Goal: Task Accomplishment & Management: Manage account settings

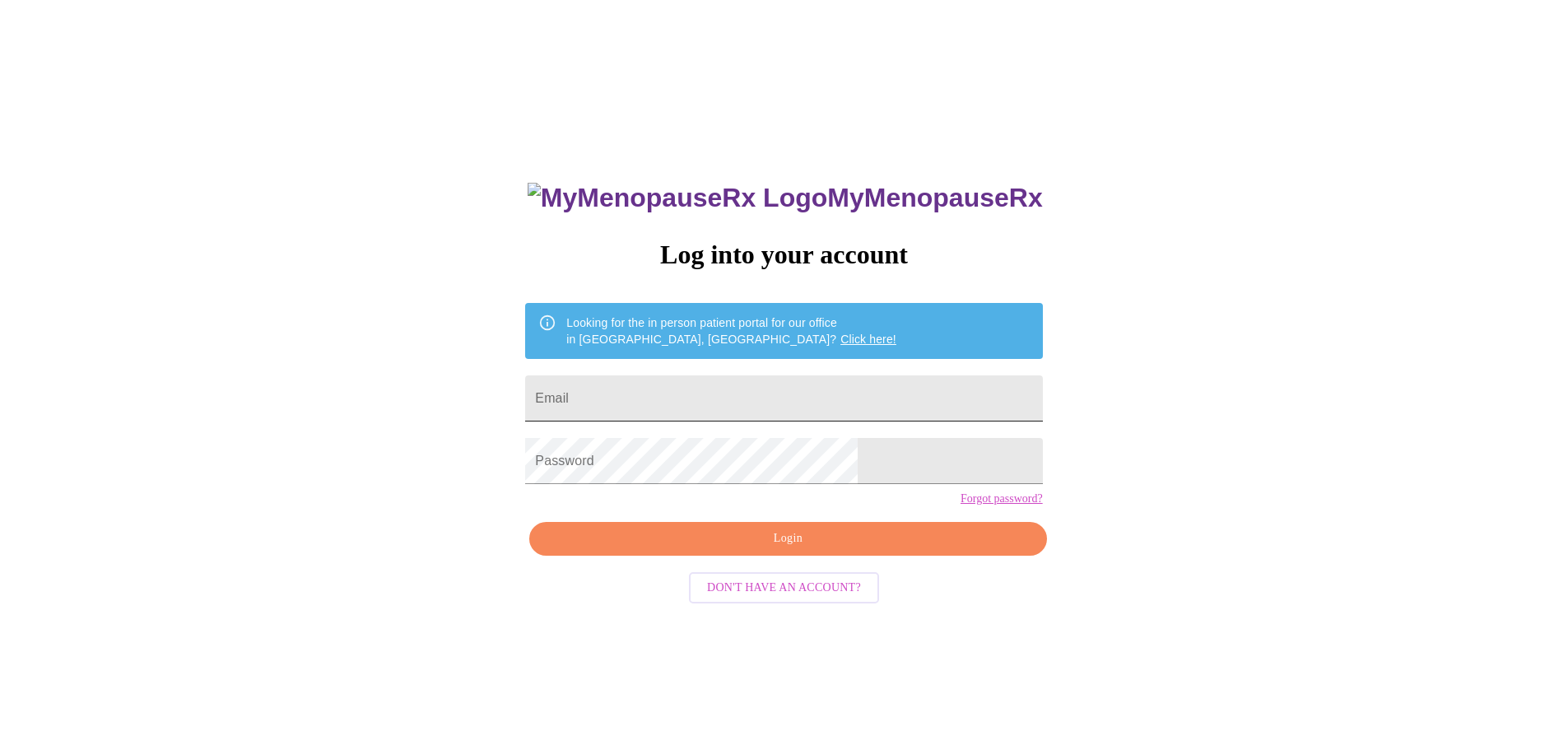
click at [670, 391] on input "Email" at bounding box center [784, 398] width 517 height 46
type input "meyerstockard@gmail.com"
click at [789, 549] on span "Login" at bounding box center [787, 539] width 479 height 20
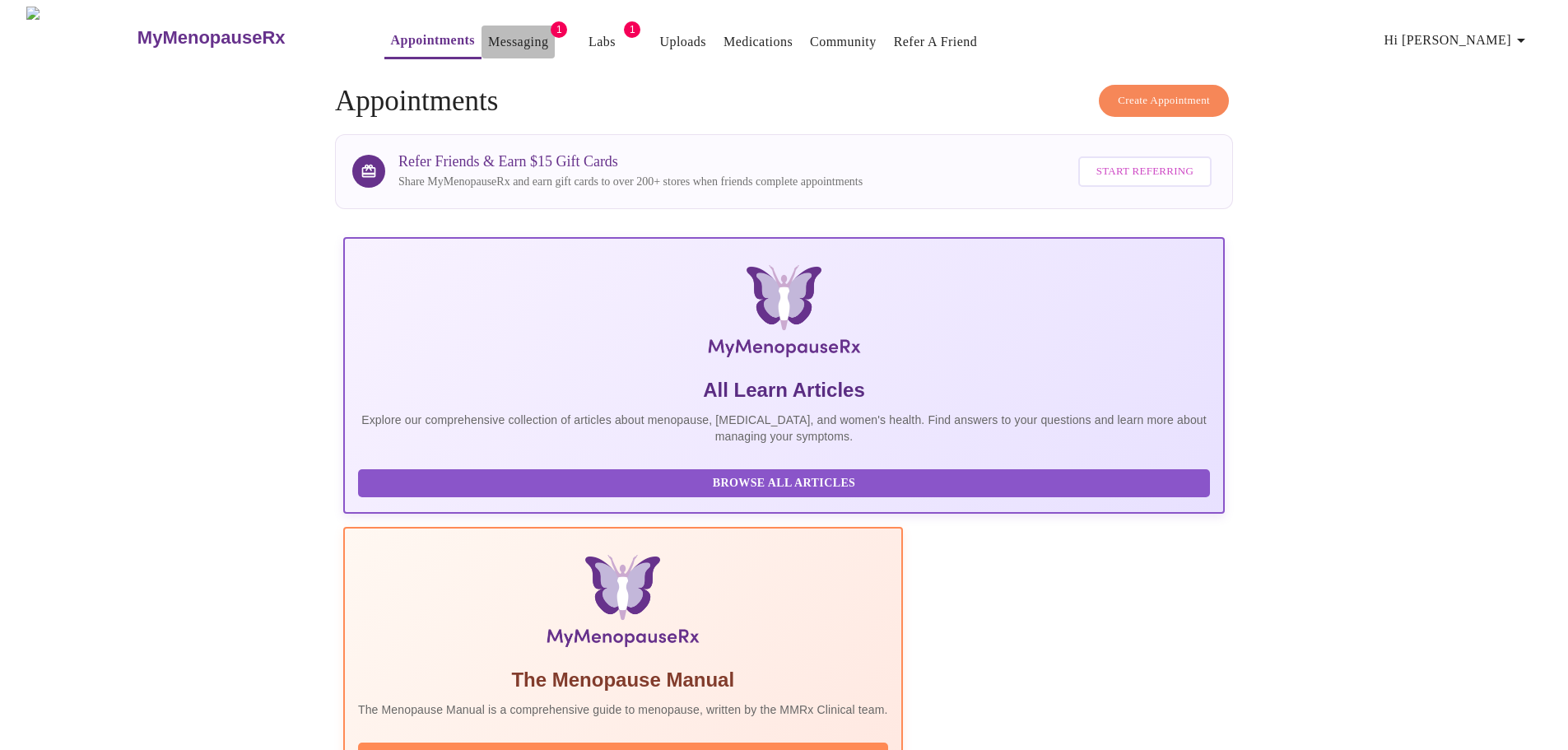
click at [488, 33] on link "Messaging" at bounding box center [518, 41] width 60 height 23
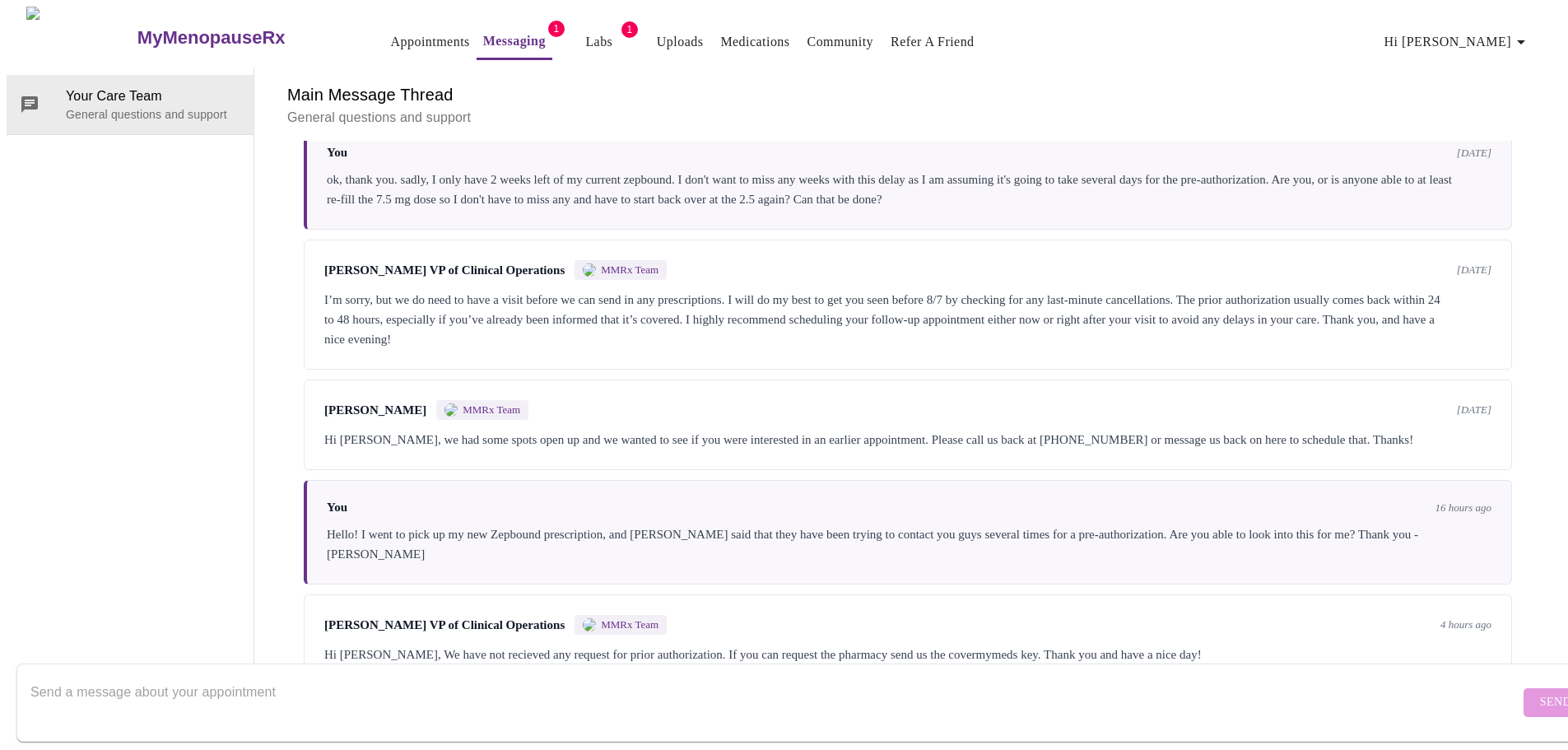
scroll to position [2008, 0]
click at [1225, 645] on div "Hi [PERSON_NAME], We have not recieved any request for prior authorization. If …" at bounding box center [907, 654] width 1167 height 19
click at [315, 684] on textarea "Send a message about your appointment" at bounding box center [774, 702] width 1489 height 53
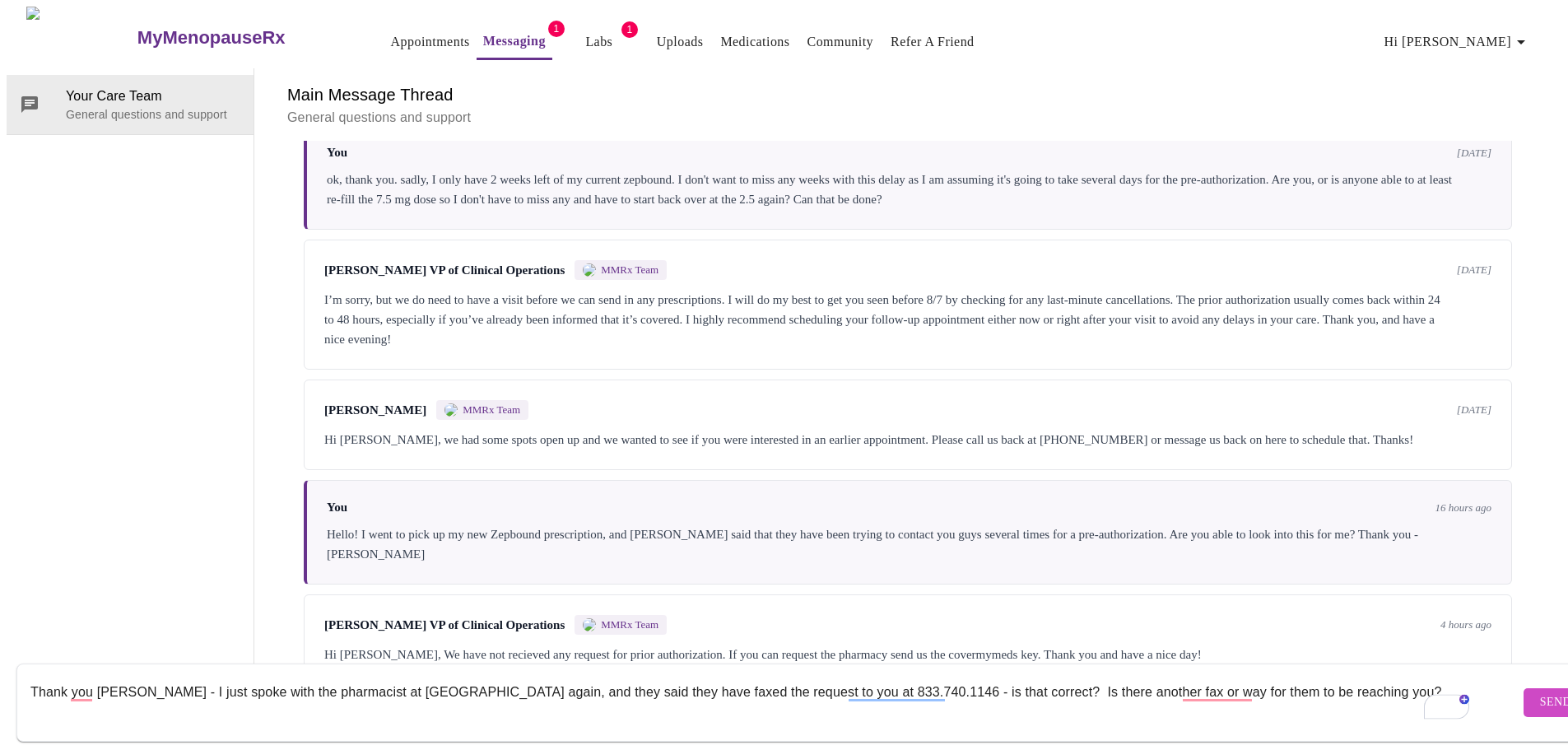
type textarea "Thank you [PERSON_NAME] - I just spoke with the pharmacist at [GEOGRAPHIC_DATA]…"
click at [1540, 693] on span "Send" at bounding box center [1555, 703] width 31 height 20
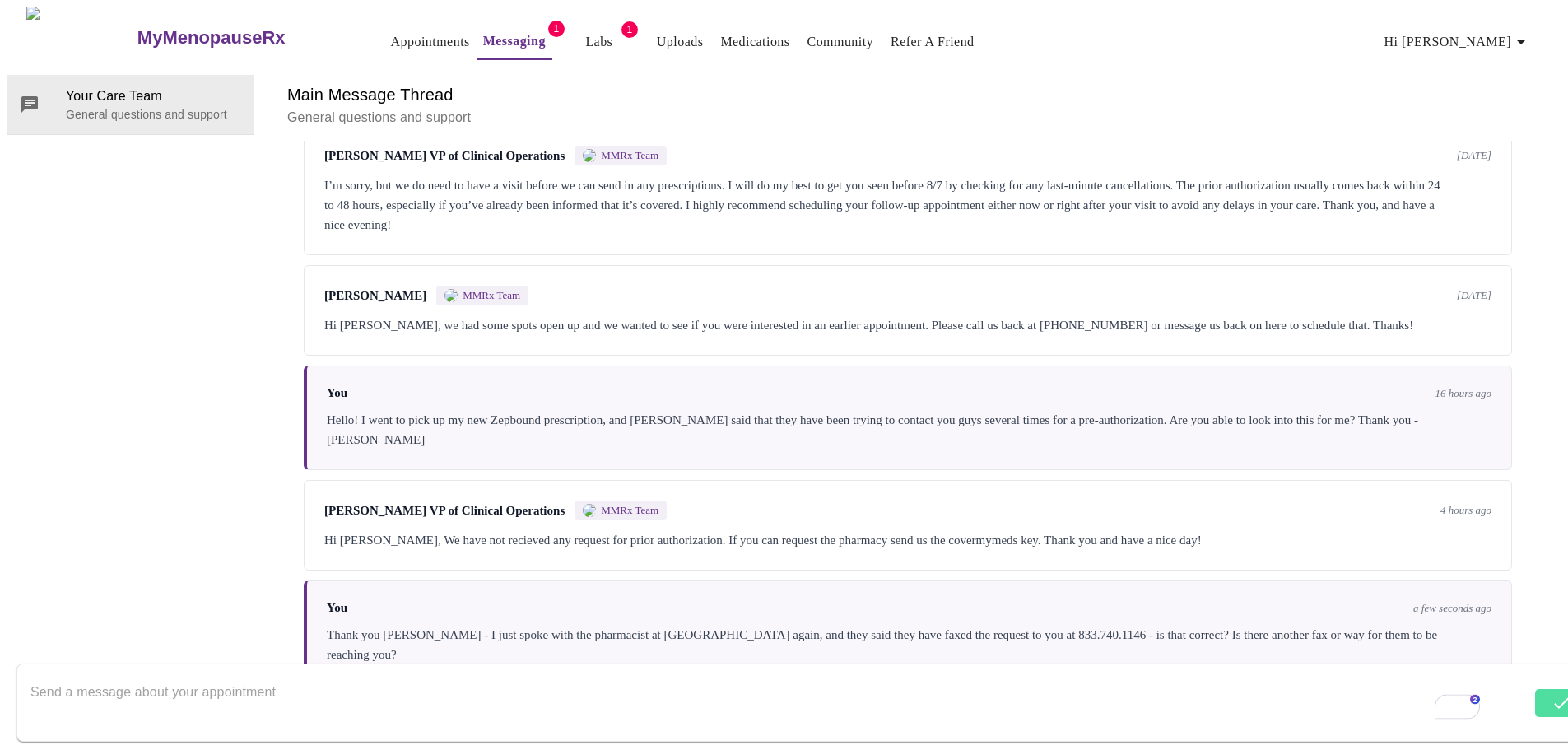
scroll to position [2127, 0]
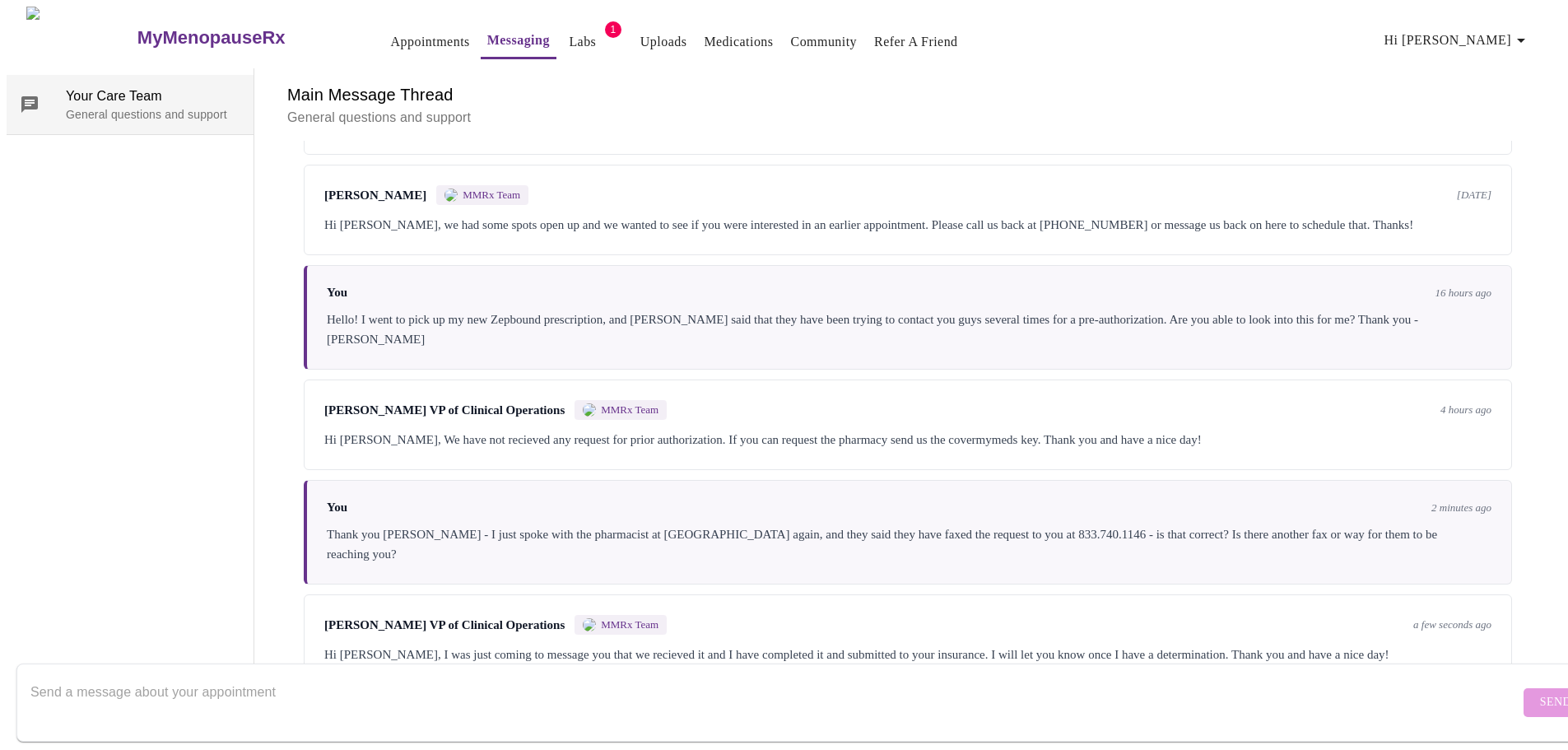
scroll to position [2231, 0]
click at [397, 82] on h6 "Main Message Thread" at bounding box center [907, 94] width 1241 height 26
click at [391, 30] on link "Appointments" at bounding box center [431, 41] width 79 height 23
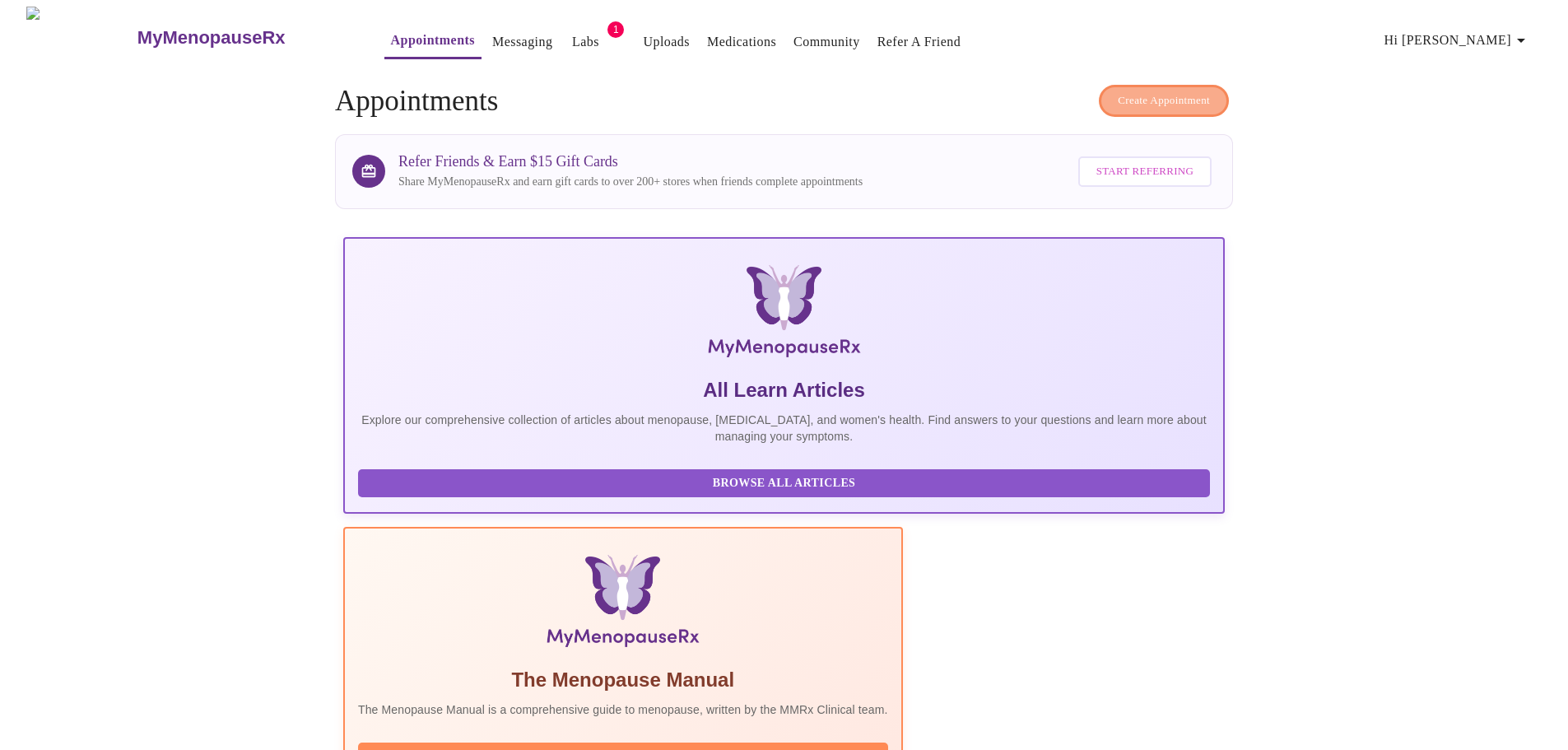
click at [1193, 99] on span "Create Appointment" at bounding box center [1164, 101] width 93 height 19
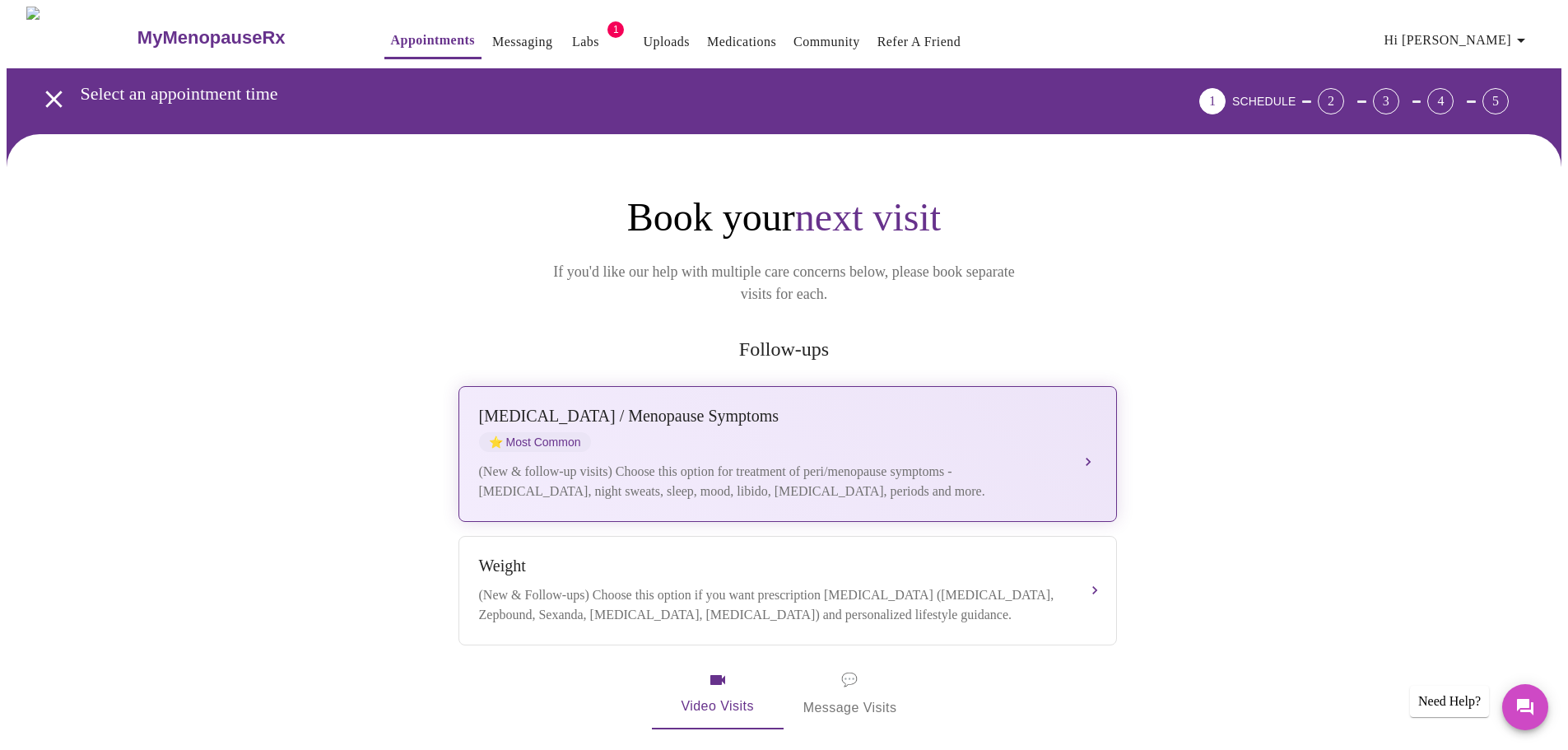
click at [873, 407] on div "Perimenopause / Menopause Symptoms ⭐ Most Common" at bounding box center [771, 429] width 584 height 45
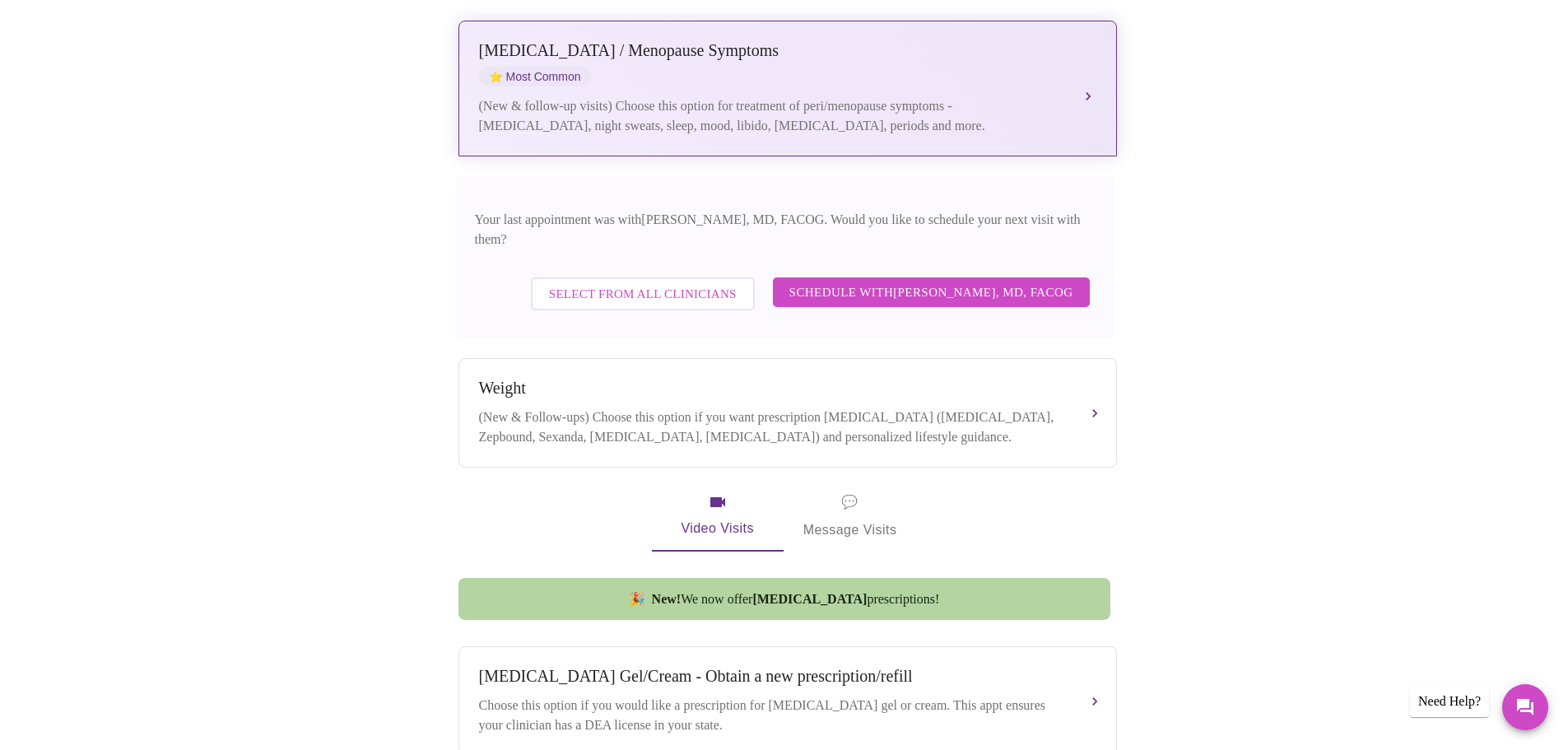
scroll to position [412, 0]
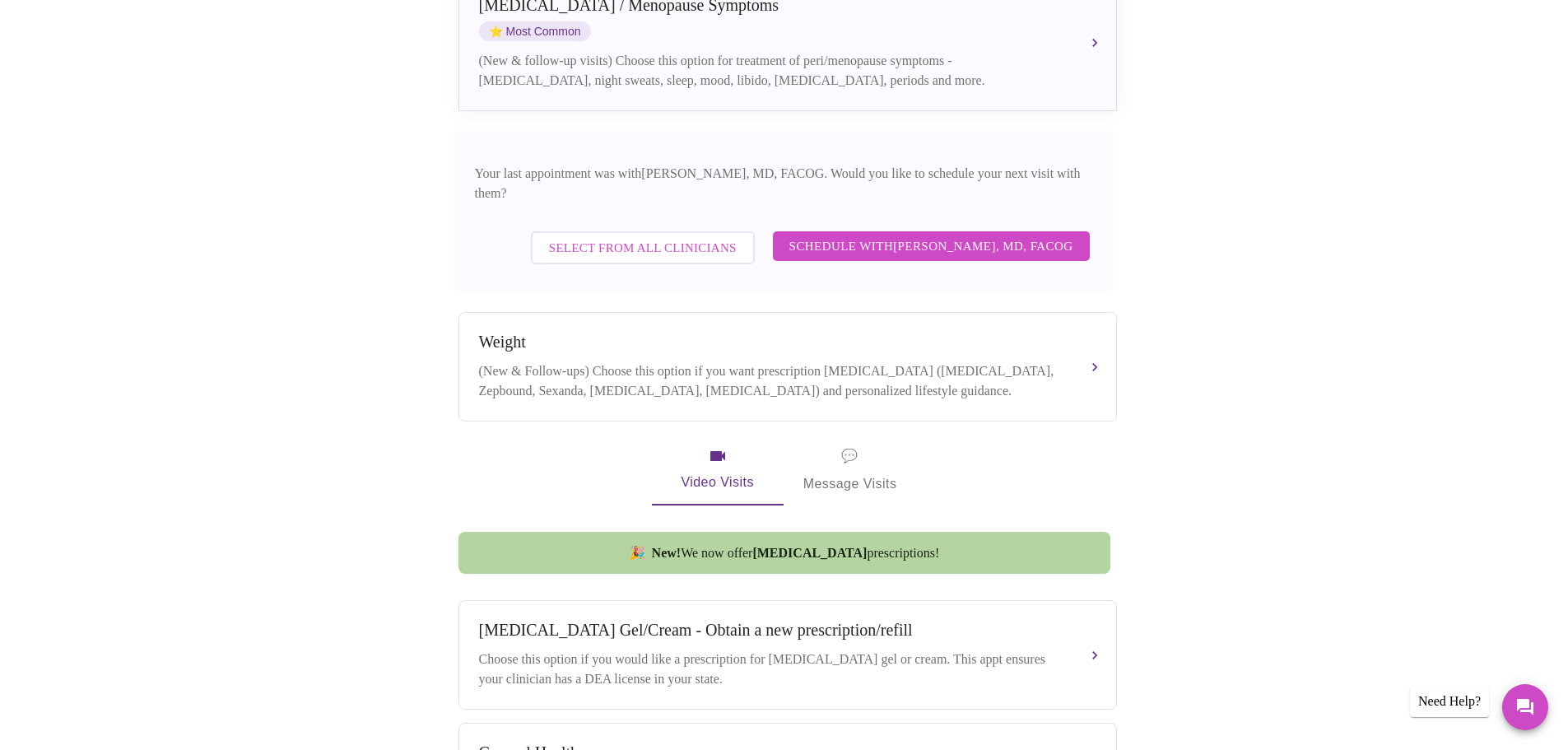
click at [618, 237] on span "Select from All Clinicians" at bounding box center [642, 247] width 188 height 21
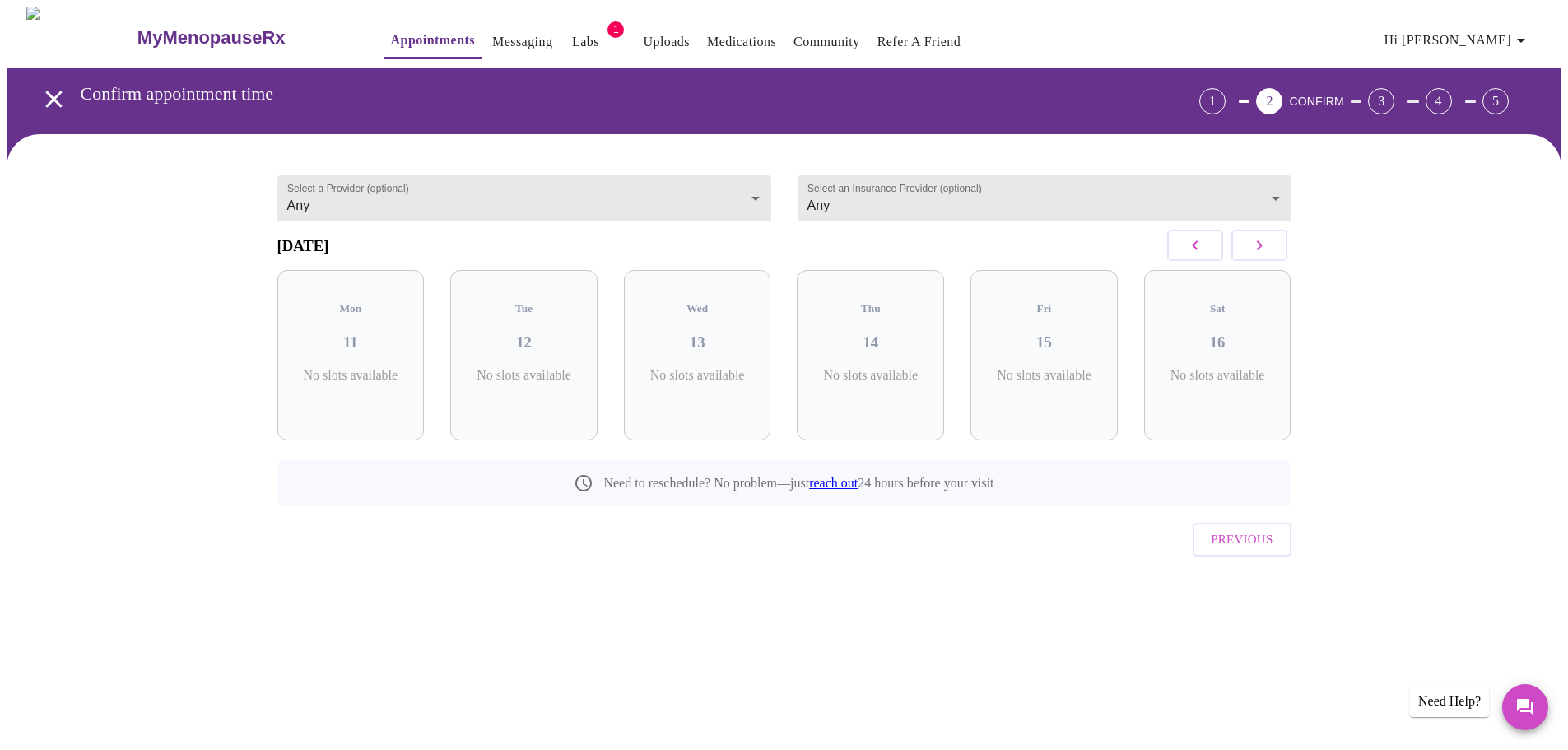
scroll to position [0, 0]
drag, startPoint x: 1277, startPoint y: 258, endPoint x: 1380, endPoint y: 253, distance: 103.1
click at [1380, 253] on div "Select a Provider (optional) Any Any Select an Insurance Provider (optional) An…" at bounding box center [790, 386] width 1567 height 505
click at [922, 315] on div "Thu 14 4 Slots Left ( 40 Total)" at bounding box center [877, 355] width 147 height 170
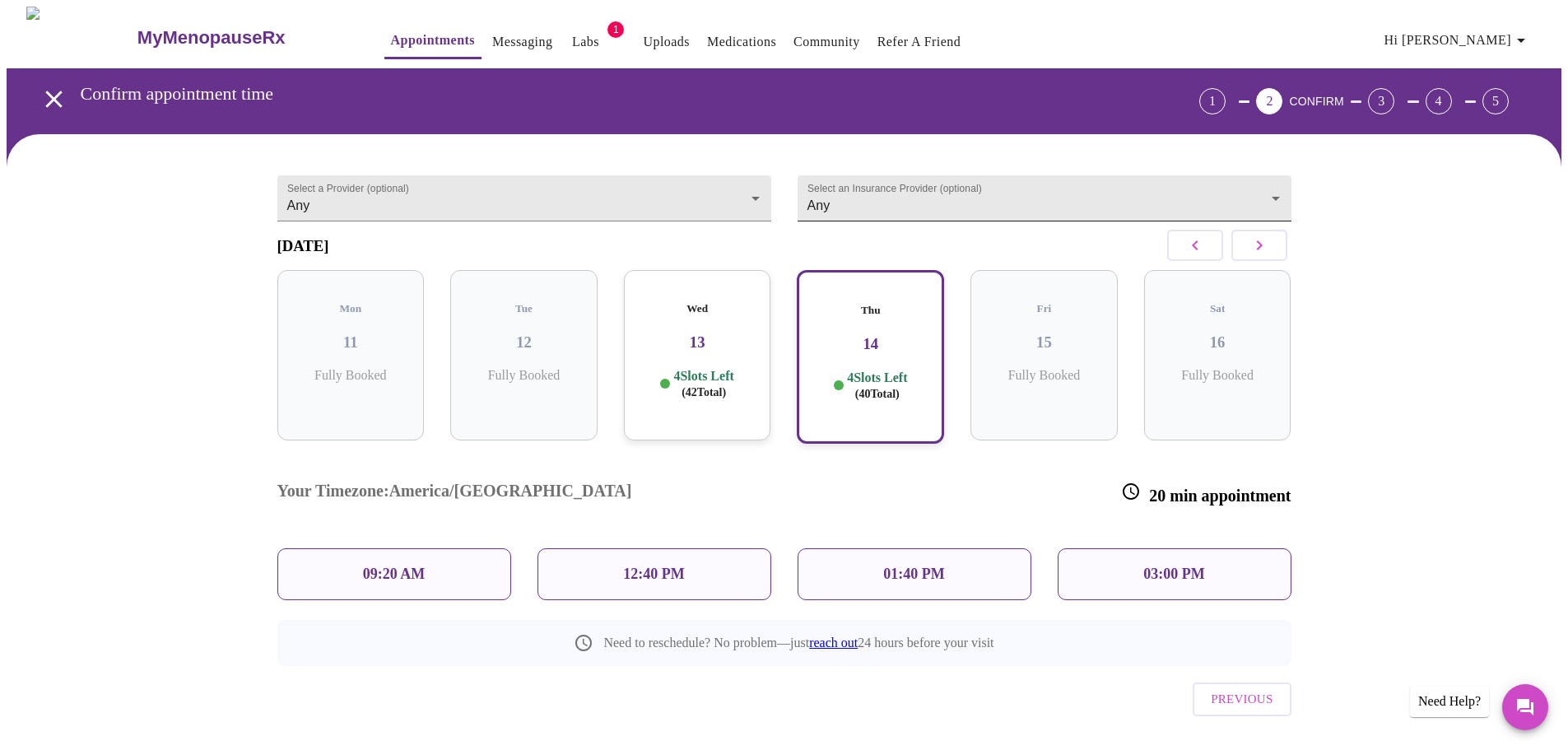
click at [910, 208] on body "MyMenopauseRx Appointments Messaging Labs 1 Uploads Medications Community Refer…" at bounding box center [784, 402] width 1555 height 792
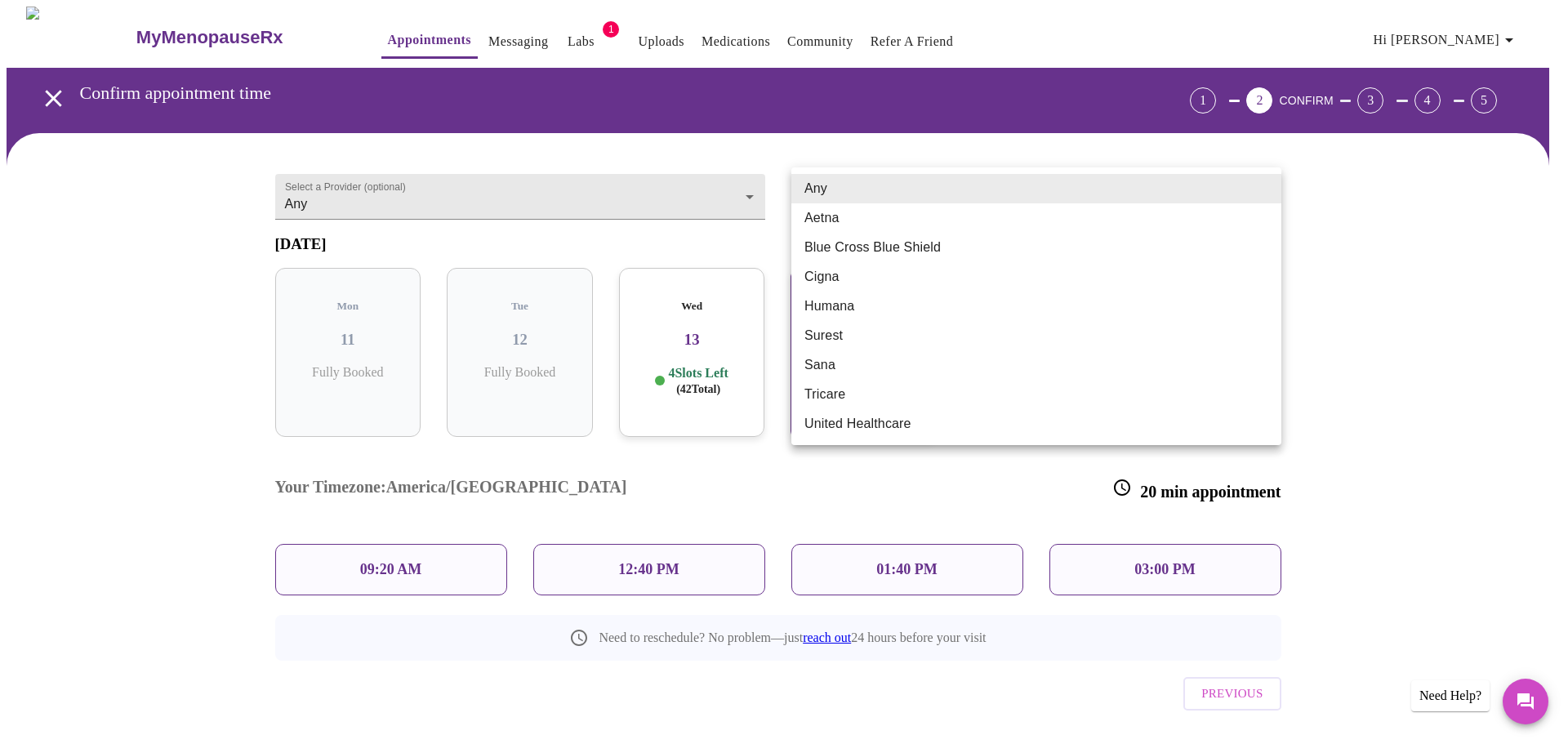
click at [697, 181] on div at bounding box center [784, 372] width 1568 height 744
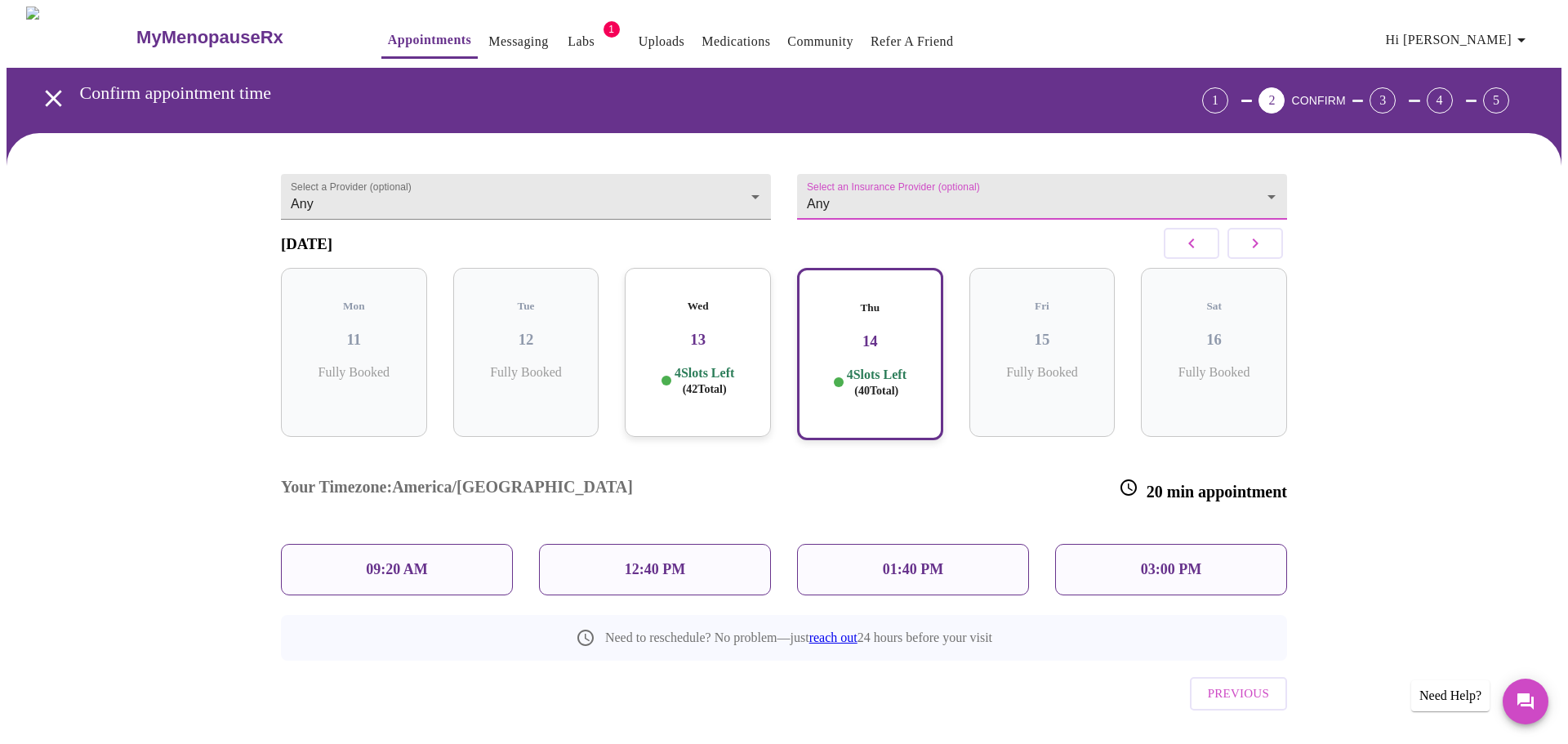
click at [692, 190] on body "MyMenopauseRx Appointments Messaging Labs 1 Uploads Medications Community Refer…" at bounding box center [784, 399] width 1555 height 786
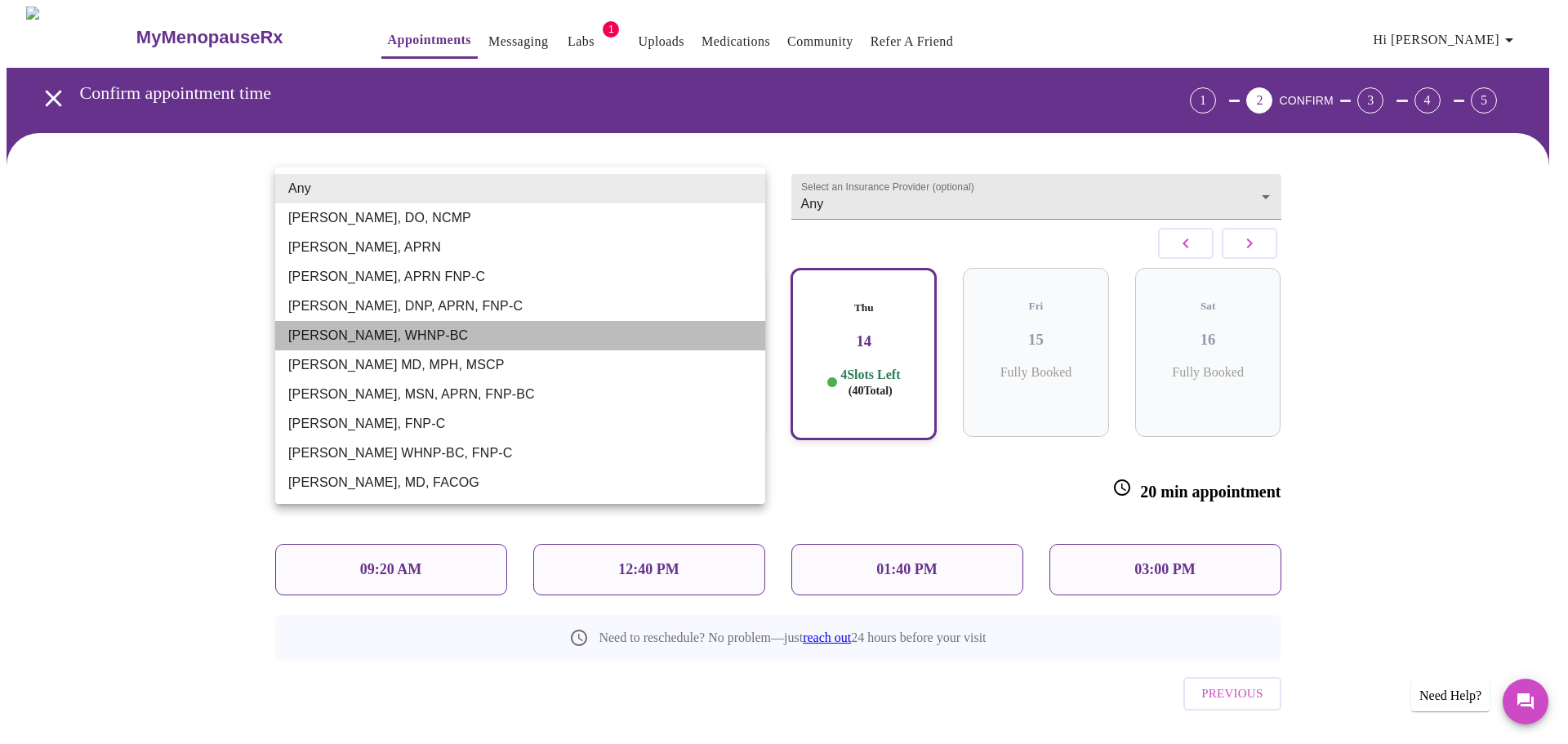
click at [333, 332] on li "Meghan Matz, WHNP-BC" at bounding box center [520, 335] width 490 height 29
type input "Meghan Matz, WHNP-BC"
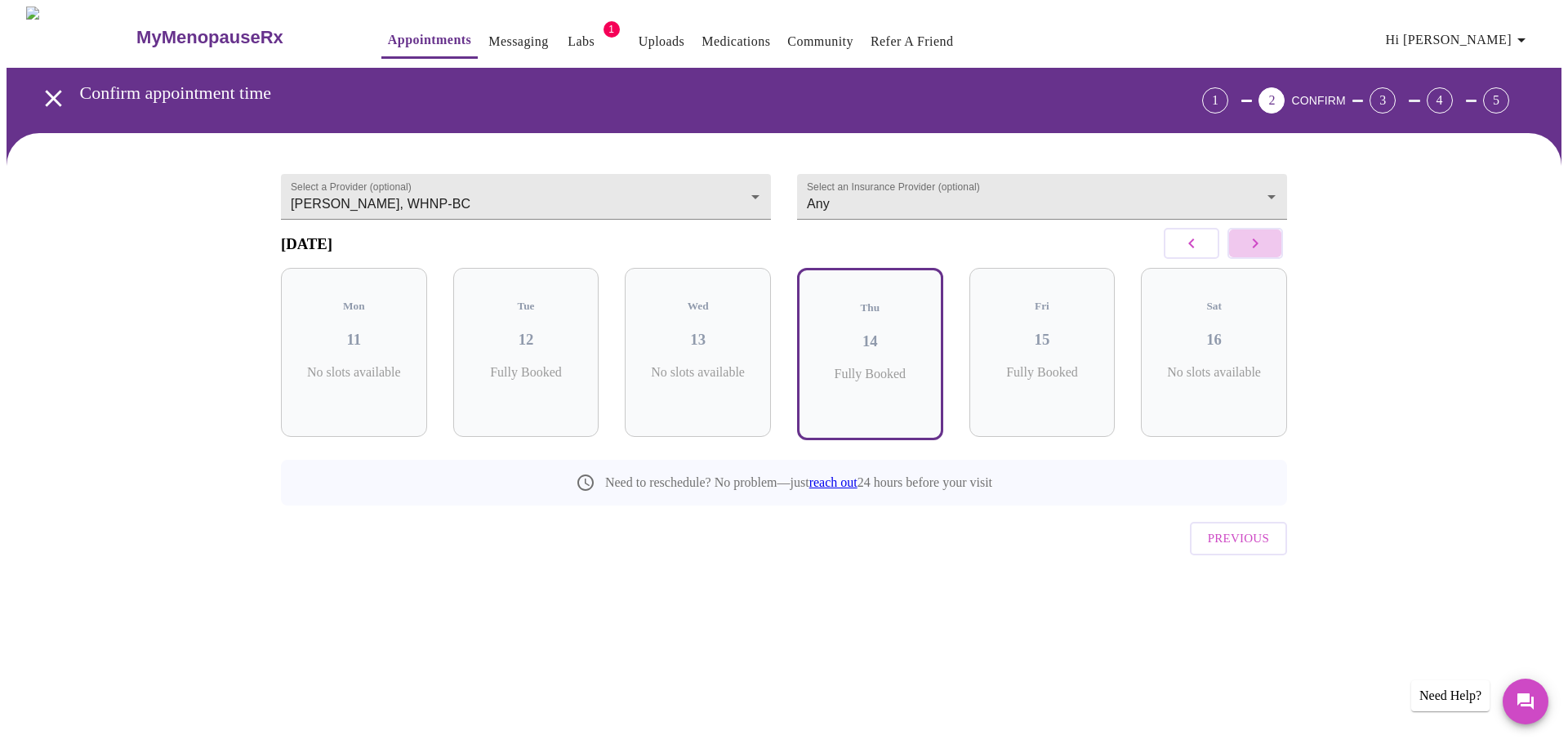
click at [1262, 248] on icon "button" at bounding box center [1255, 243] width 19 height 19
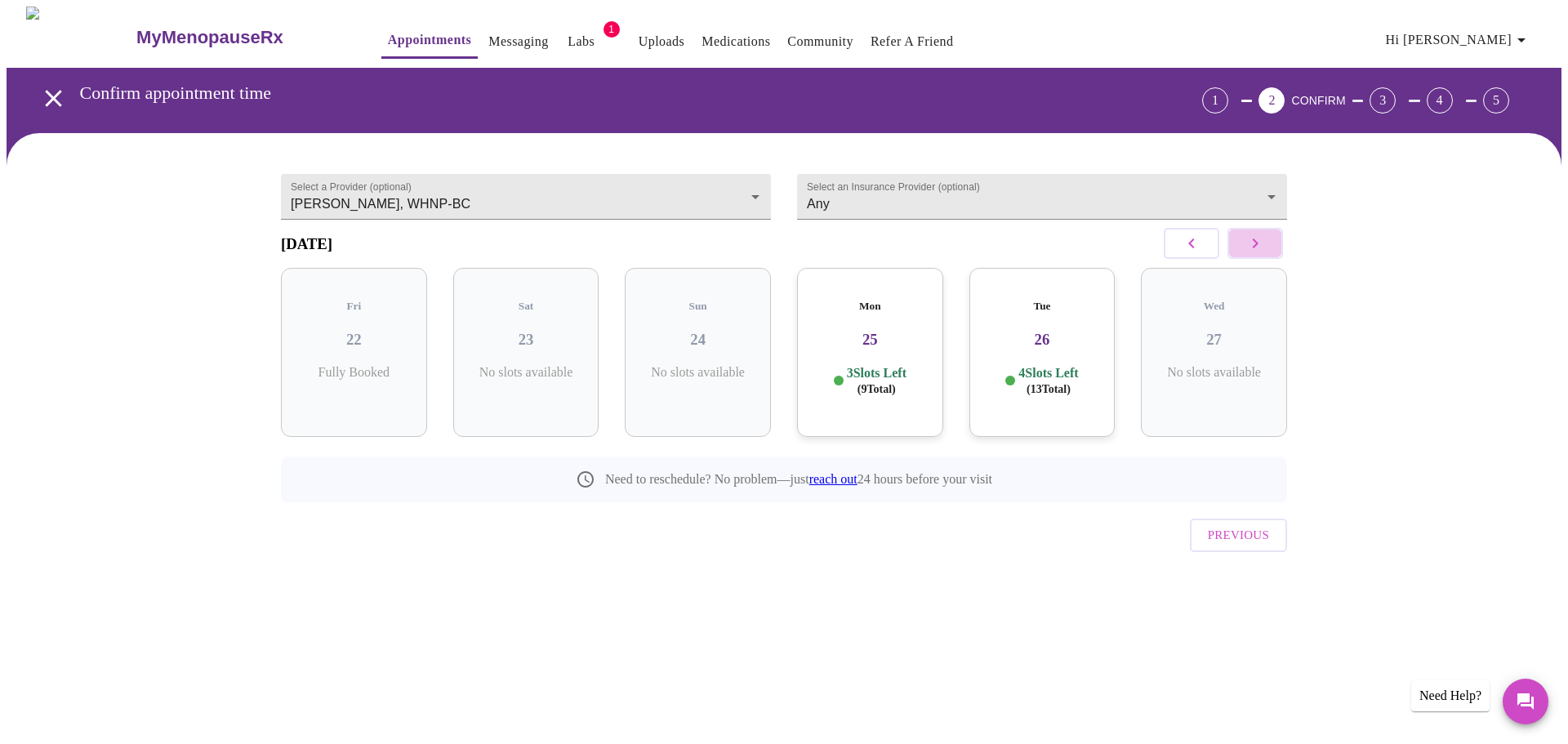
click at [1262, 248] on icon "button" at bounding box center [1255, 243] width 19 height 19
click at [1195, 246] on icon "button" at bounding box center [1191, 243] width 19 height 19
click at [920, 332] on h3 "25" at bounding box center [870, 340] width 120 height 18
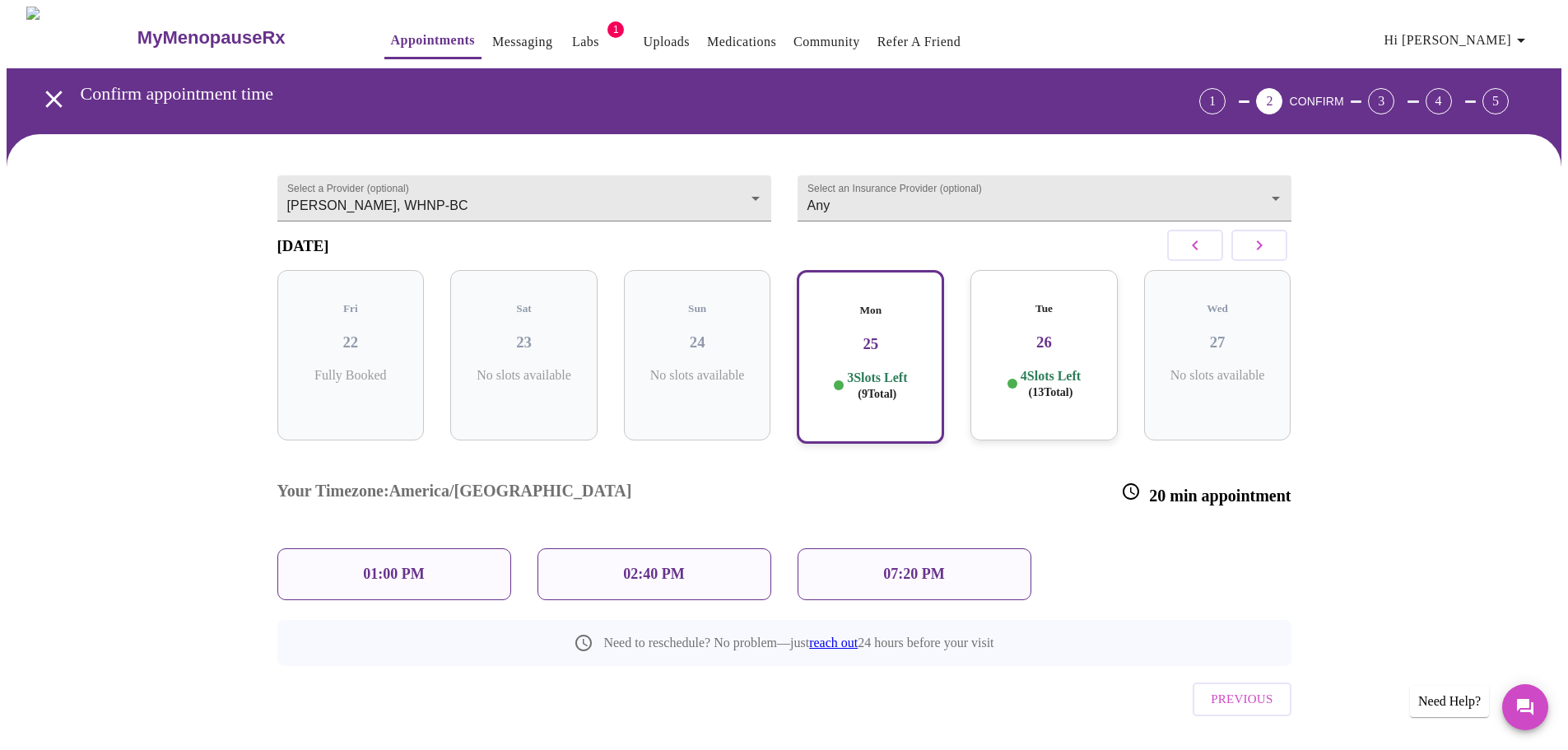
click at [421, 566] on p "01:00 PM" at bounding box center [393, 574] width 61 height 18
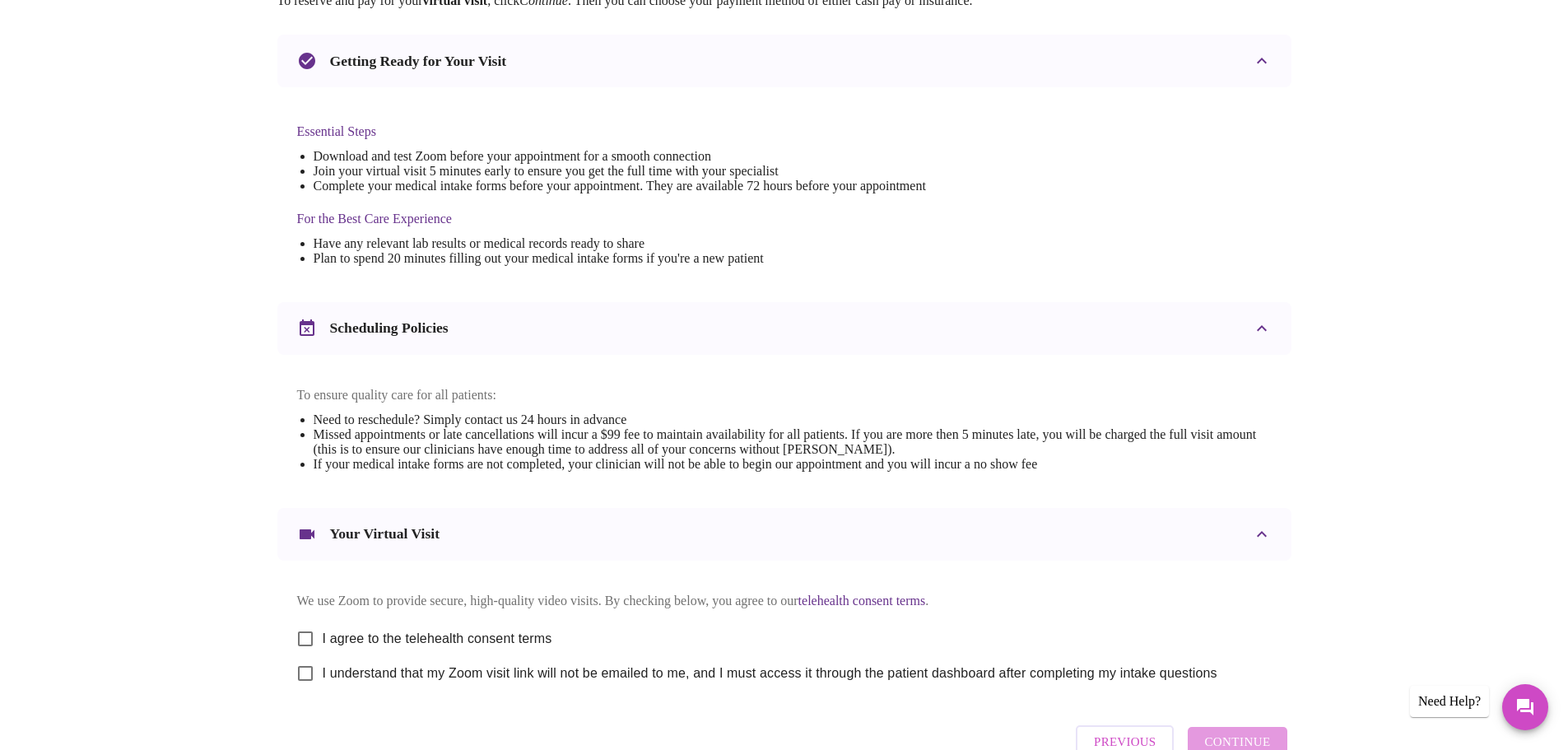
scroll to position [444, 0]
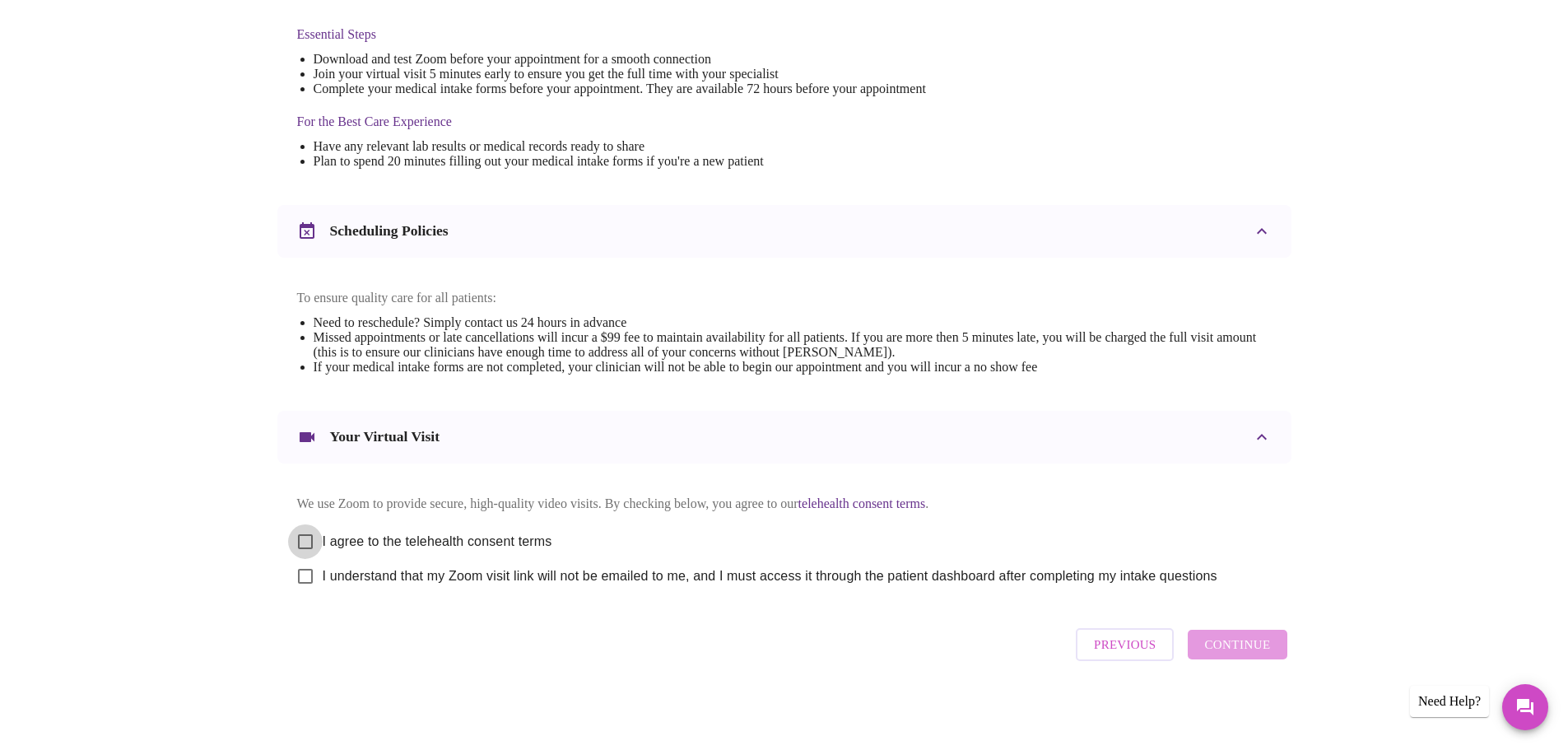
click at [309, 535] on input "I agree to the telehealth consent terms" at bounding box center [305, 541] width 35 height 35
checkbox input "true"
click at [306, 576] on input "I understand that my Zoom visit link will not be emailed to me, and I must acce…" at bounding box center [305, 576] width 35 height 35
checkbox input "true"
click at [1230, 644] on span "Continue" at bounding box center [1237, 644] width 66 height 21
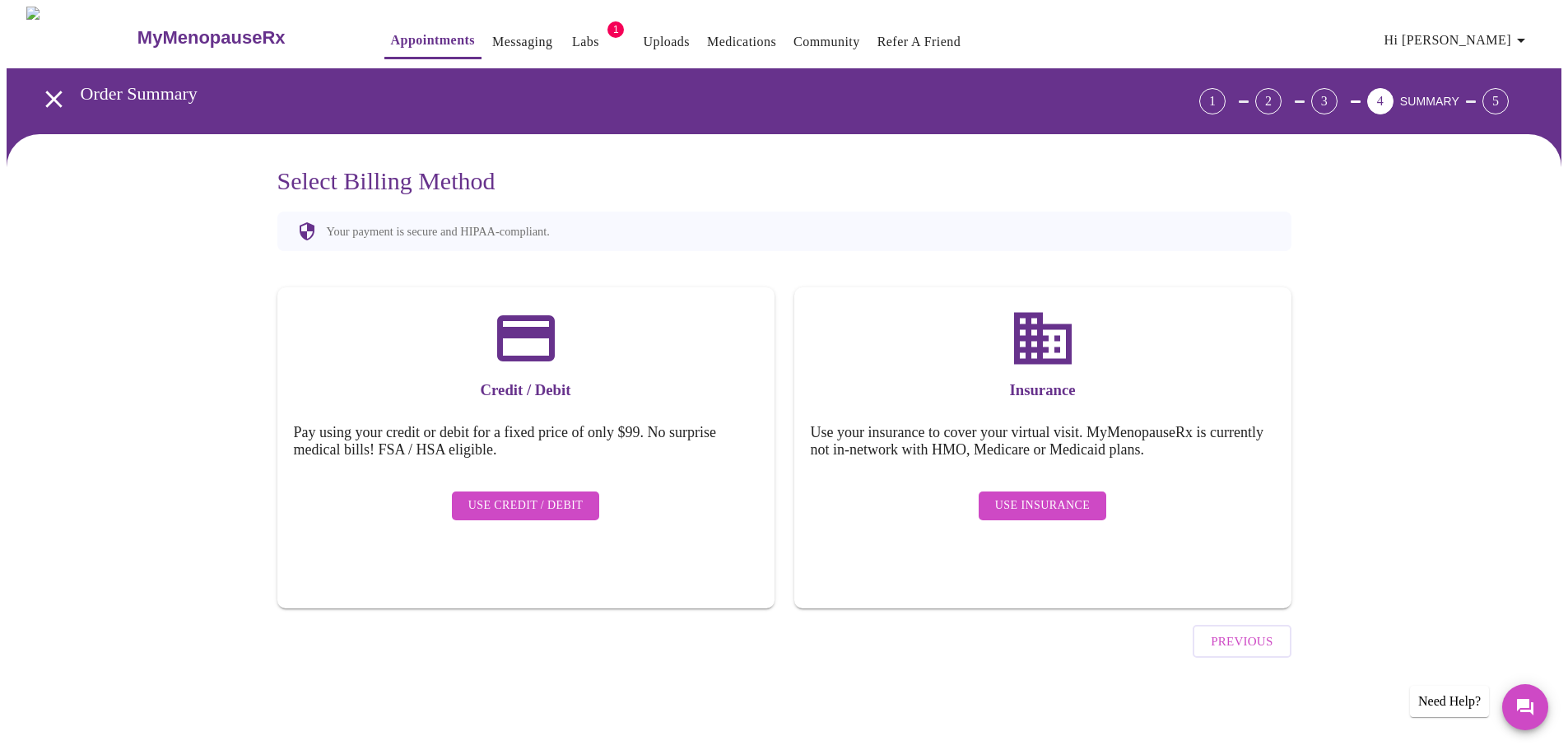
scroll to position [0, 0]
click at [1054, 496] on span "Use Insurance" at bounding box center [1048, 506] width 94 height 20
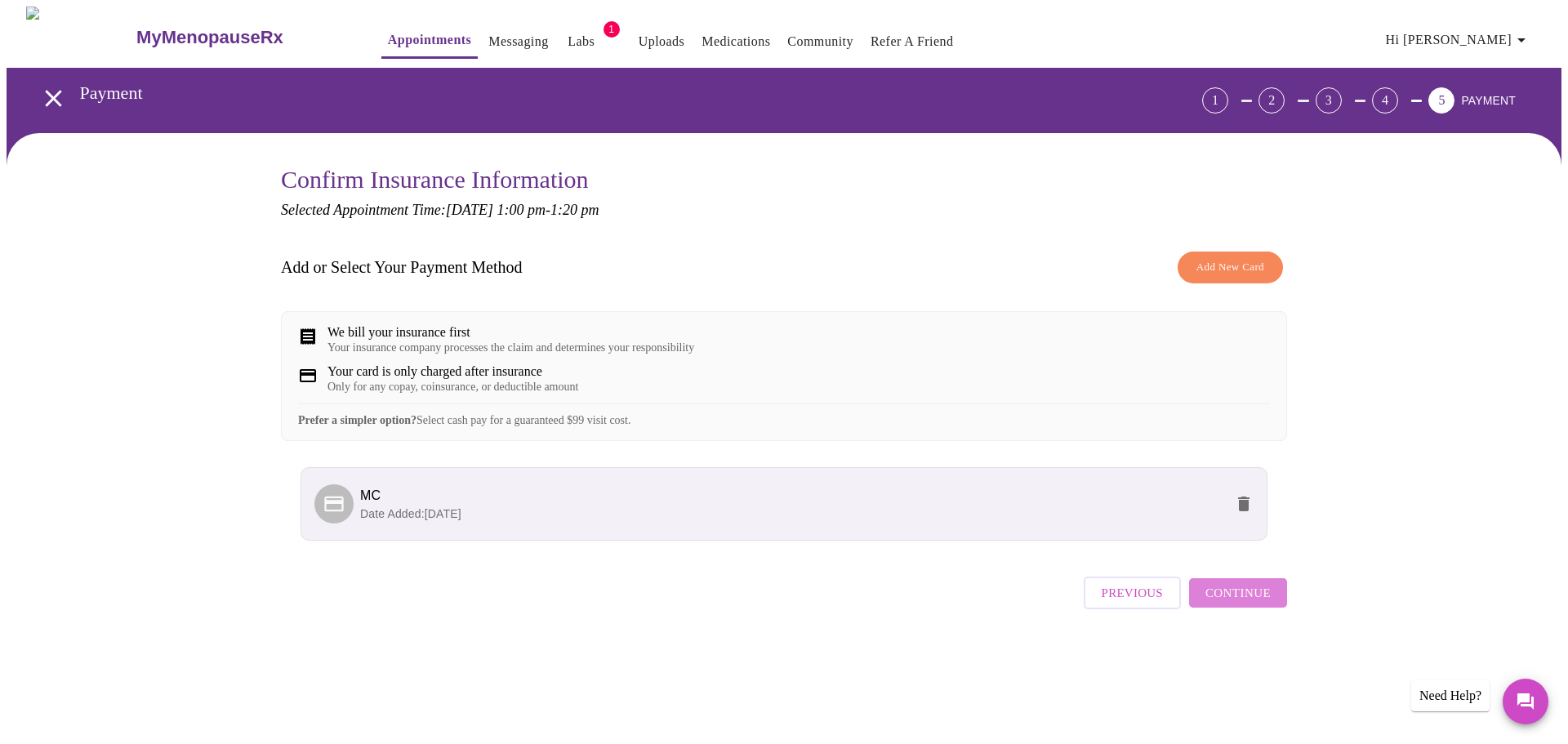
click at [1258, 604] on span "Continue" at bounding box center [1238, 592] width 65 height 21
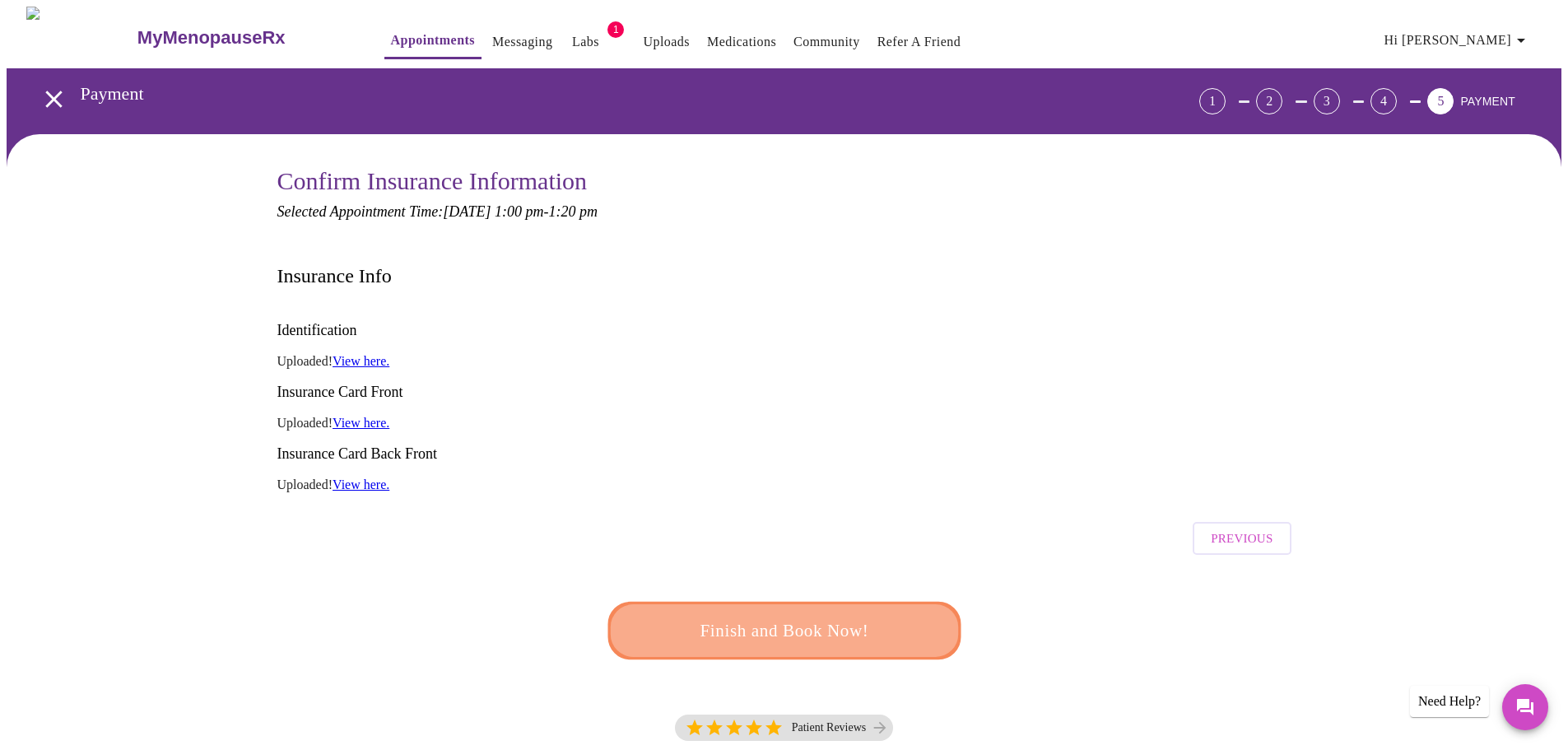
click at [827, 616] on span "Finish and Book Now!" at bounding box center [784, 631] width 305 height 30
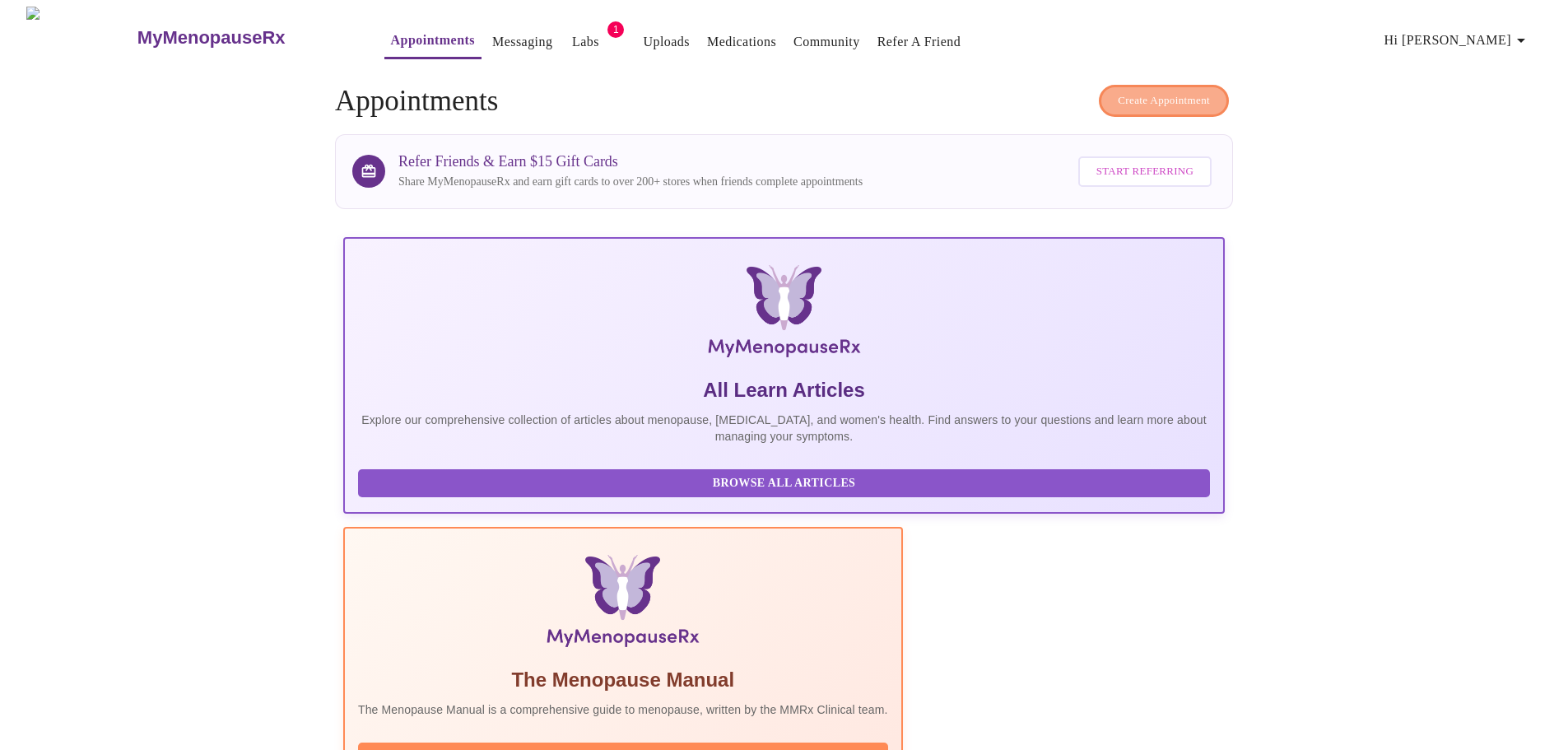
click at [1167, 93] on span "Create Appointment" at bounding box center [1164, 101] width 93 height 19
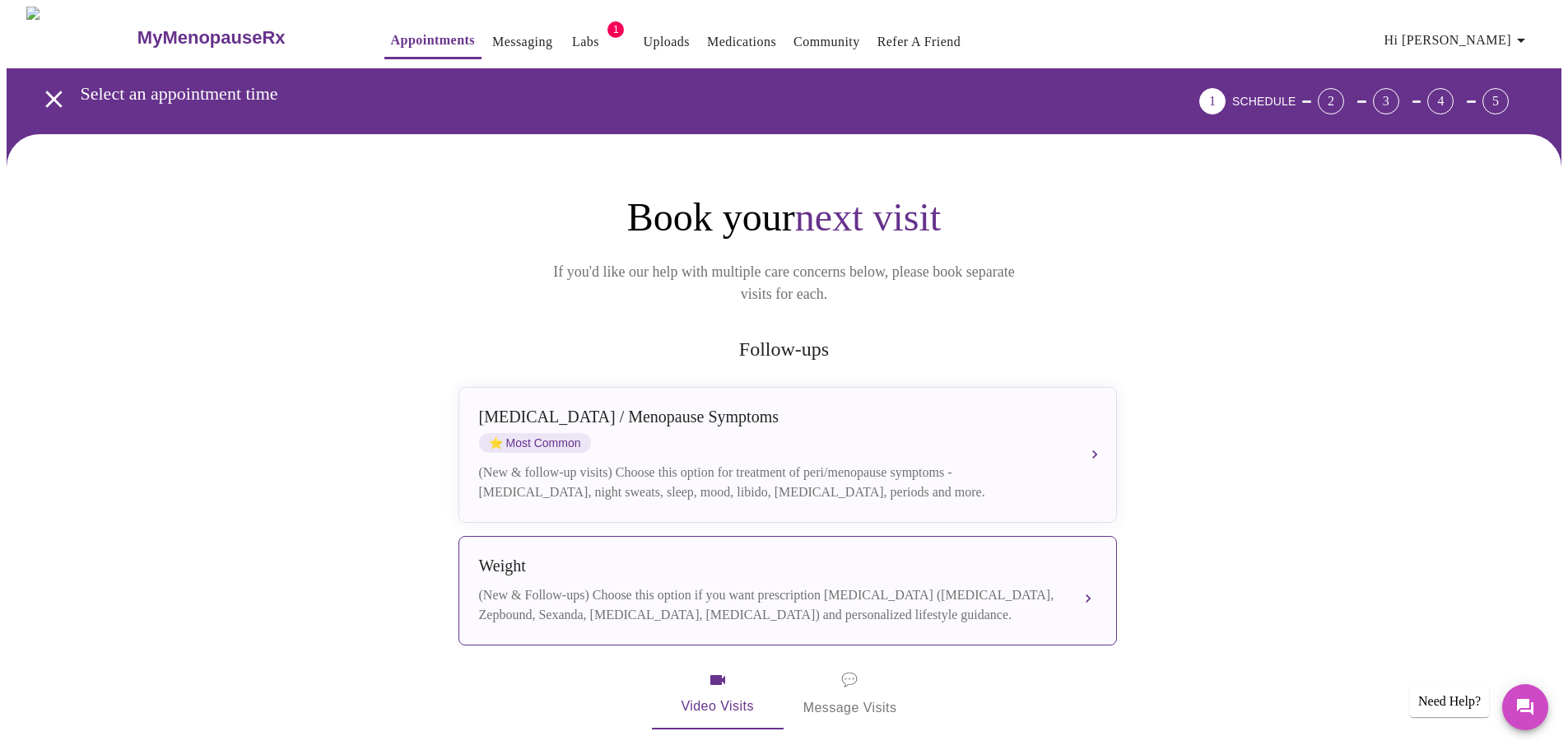
click at [1092, 558] on div "Weight (New & Follow-ups) Choose this option if you want prescription weight ma…" at bounding box center [788, 590] width 618 height 68
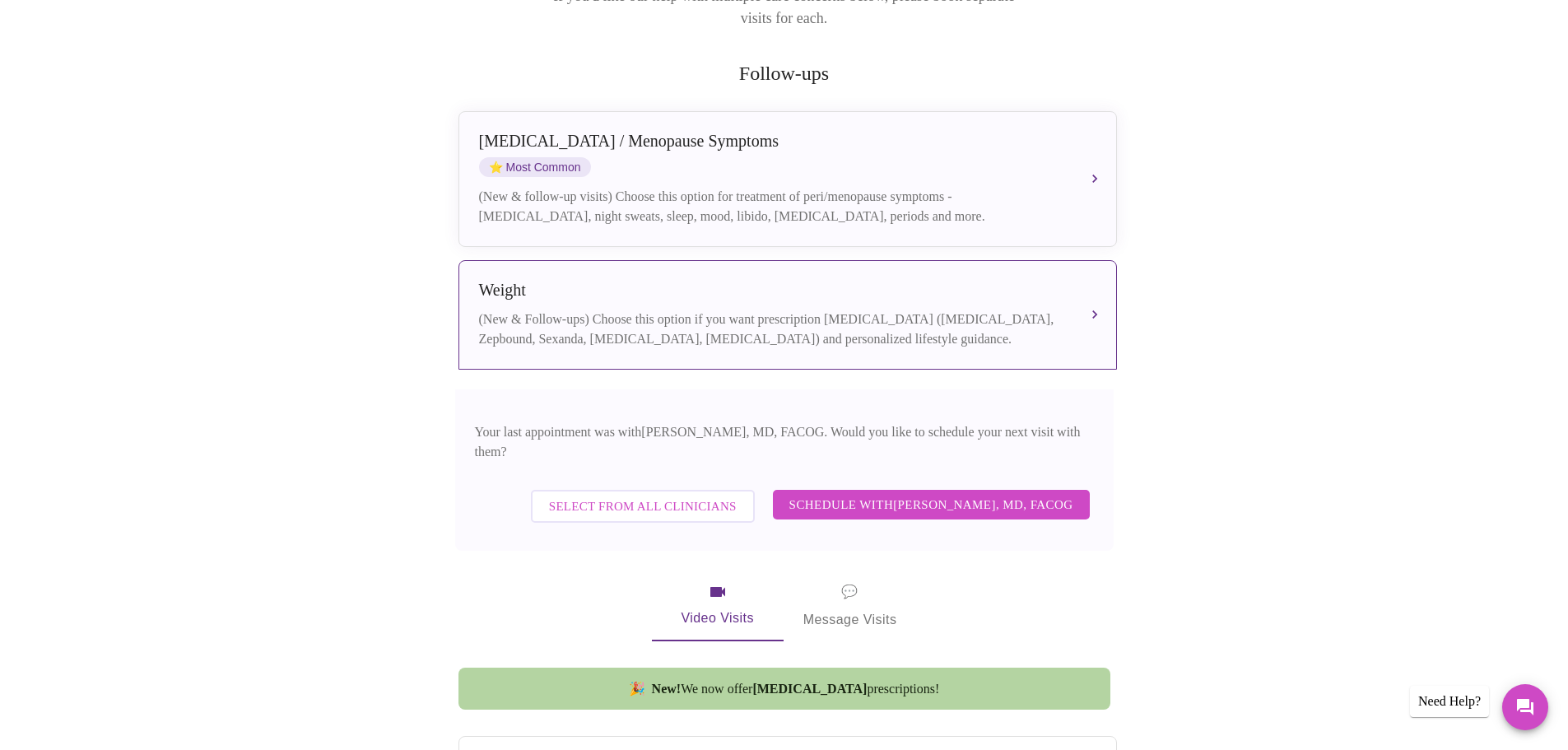
scroll to position [329, 0]
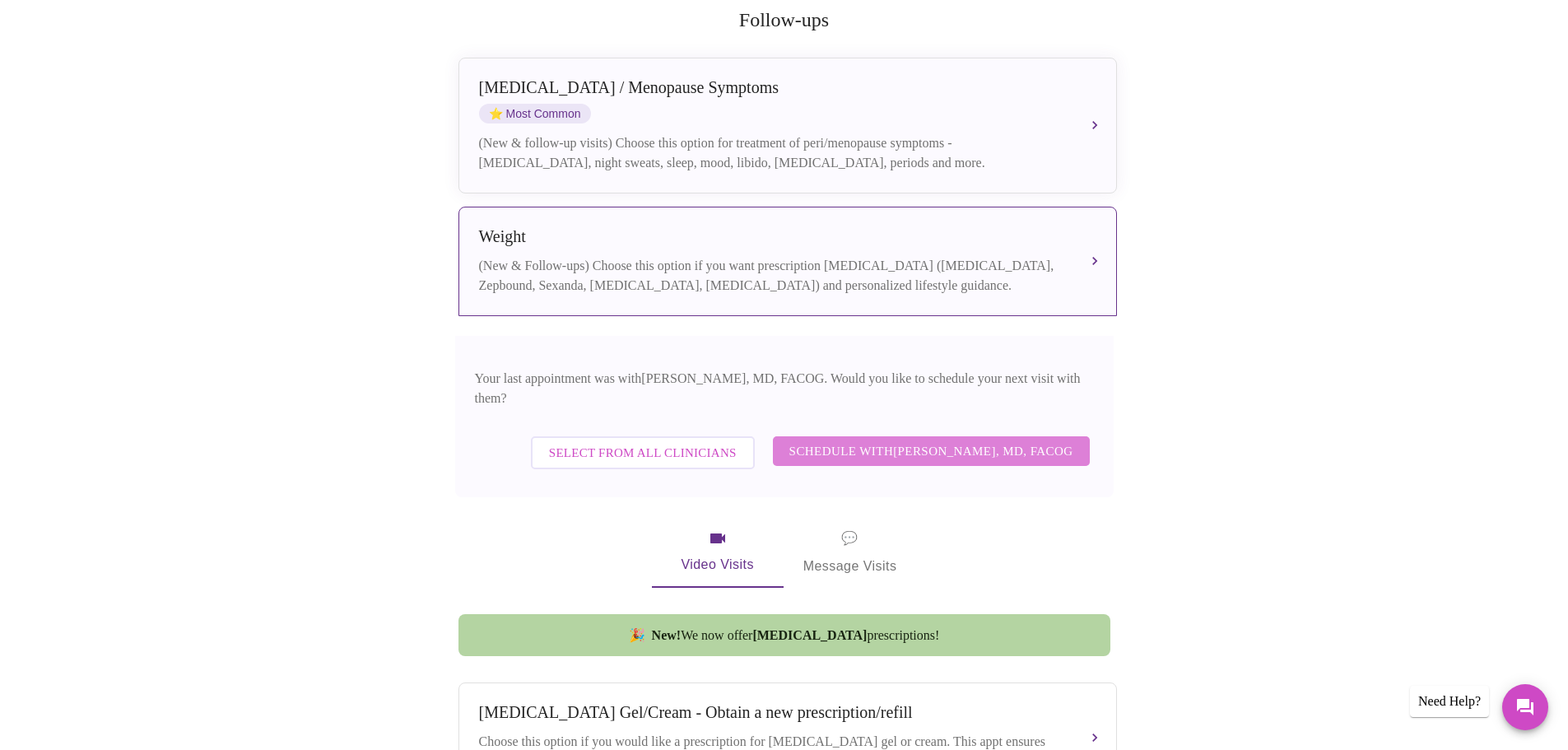
click at [965, 440] on span "Schedule with Dr. Heather Krantz, MD, FACOG" at bounding box center [931, 450] width 284 height 21
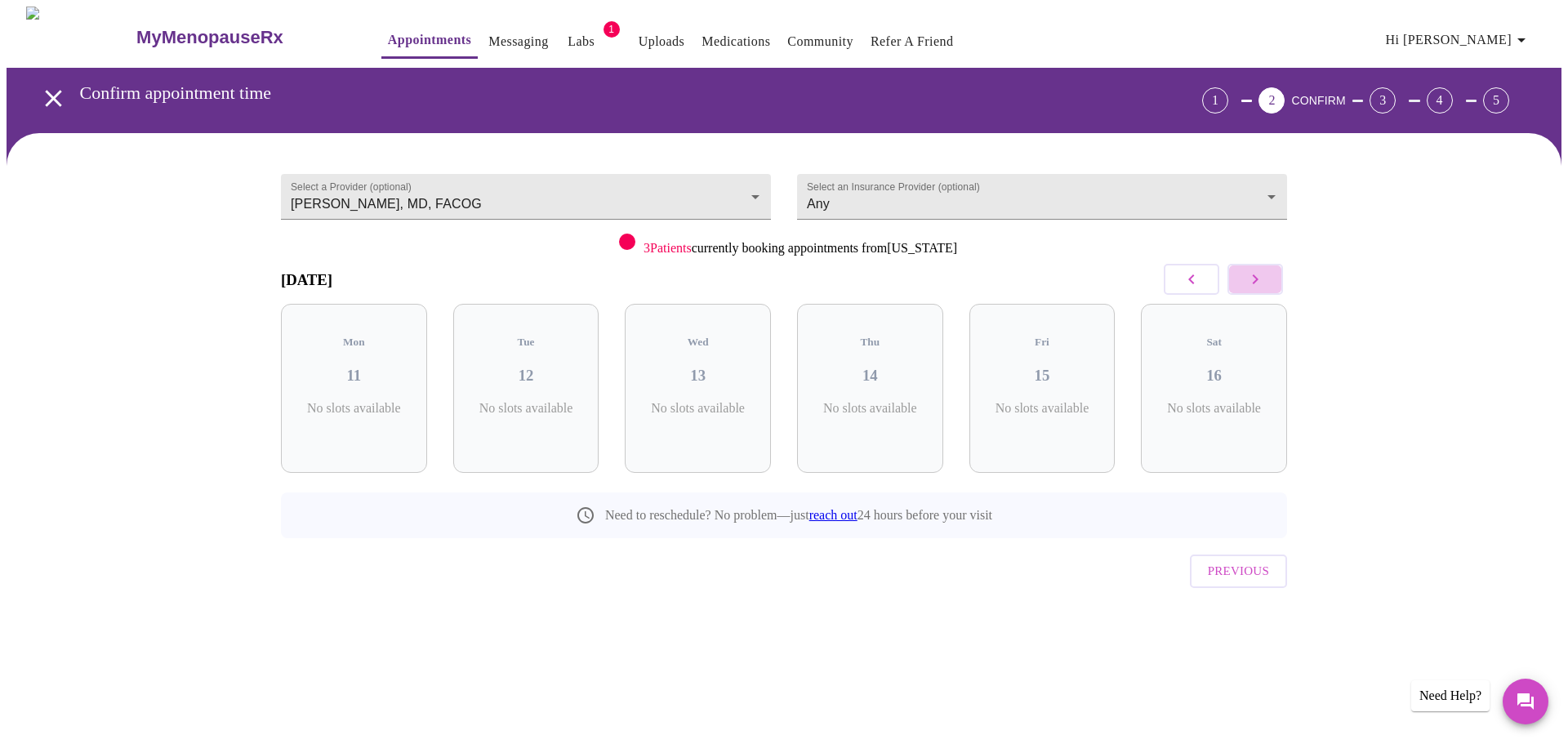
click at [1264, 273] on icon "button" at bounding box center [1255, 279] width 19 height 19
click at [1192, 278] on icon "button" at bounding box center [1191, 279] width 19 height 19
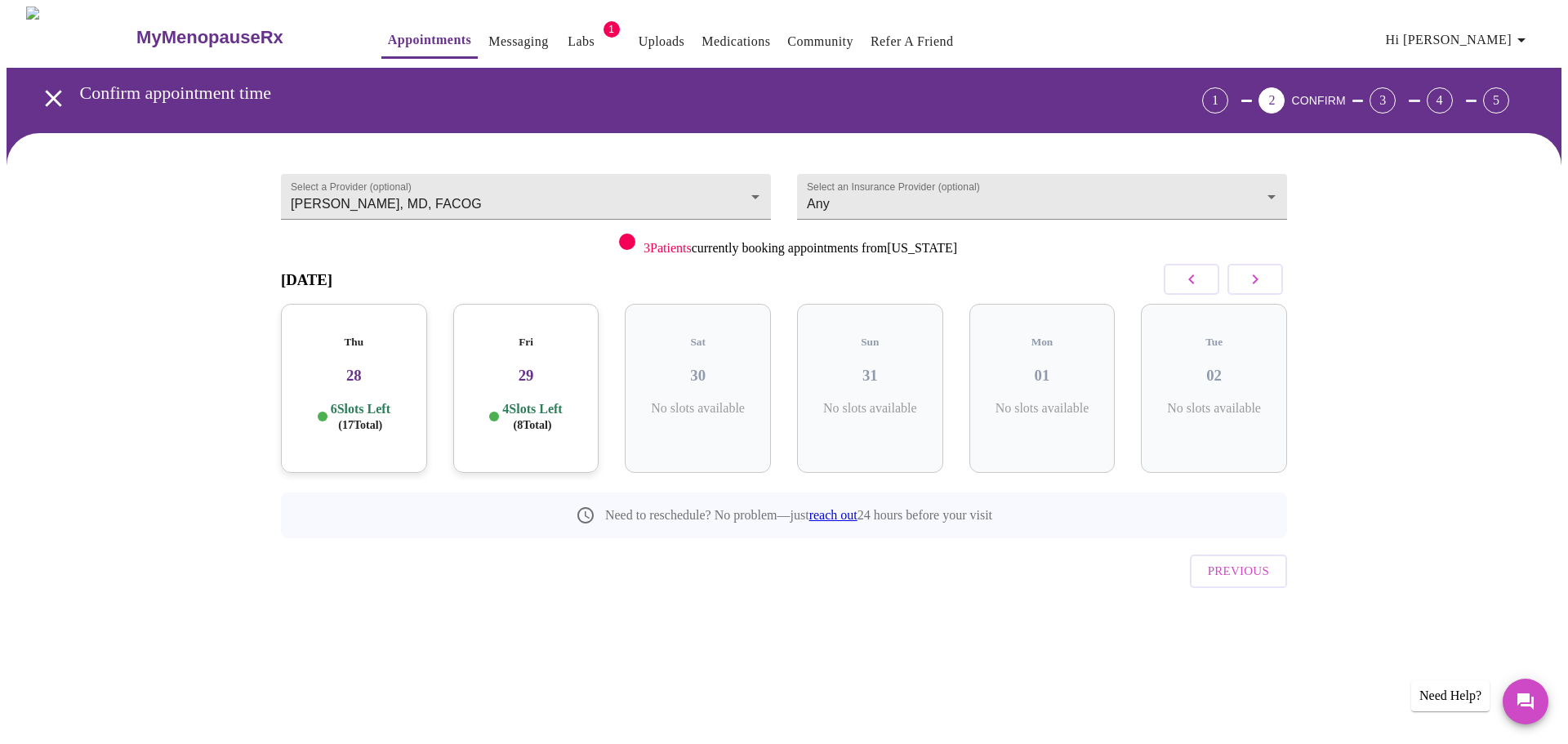
click at [519, 367] on h3 "29" at bounding box center [527, 376] width 120 height 18
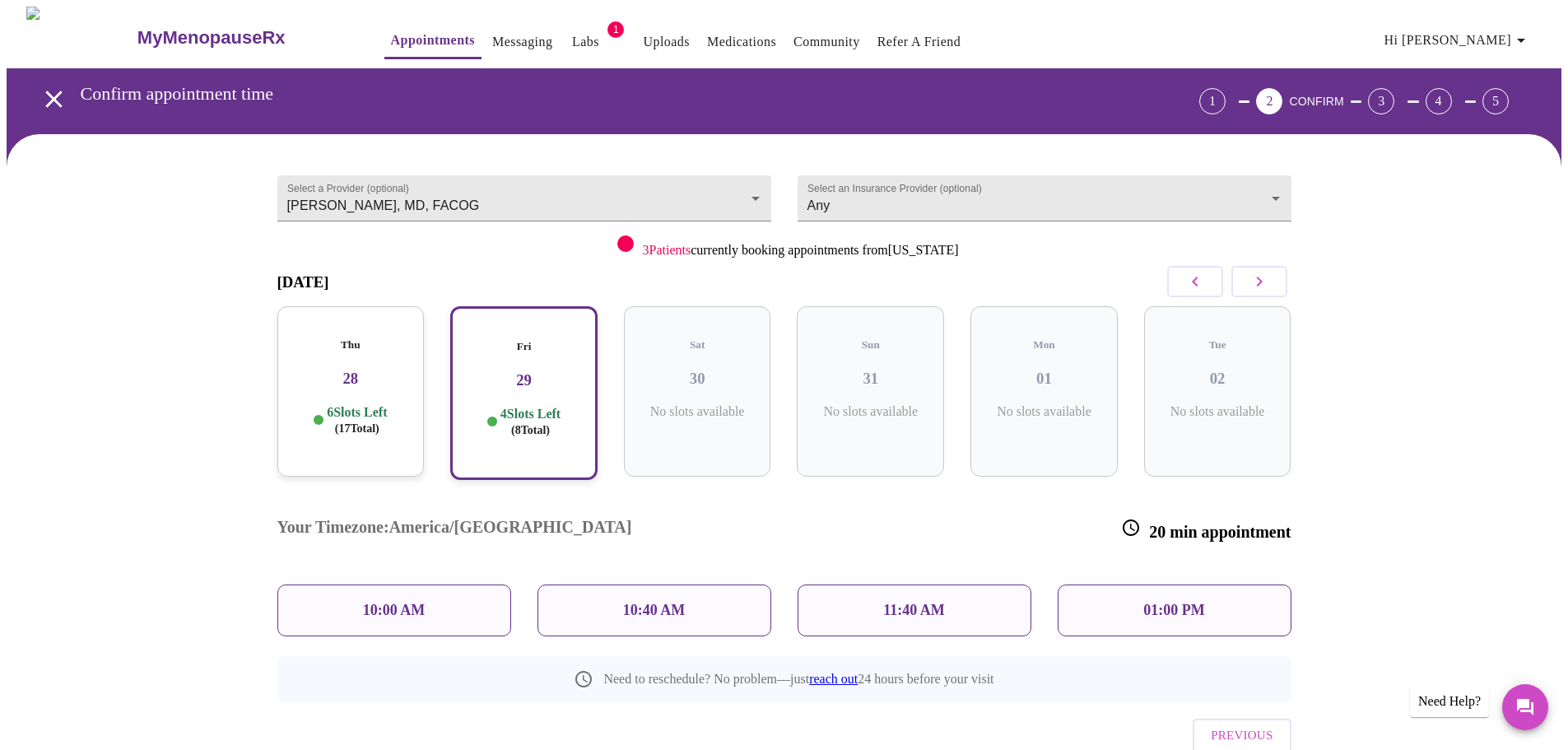
click at [352, 404] on p "6 Slots Left ( 17 Total)" at bounding box center [356, 420] width 60 height 32
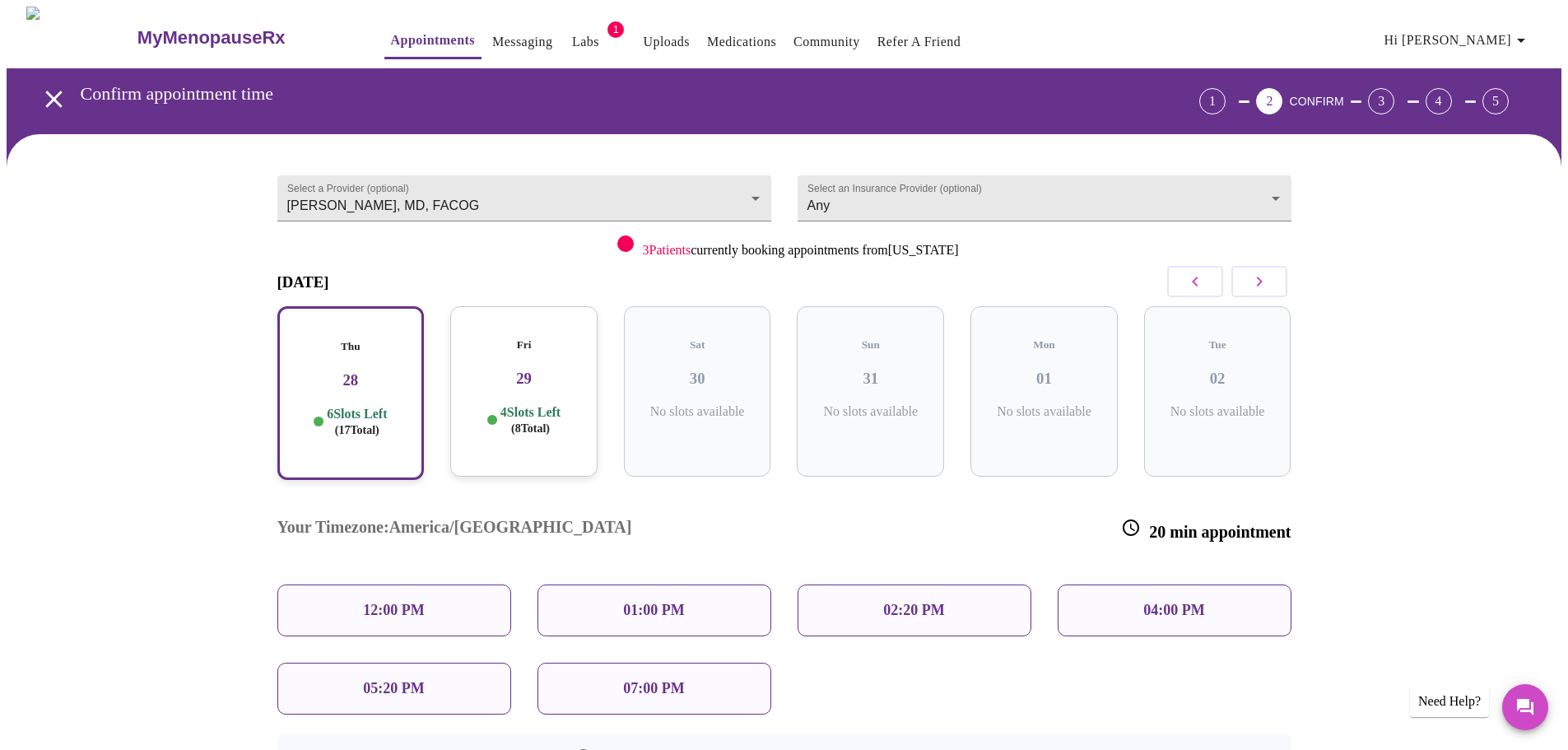
click at [1164, 584] on div "04:00 PM" at bounding box center [1175, 610] width 234 height 52
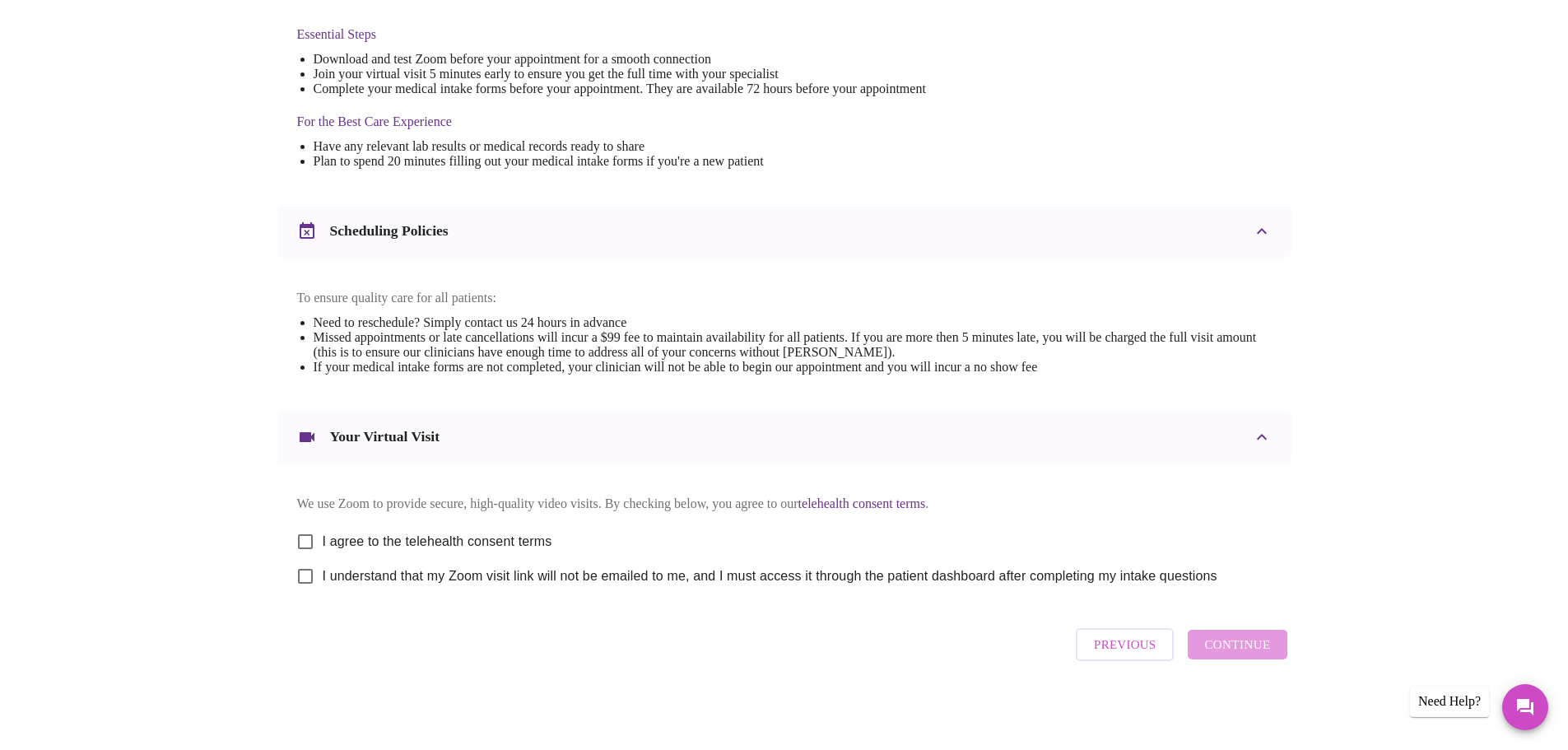
scroll to position [444, 0]
click at [306, 534] on input "I agree to the telehealth consent terms" at bounding box center [305, 541] width 35 height 35
checkbox input "true"
click at [302, 572] on input "I understand that my Zoom visit link will not be emailed to me, and I must acce…" at bounding box center [305, 576] width 35 height 35
checkbox input "true"
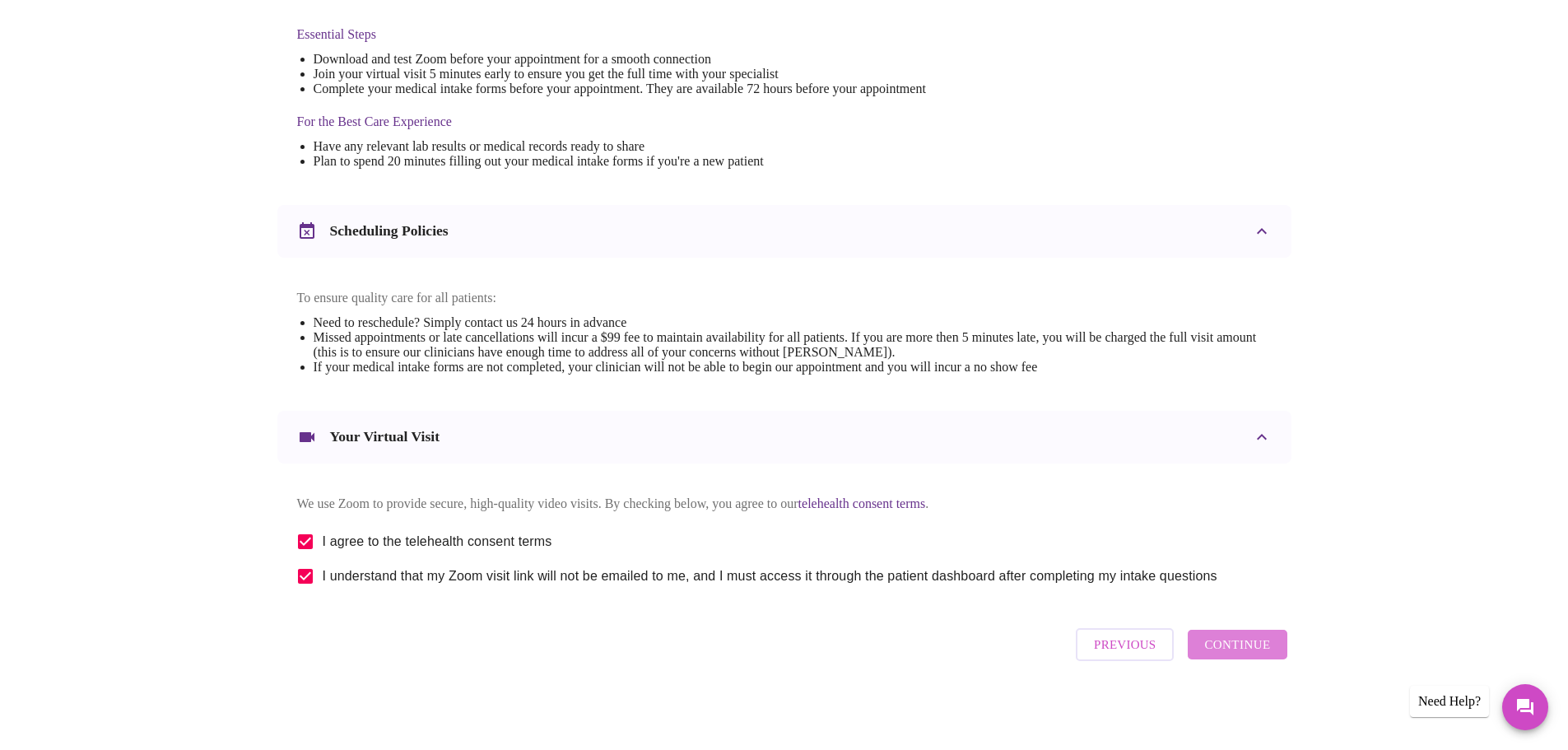
click at [1246, 646] on span "Continue" at bounding box center [1237, 644] width 66 height 21
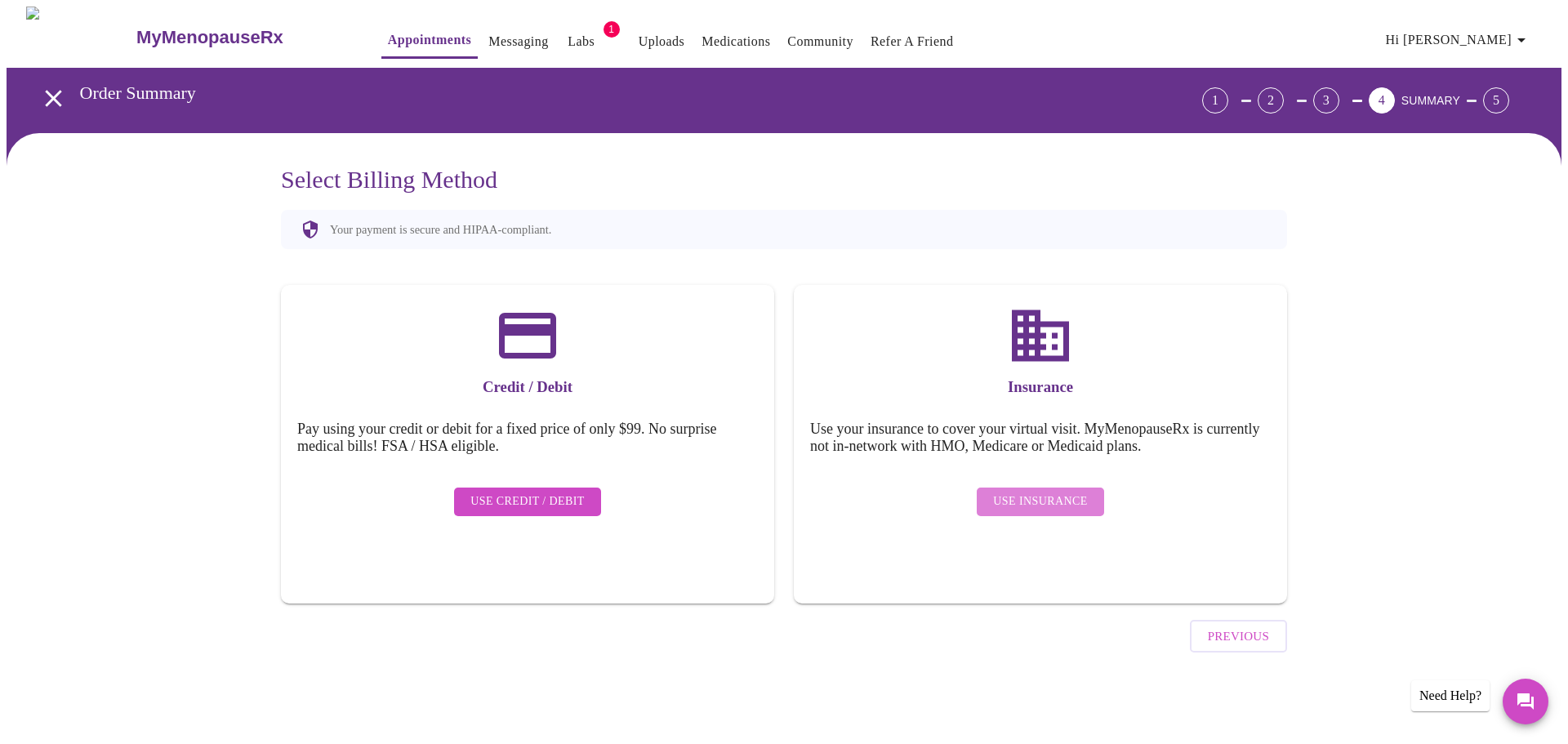
click at [1073, 492] on span "Use Insurance" at bounding box center [1039, 502] width 94 height 20
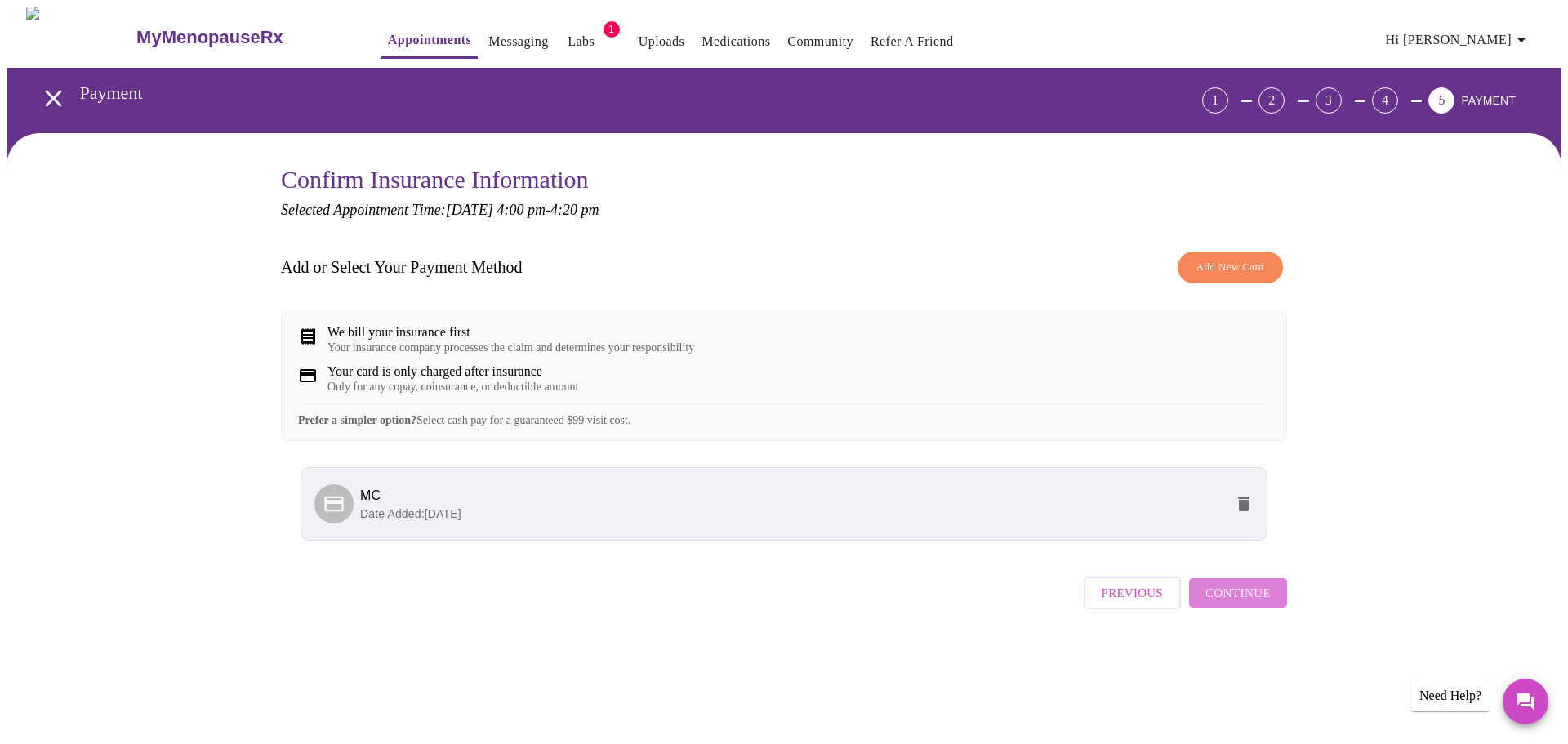
click at [1267, 604] on span "Continue" at bounding box center [1238, 592] width 65 height 21
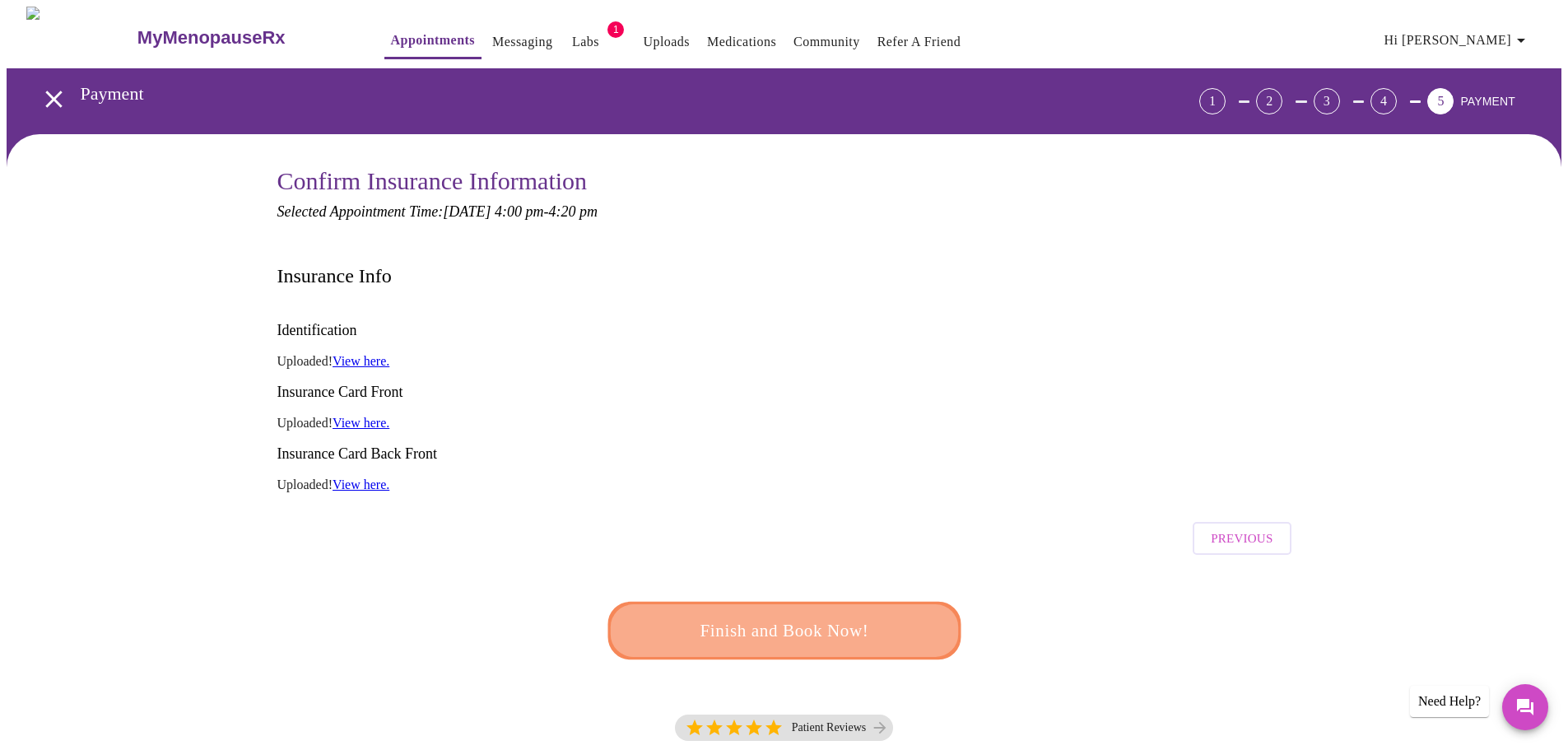
click at [888, 616] on span "Finish and Book Now!" at bounding box center [784, 631] width 305 height 30
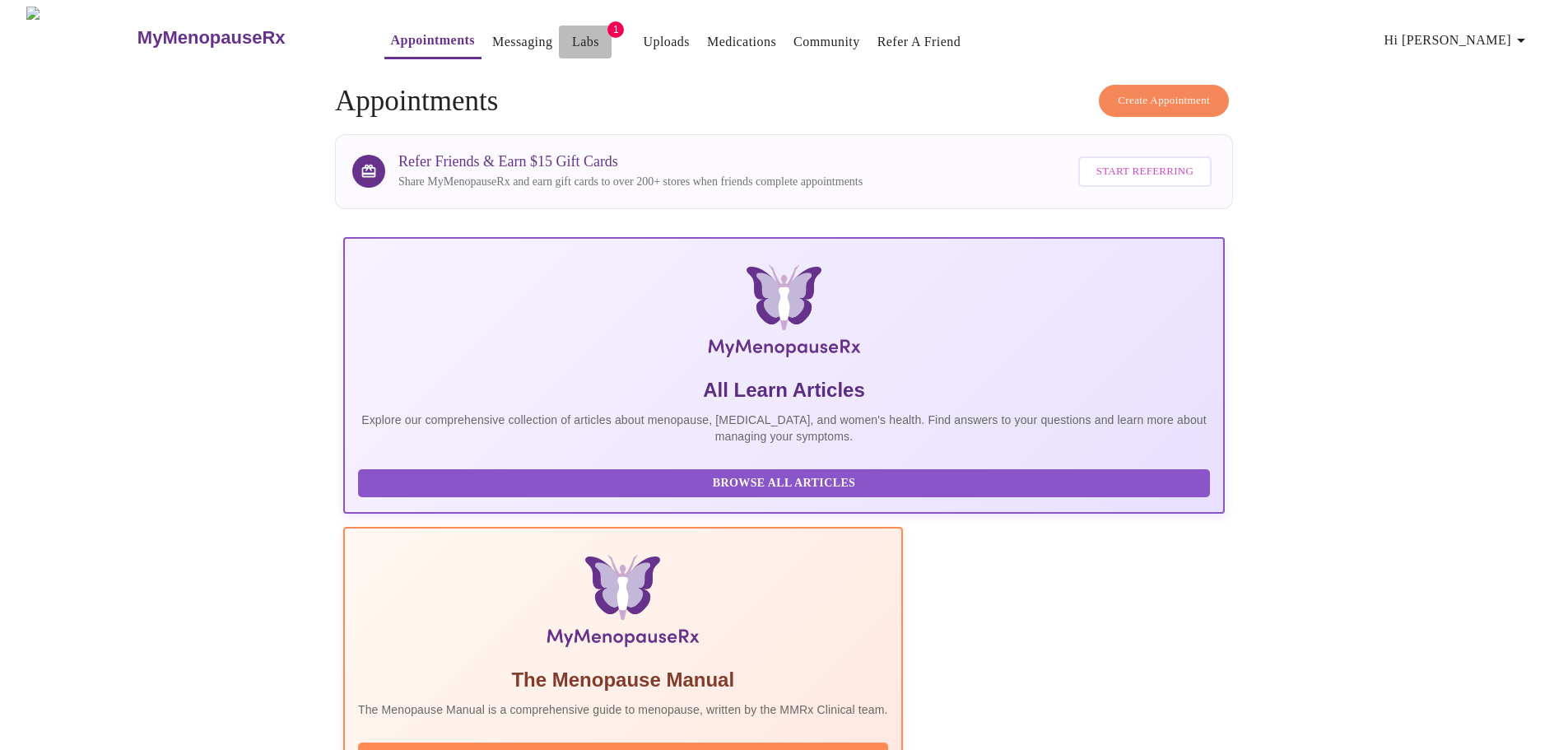
click at [566, 30] on span "Labs" at bounding box center [585, 41] width 40 height 23
click at [566, 35] on button "Labs" at bounding box center [585, 41] width 53 height 33
click at [608, 27] on span "1" at bounding box center [616, 29] width 17 height 17
click at [510, 61] on div "MyMenopauseRx Appointments Messaging Labs 1 Uploads Medications Community Refer…" at bounding box center [784, 37] width 1555 height 61
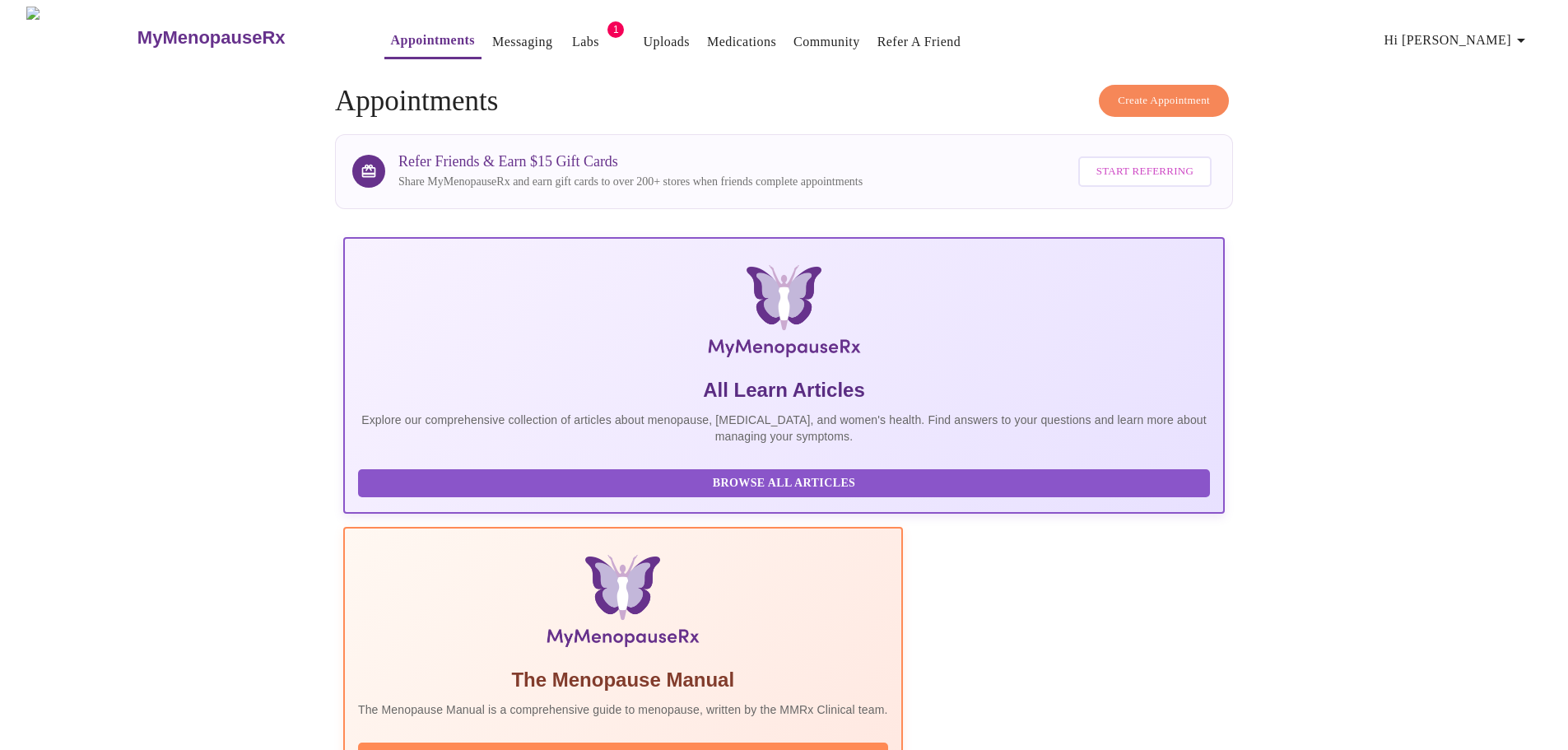
click at [572, 42] on link "Labs" at bounding box center [586, 41] width 27 height 23
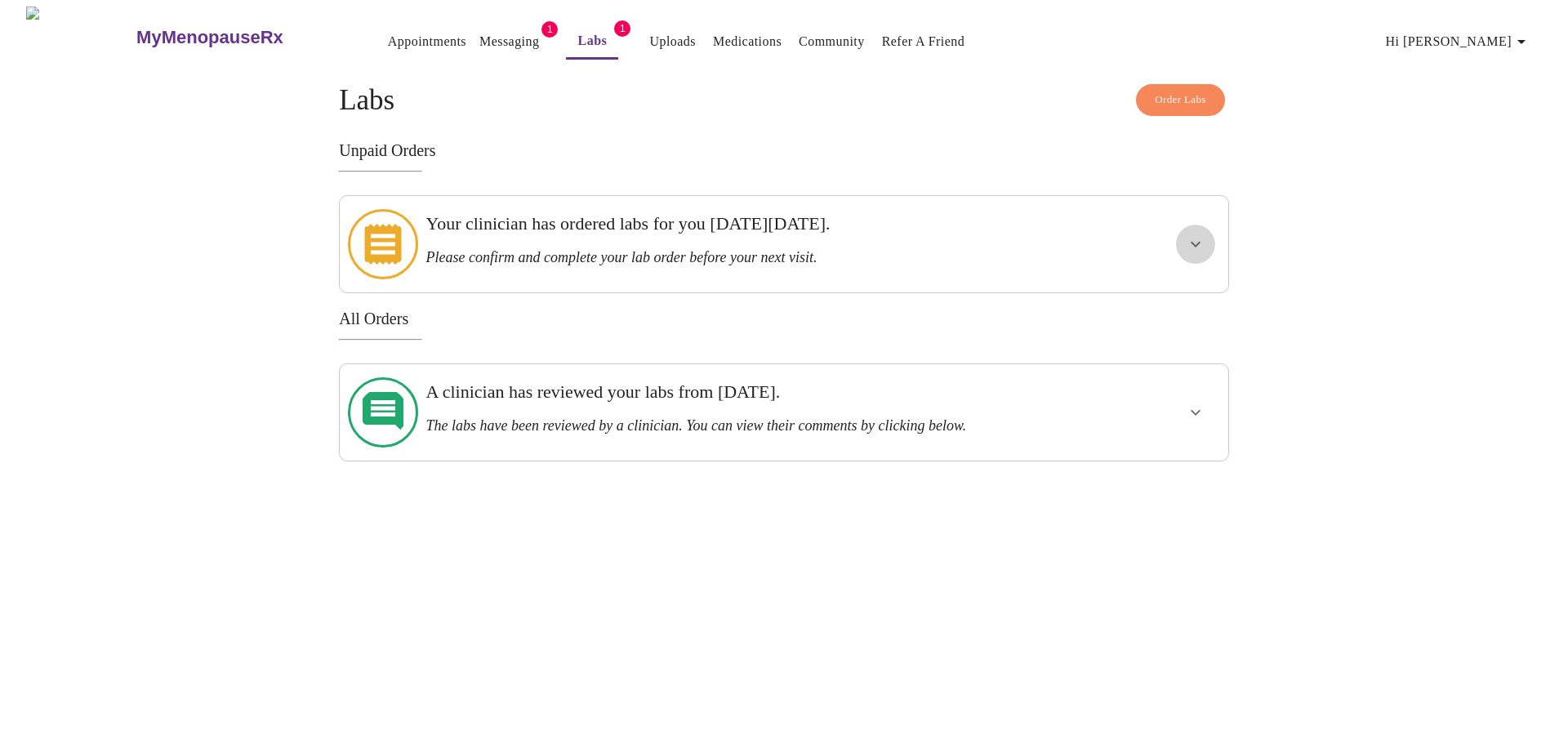
click at [1195, 242] on icon "show more" at bounding box center [1196, 245] width 10 height 6
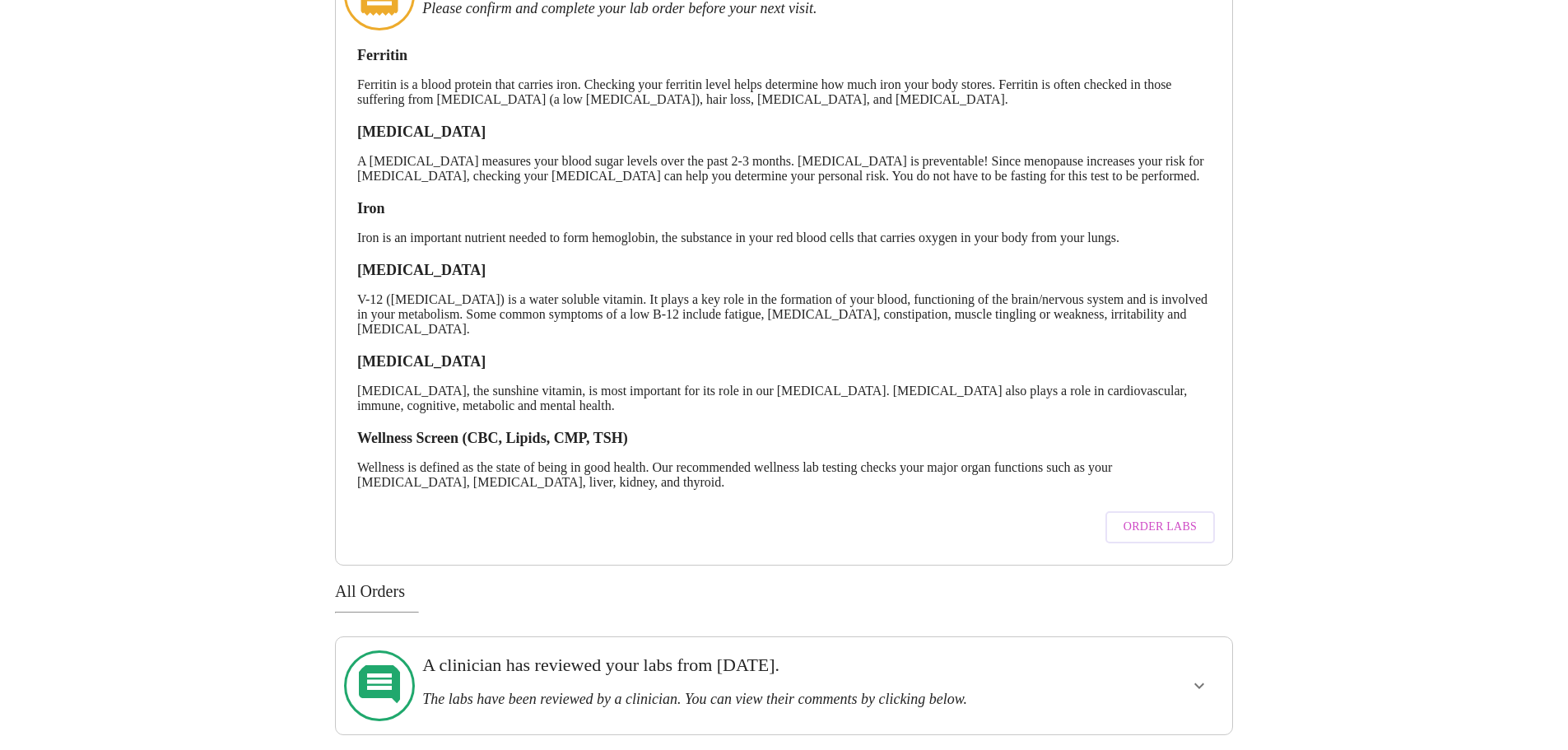
scroll to position [265, 0]
click at [1149, 524] on span "Order Labs" at bounding box center [1160, 525] width 73 height 20
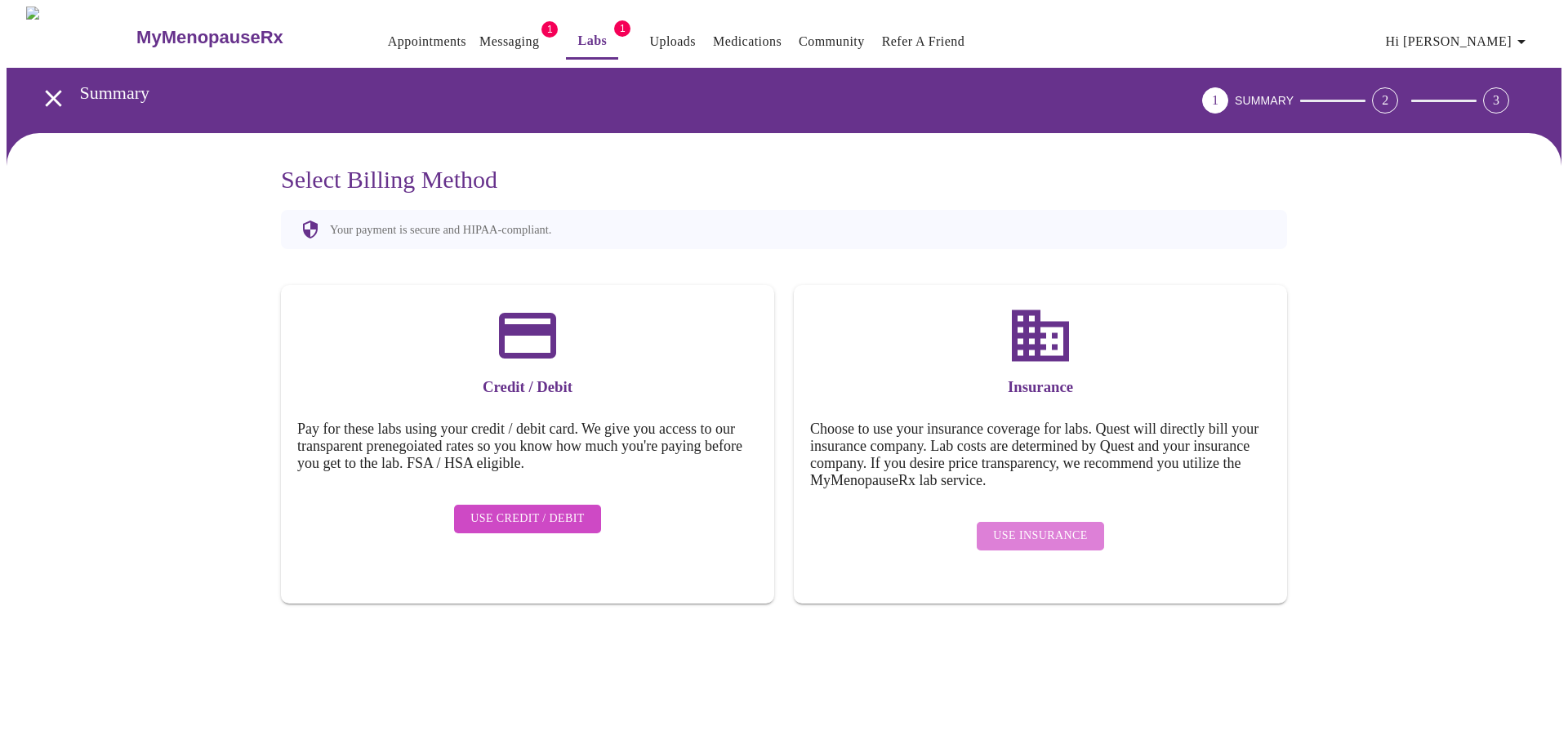
click at [1046, 522] on button "Use Insurance" at bounding box center [1040, 536] width 127 height 28
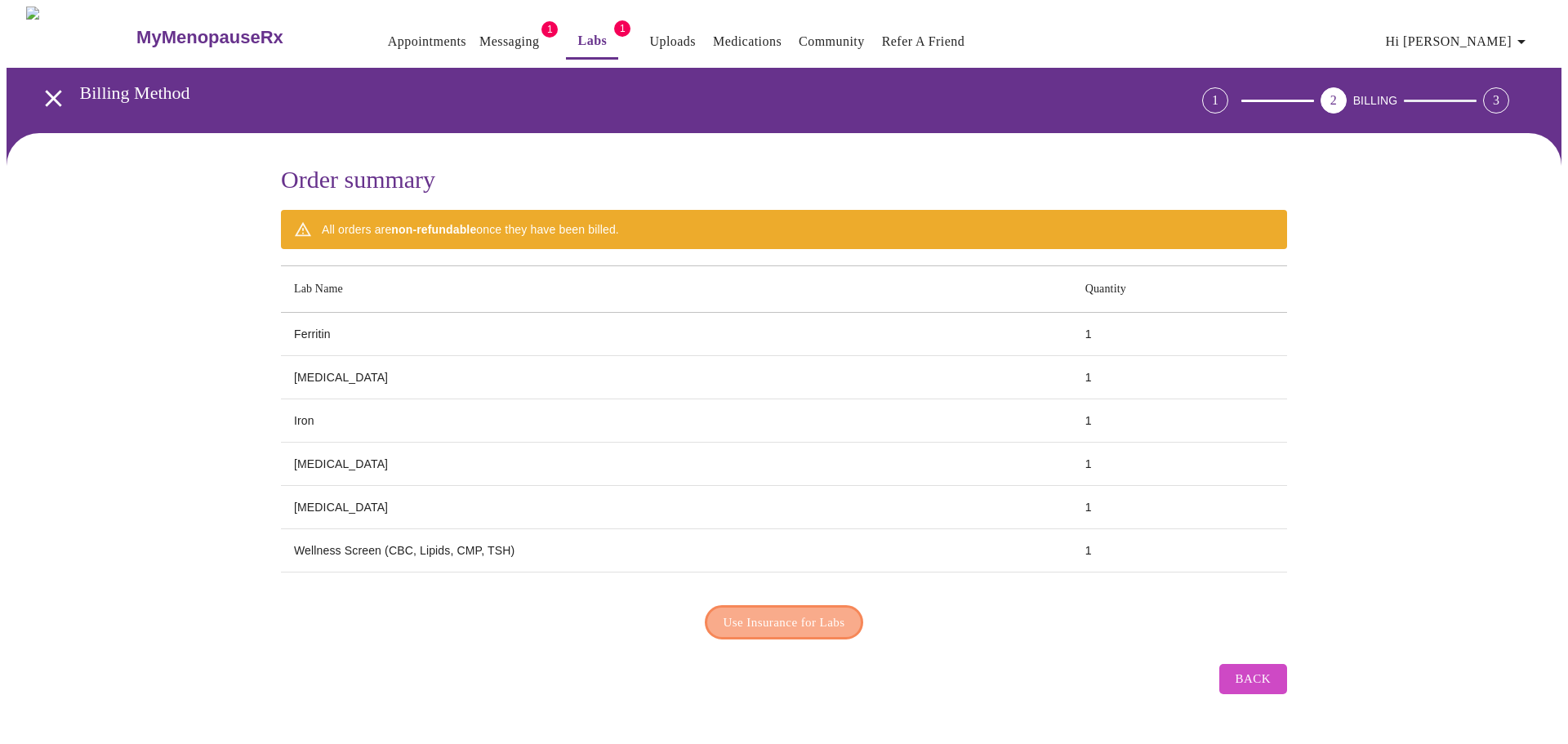
click at [821, 622] on span "Use Insurance for Labs" at bounding box center [785, 622] width 122 height 21
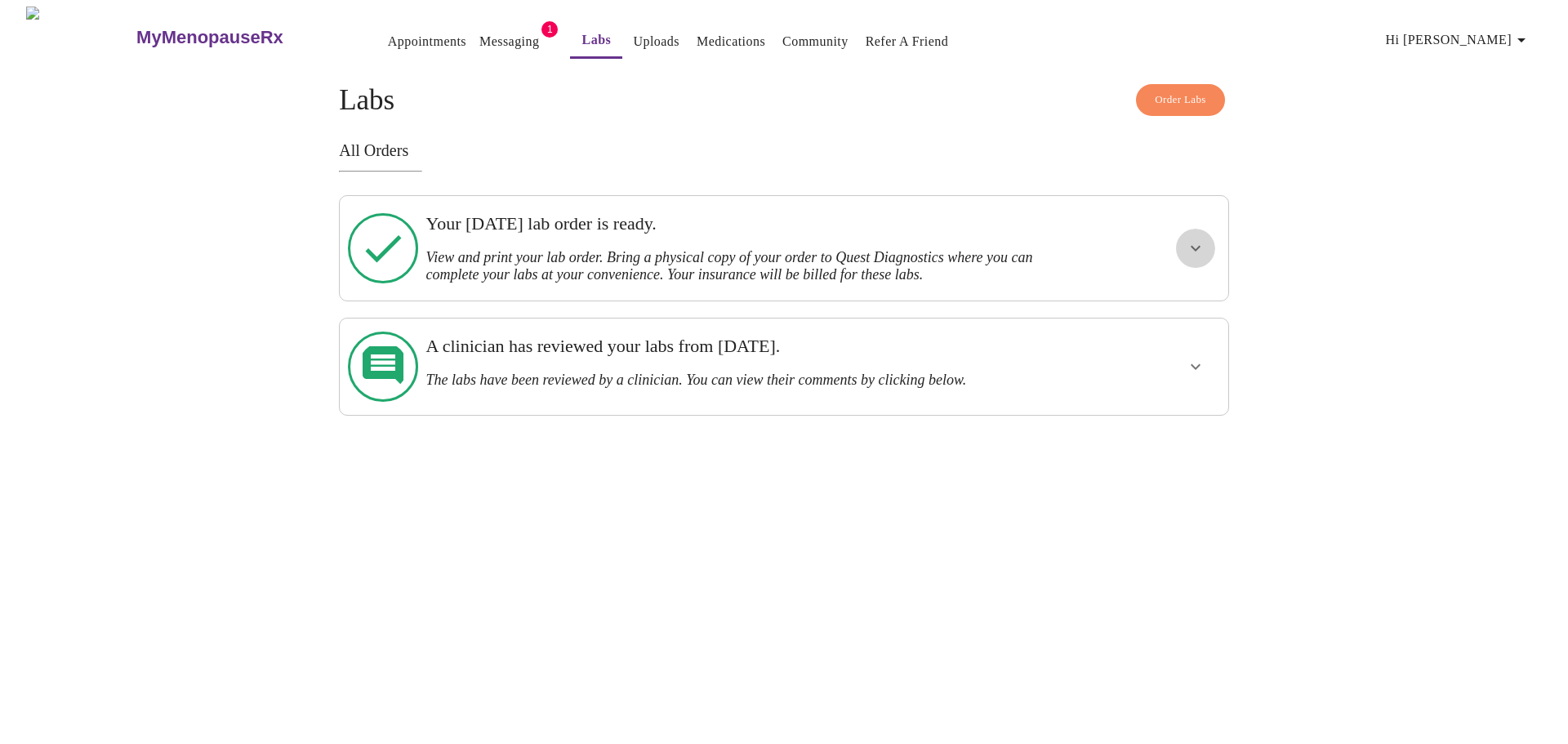
click at [1179, 241] on button "show more" at bounding box center [1195, 248] width 39 height 39
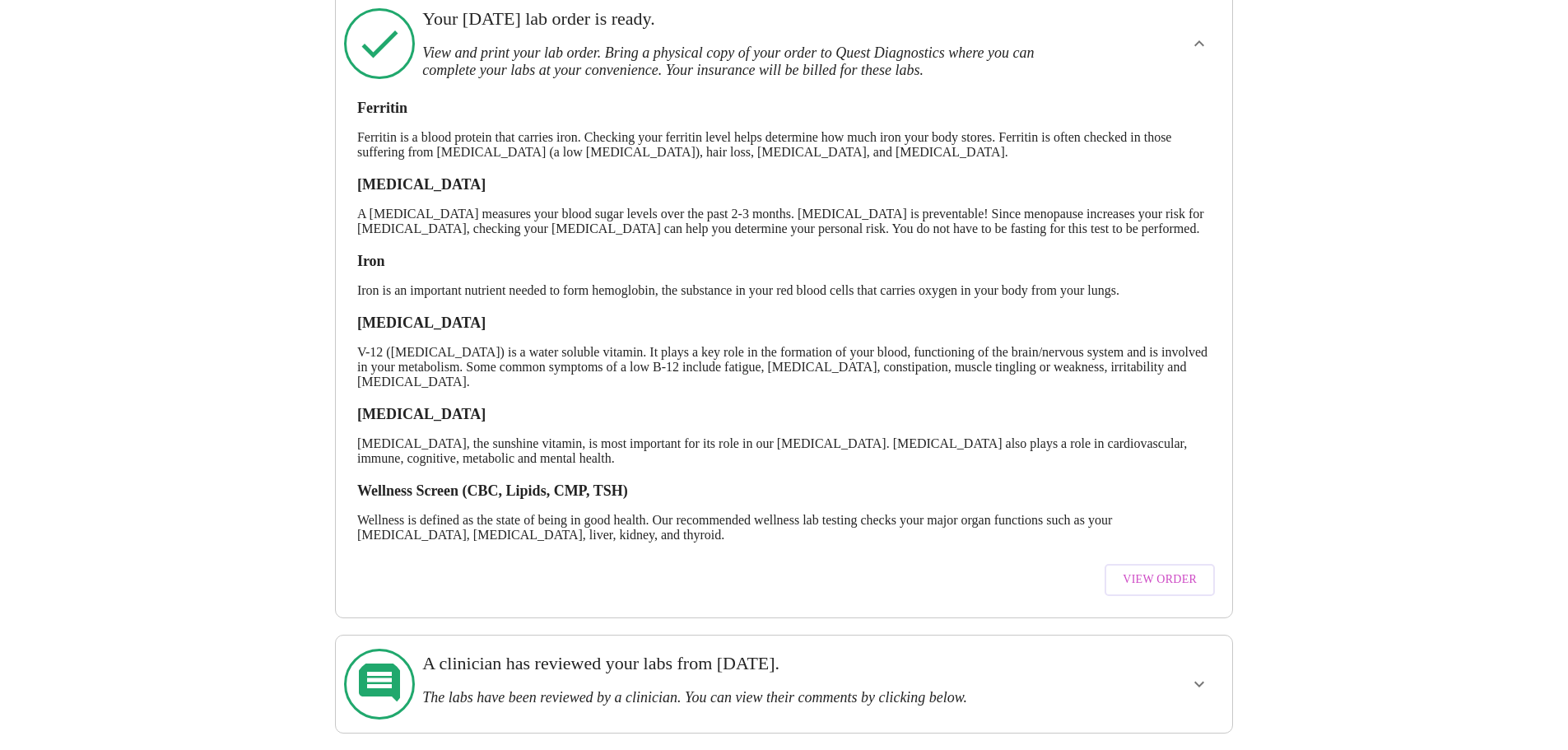
scroll to position [223, 0]
click at [1167, 583] on span "View Order" at bounding box center [1160, 580] width 74 height 20
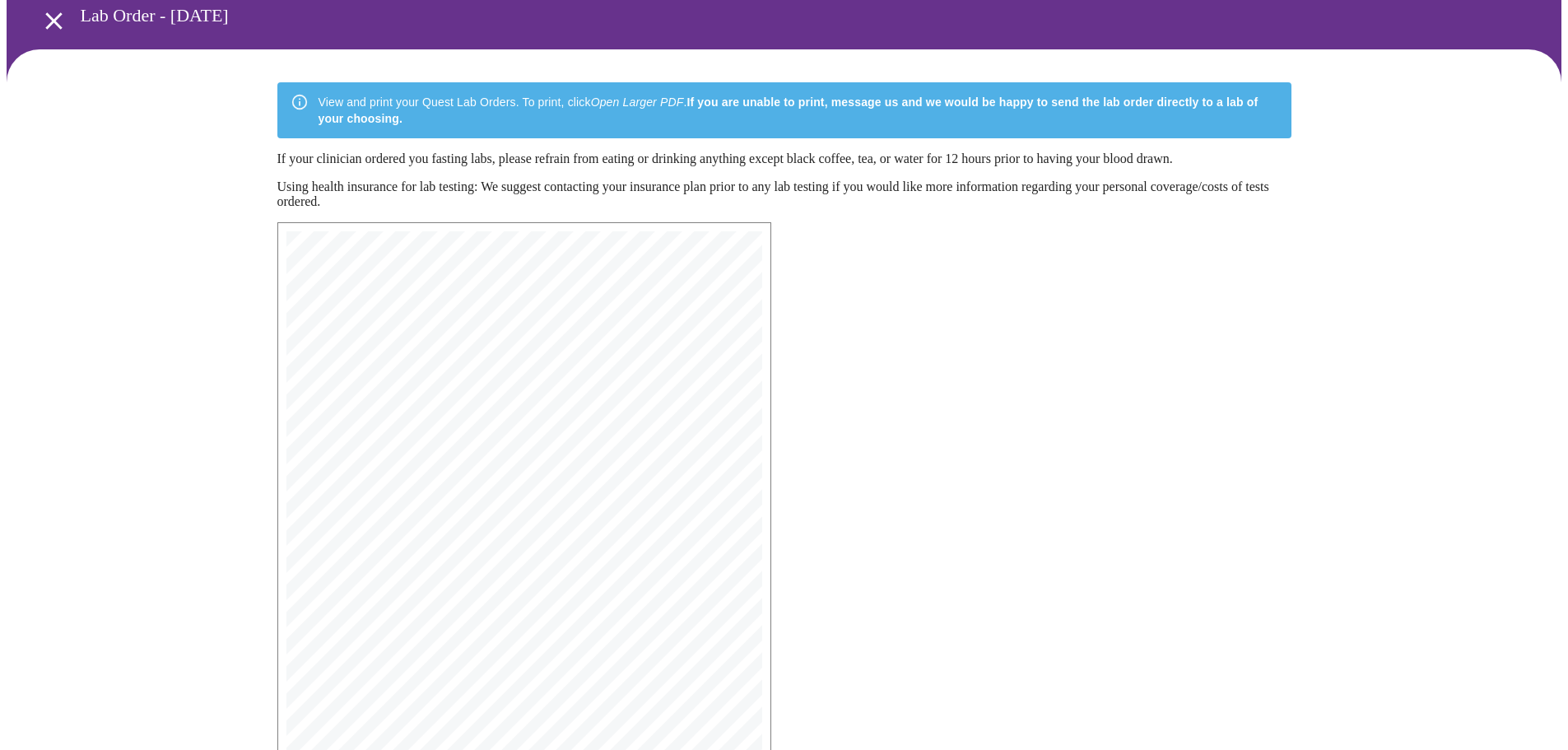
scroll to position [263, 0]
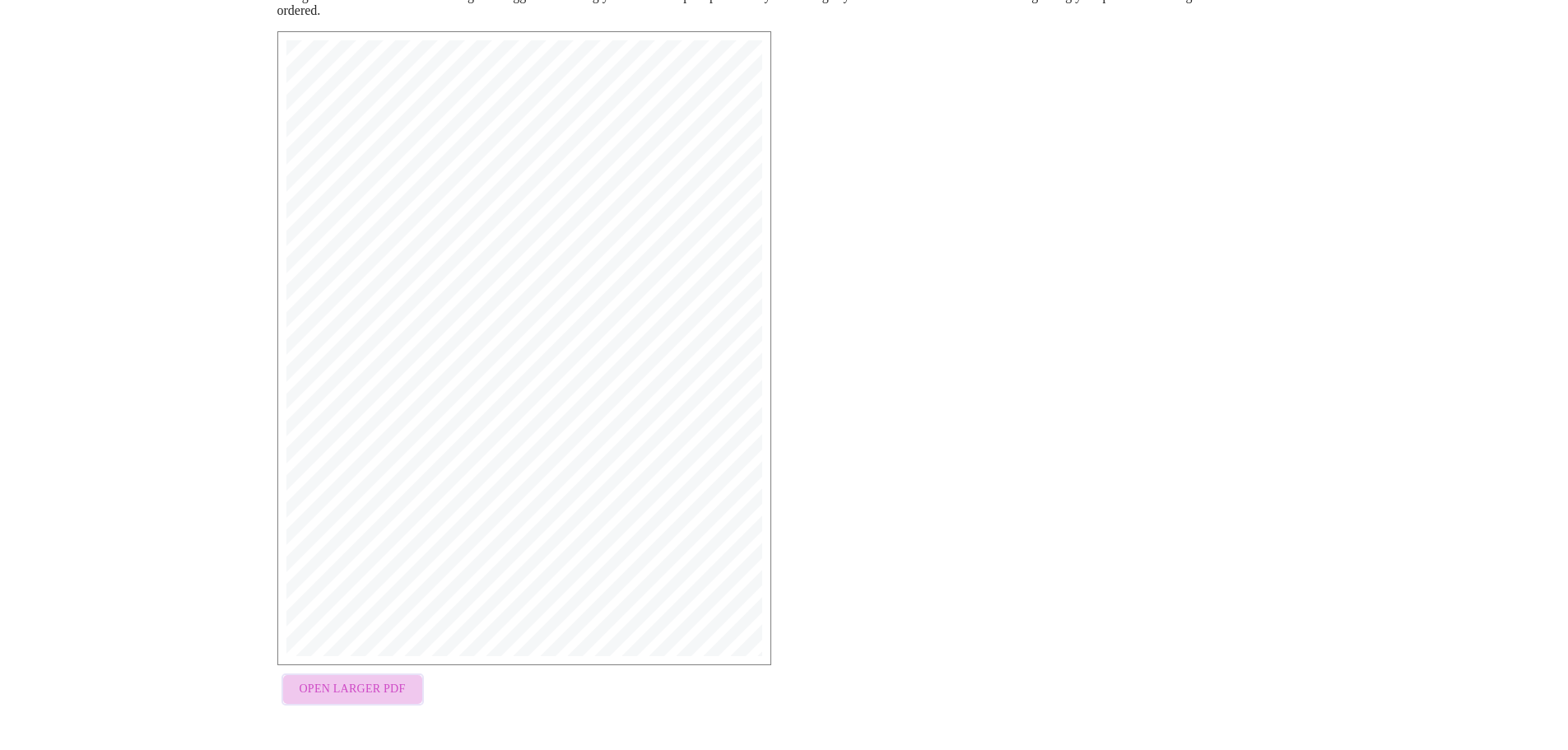
click at [379, 682] on button "Open Larger PDF" at bounding box center [353, 689] width 142 height 32
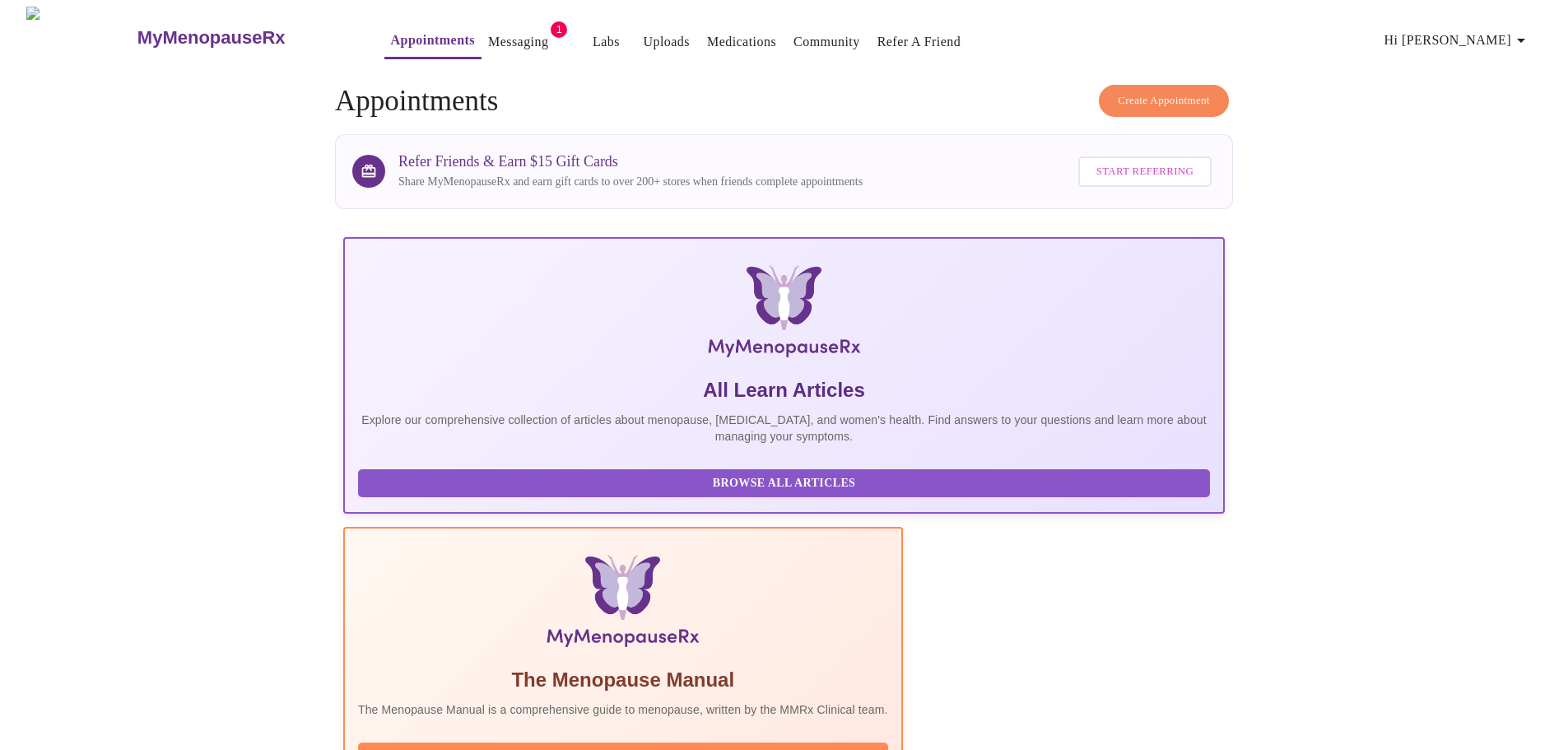
click at [488, 38] on link "Messaging" at bounding box center [518, 41] width 60 height 23
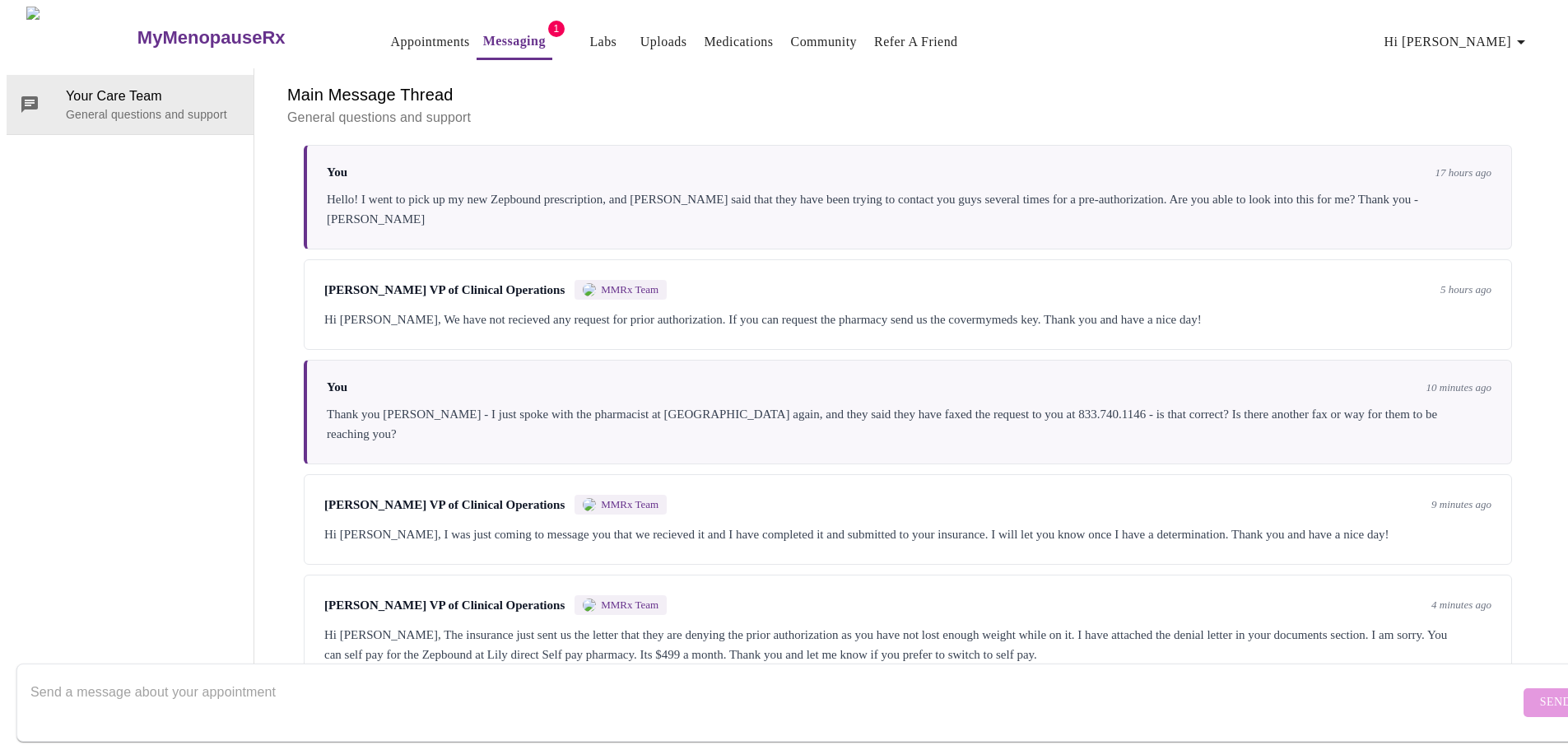
scroll to position [2354, 0]
click at [1437, 625] on div "Hi Rachel, The insurance just sent us the letter that they are denying the prio…" at bounding box center [907, 644] width 1167 height 40
click at [525, 676] on textarea "Send a message about your appointment" at bounding box center [774, 702] width 1489 height 53
click at [429, 676] on textarea "ok thats interesting. do they know that i have not been on a consistant dose?" at bounding box center [774, 702] width 1489 height 53
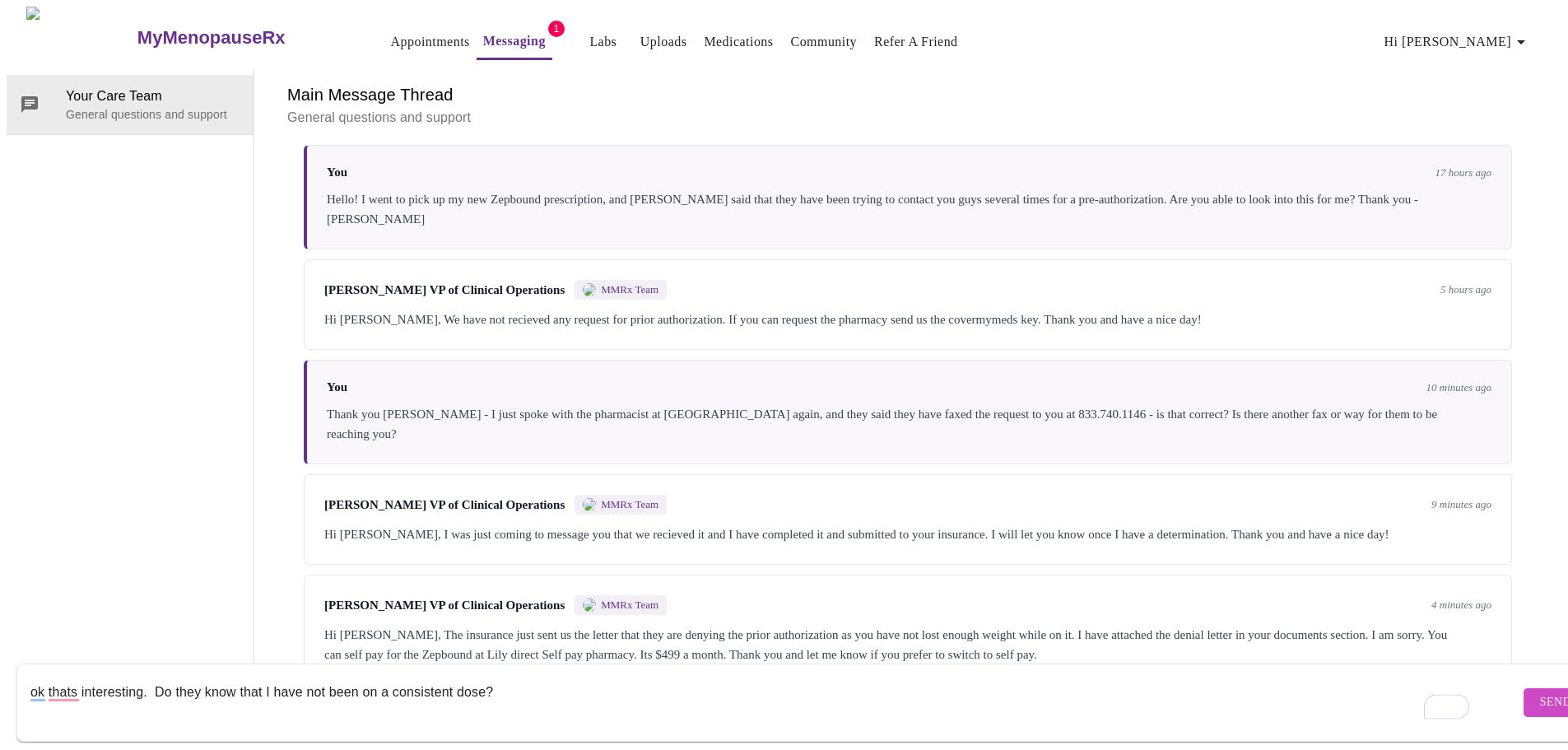
click at [628, 693] on textarea "ok thats interesting. Do they know that I have not been on a consistent dose?" at bounding box center [774, 702] width 1489 height 53
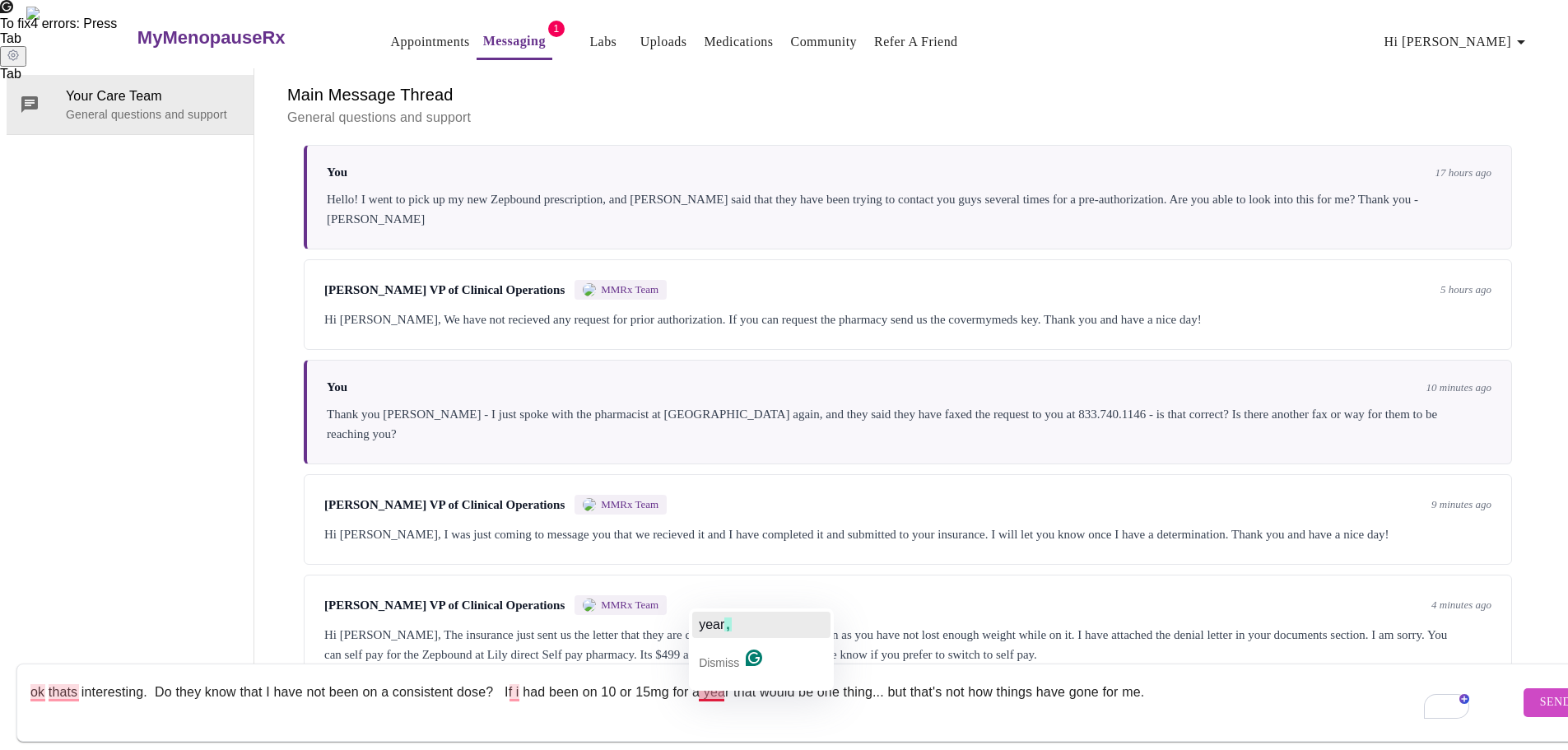
click at [722, 623] on span "year" at bounding box center [711, 625] width 25 height 14
click at [518, 625] on button "I" at bounding box center [572, 625] width 138 height 26
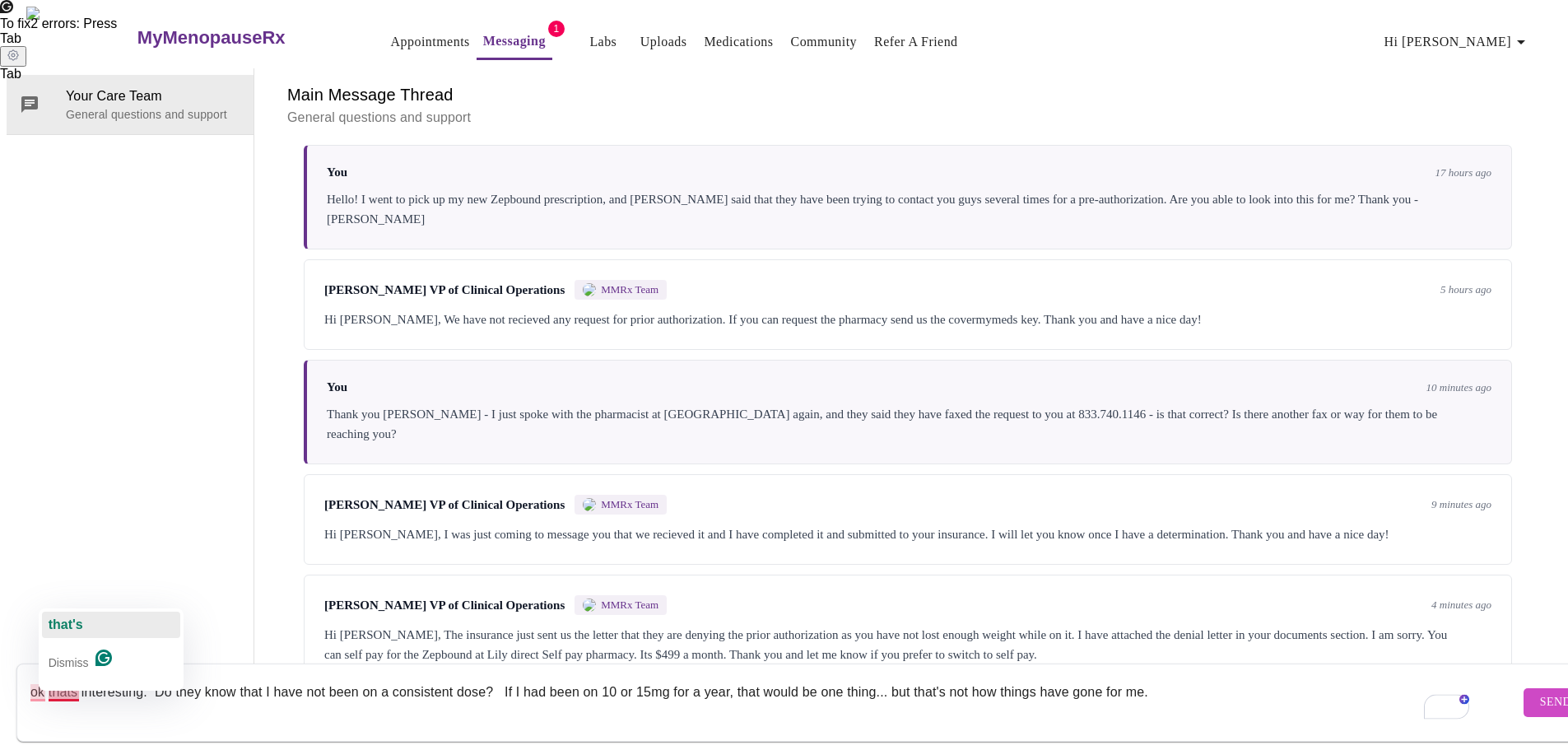
click at [61, 623] on span "that's" at bounding box center [66, 625] width 35 height 14
click at [42, 630] on span "ok" at bounding box center [37, 625] width 14 height 14
click at [1200, 676] on textarea "ok, that's interesting. Do they know that I have not been on a consistent dose?…" at bounding box center [774, 702] width 1489 height 53
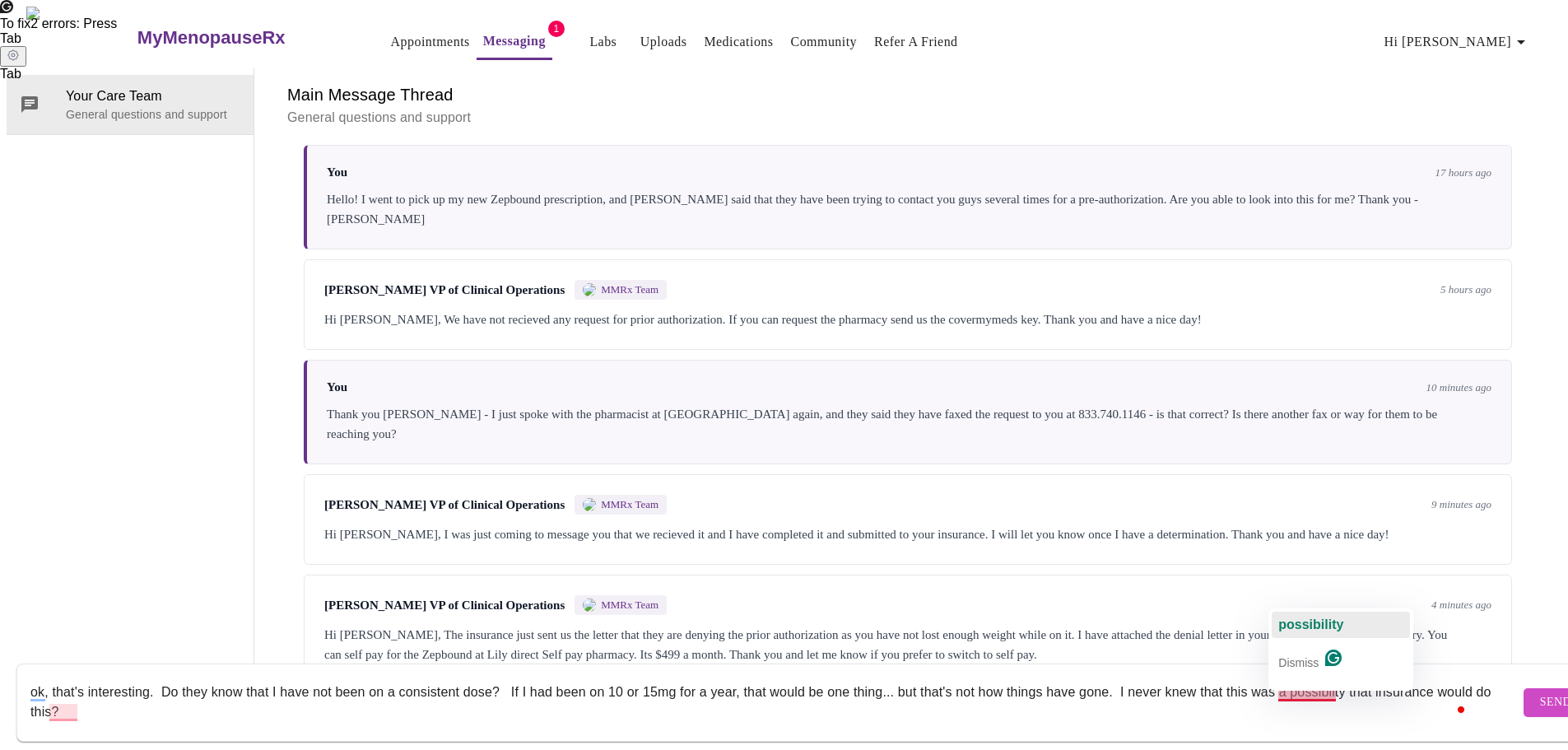
click at [1307, 626] on span "possibility" at bounding box center [1310, 625] width 65 height 14
type textarea "ok, that's interesting. Do they know that I have not been on a consistent dose?…"
click at [1540, 693] on span "Send" at bounding box center [1555, 703] width 31 height 20
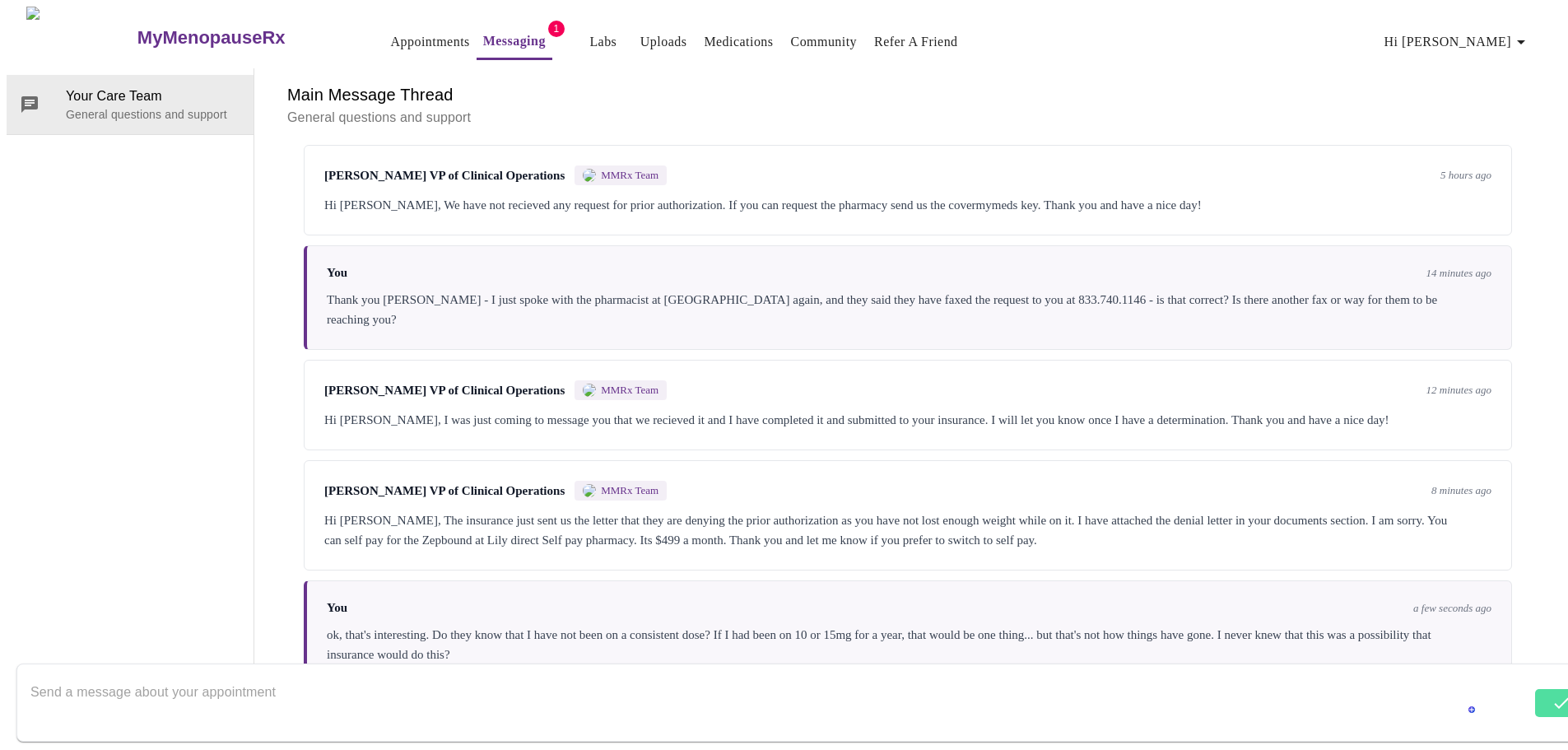
scroll to position [2472, 0]
click at [624, 40] on link "Uploads" at bounding box center [647, 41] width 47 height 23
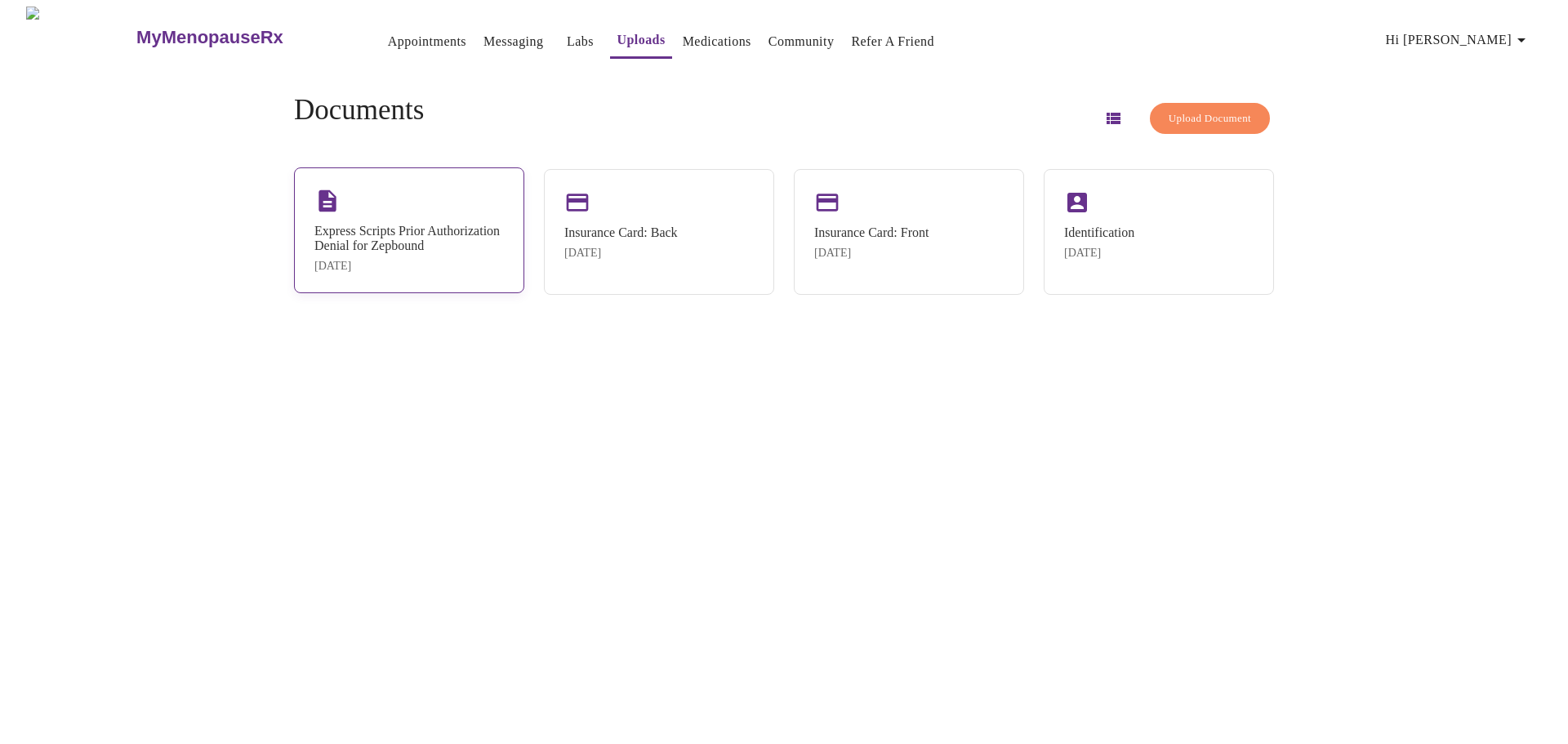
click at [453, 224] on div "Express Scripts Prior Authorization Denial for Zepbound" at bounding box center [409, 238] width 190 height 29
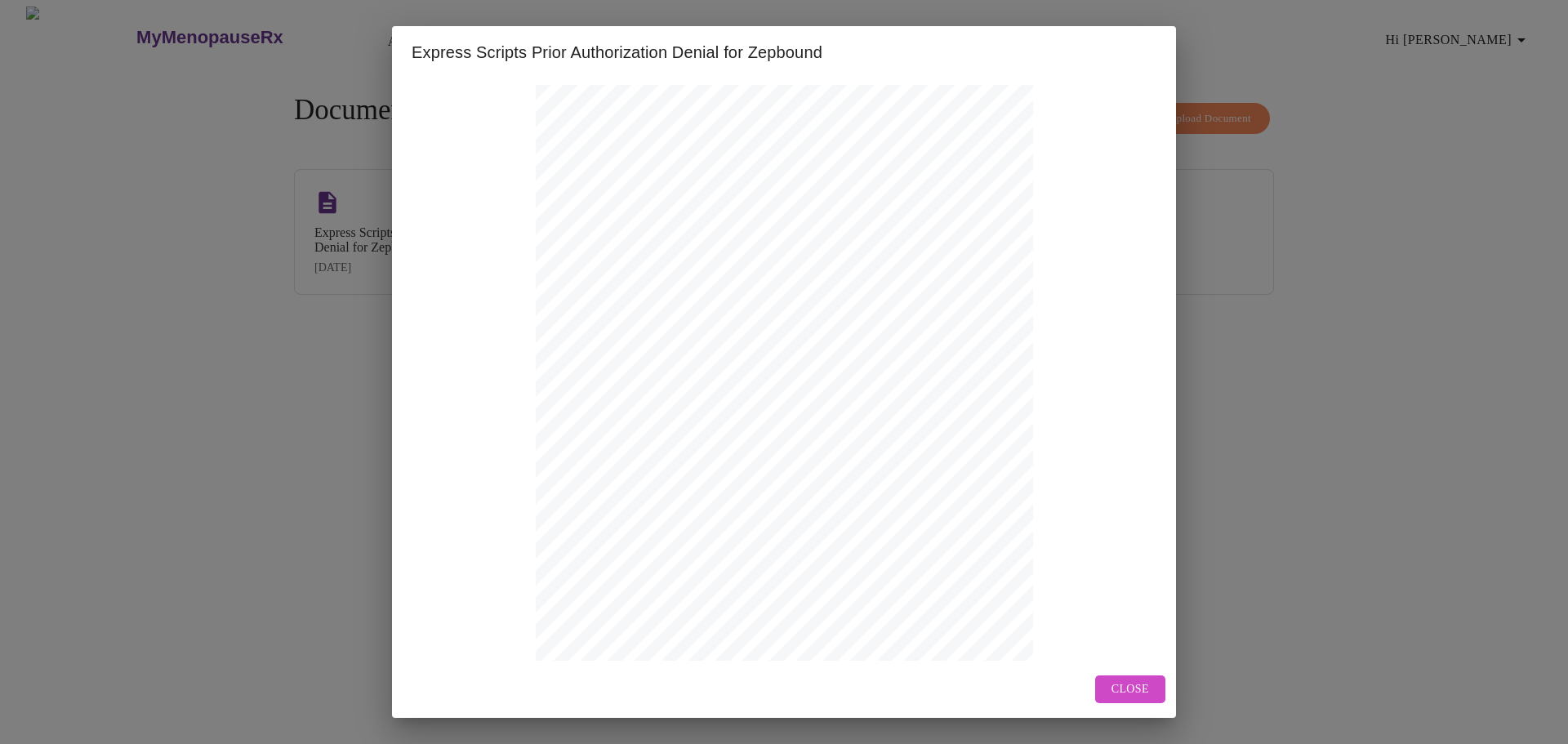
scroll to position [152, 0]
click at [701, 637] on span "Next Page" at bounding box center [691, 630] width 63 height 20
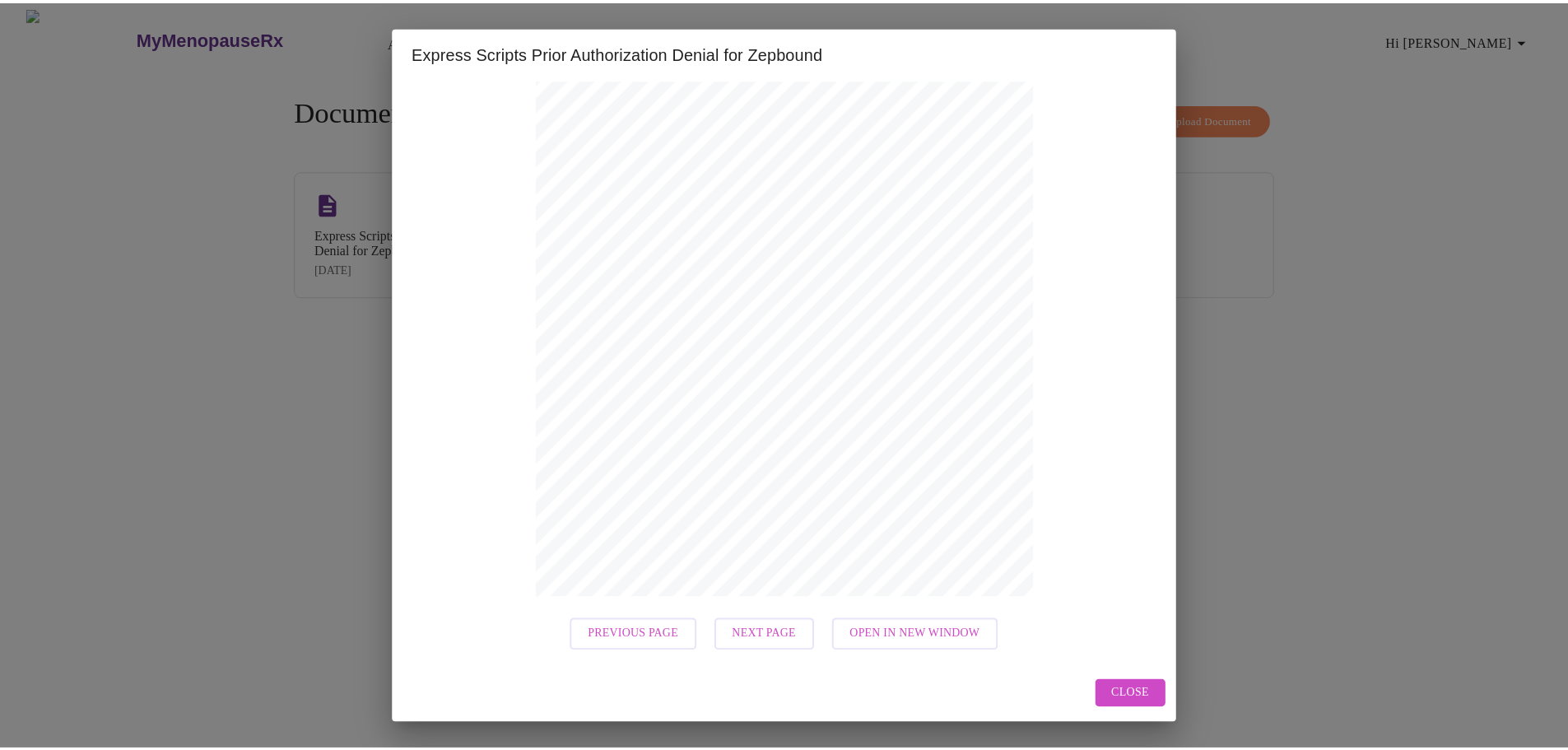
scroll to position [0, 0]
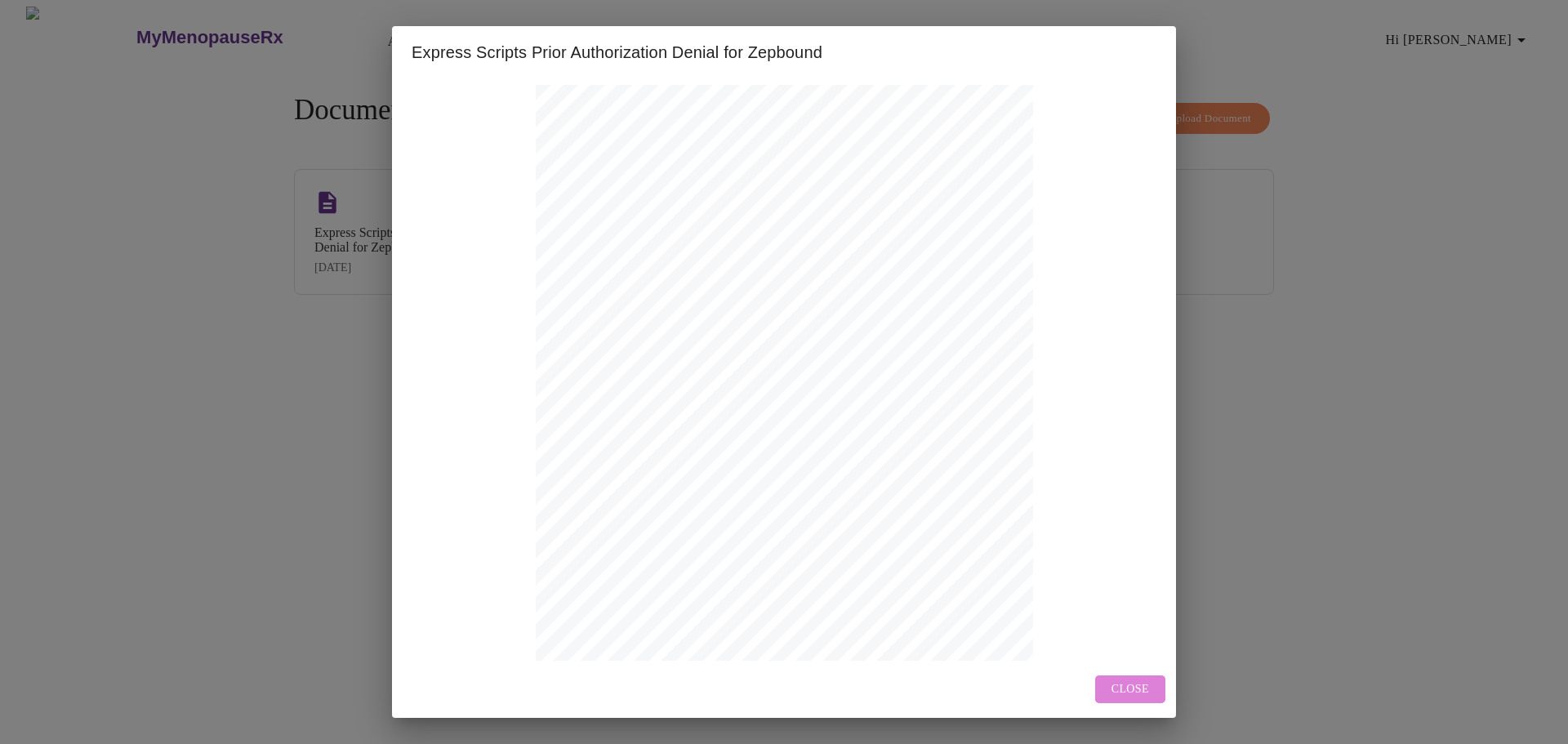
click at [1128, 684] on span "Close" at bounding box center [1130, 690] width 38 height 20
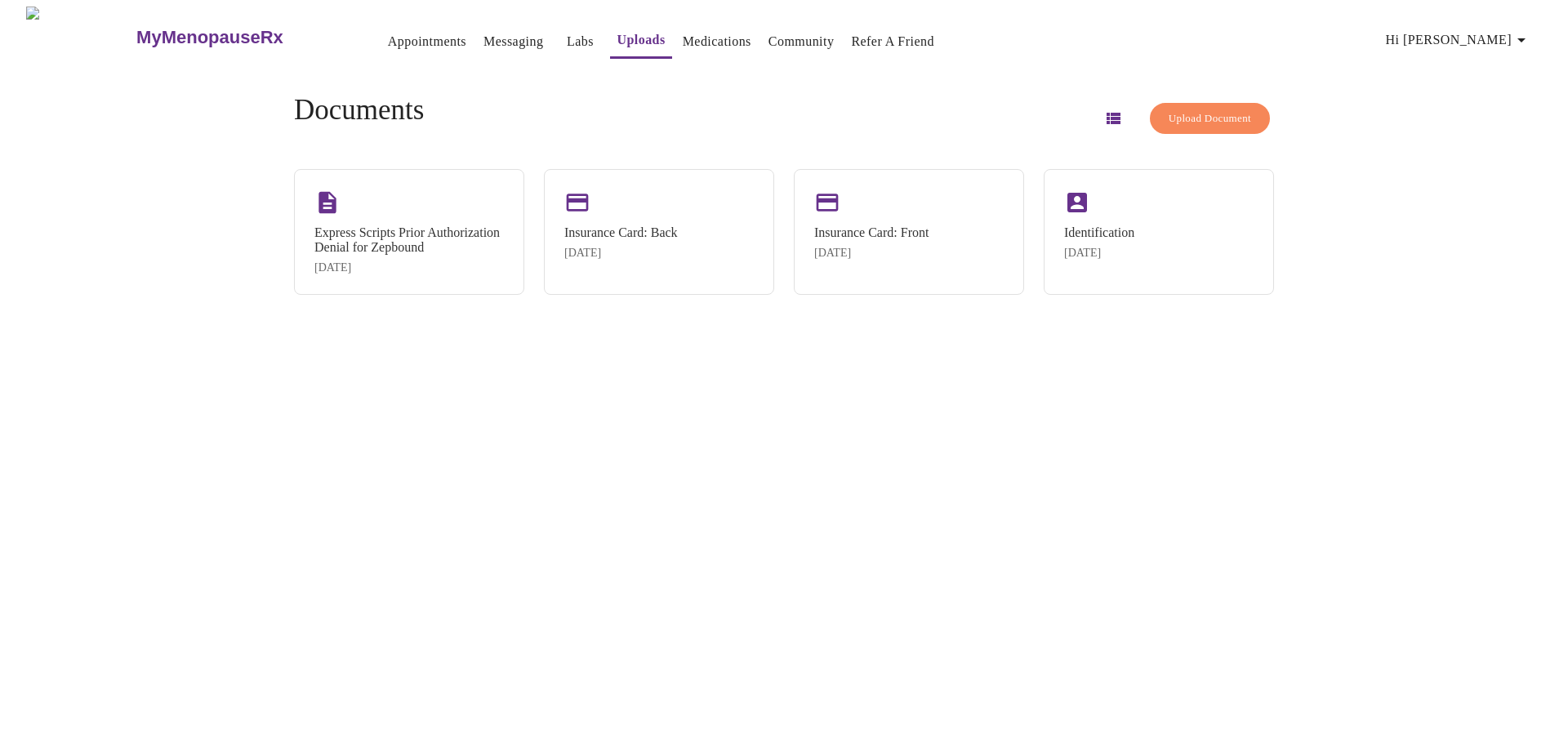
click at [483, 34] on link "Messaging" at bounding box center [513, 41] width 59 height 23
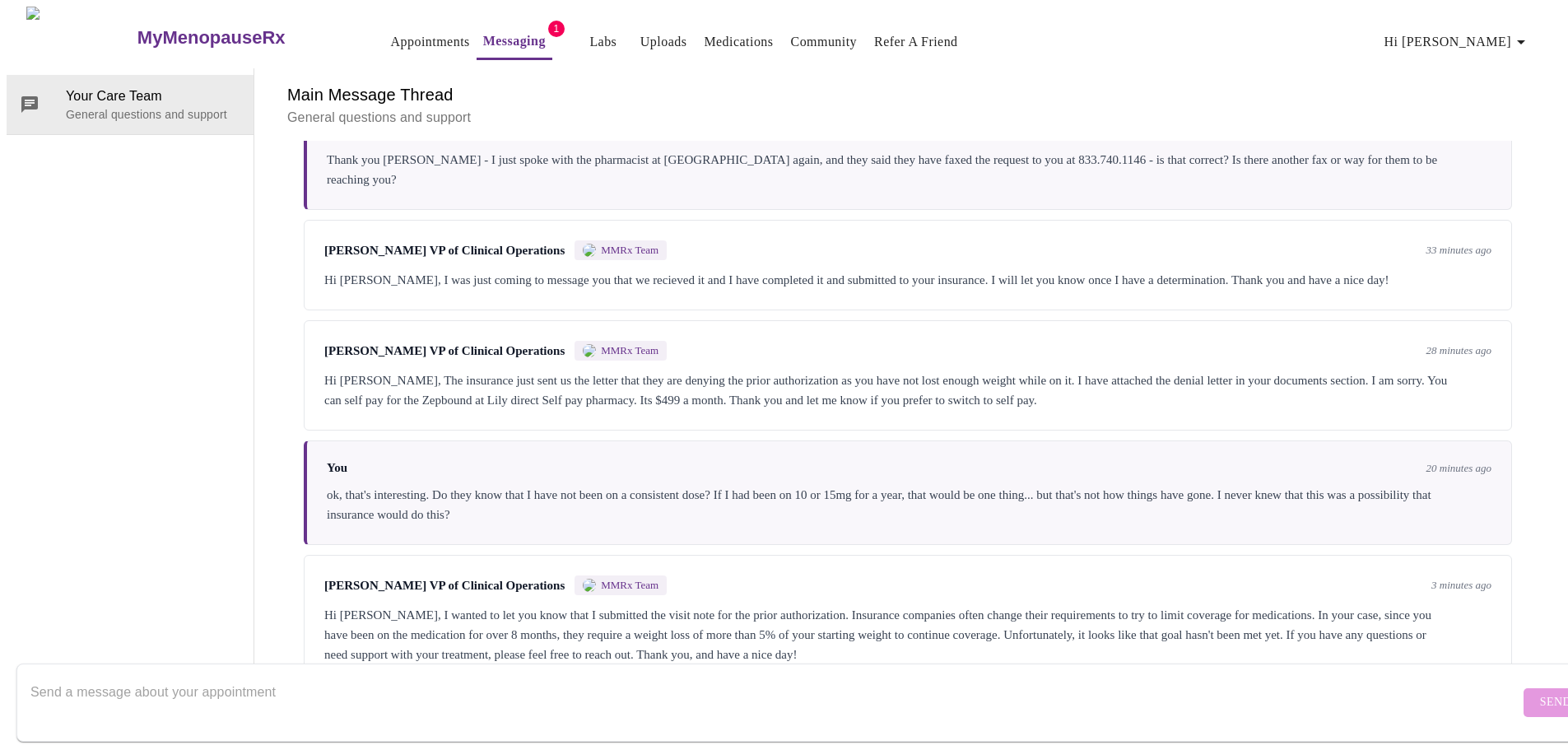
scroll to position [2615, 0]
click at [1445, 605] on div "Hi [PERSON_NAME], I wanted to let you know that I submitted the visit note for …" at bounding box center [907, 635] width 1167 height 59
click at [312, 689] on textarea "Send a message about your appointment" at bounding box center [774, 702] width 1489 height 53
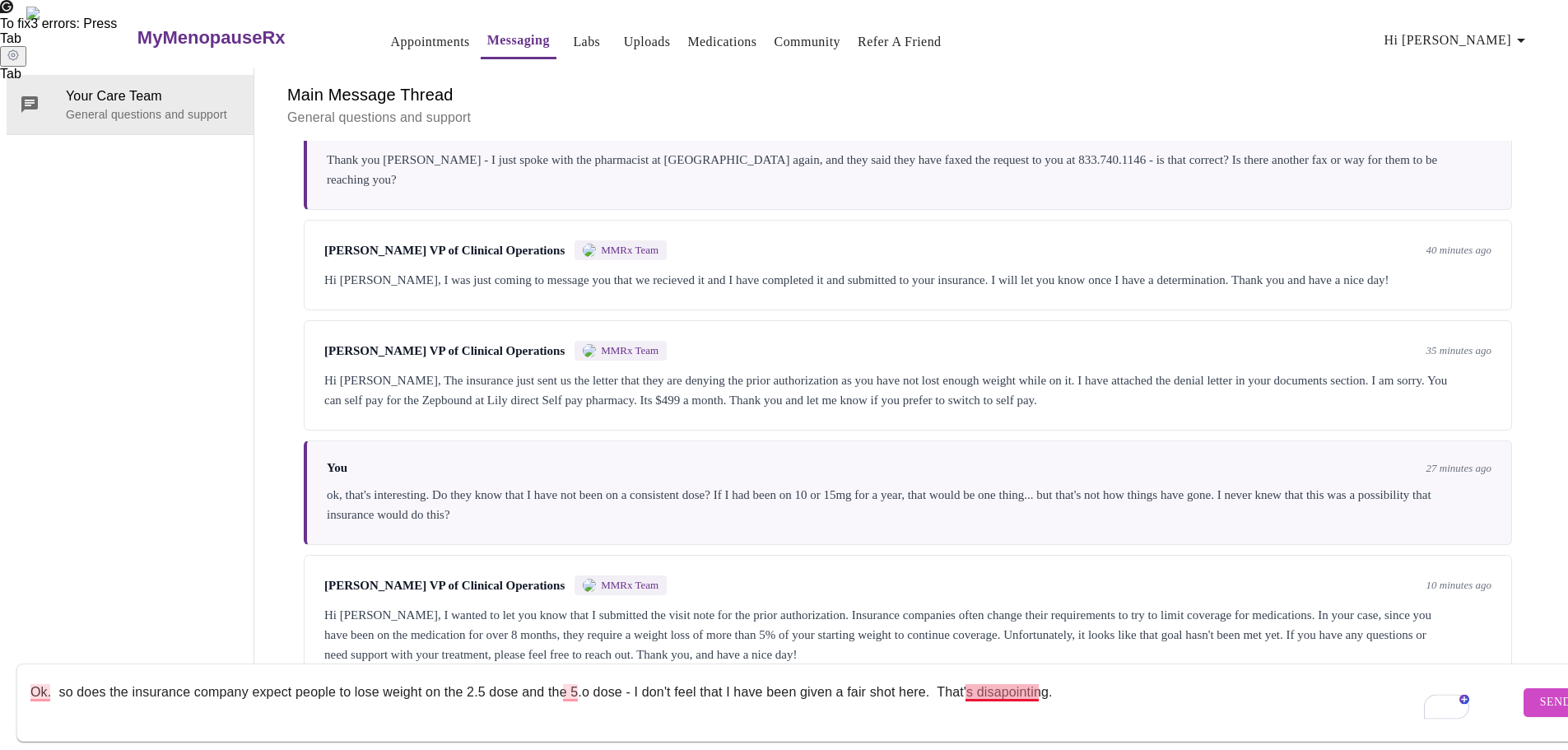
click at [980, 676] on textarea "Ok. so does the insurance company expect people to lose weight on the 2.5 dose …" at bounding box center [774, 702] width 1489 height 53
click at [981, 676] on textarea "Ok. so does the insurance company expect people to lose weight on the 2.5 dose …" at bounding box center [774, 702] width 1489 height 53
click at [1080, 676] on textarea "Ok. so does the insurance company expect people to lose weight on the 2.5 dose …" at bounding box center [774, 702] width 1489 height 53
type textarea "Ok. so does the insurance company expect people to lose weight on the 2.5 dose …"
click at [1540, 693] on span "Send" at bounding box center [1555, 703] width 31 height 20
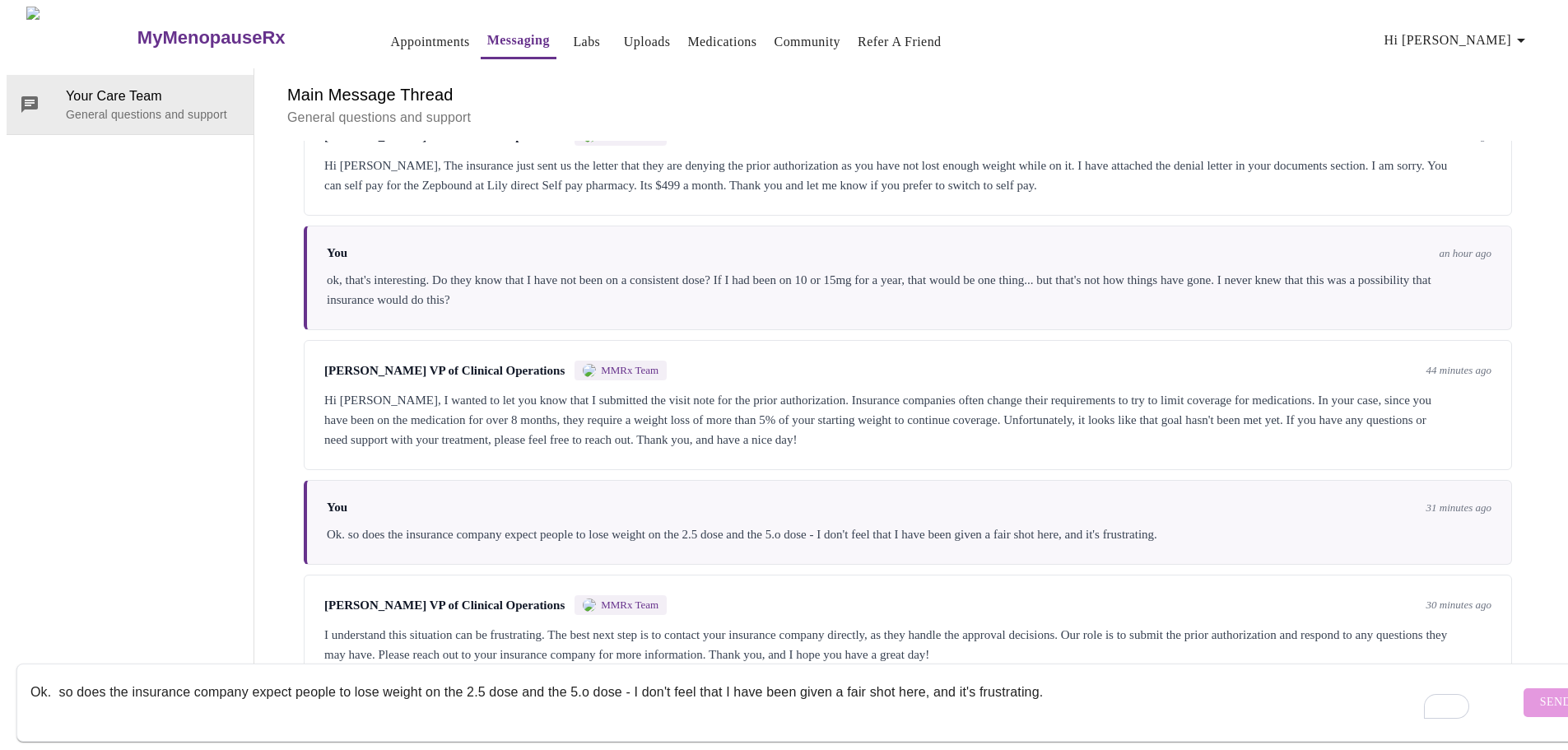
scroll to position [0, 0]
click at [391, 35] on link "Appointments" at bounding box center [431, 41] width 79 height 23
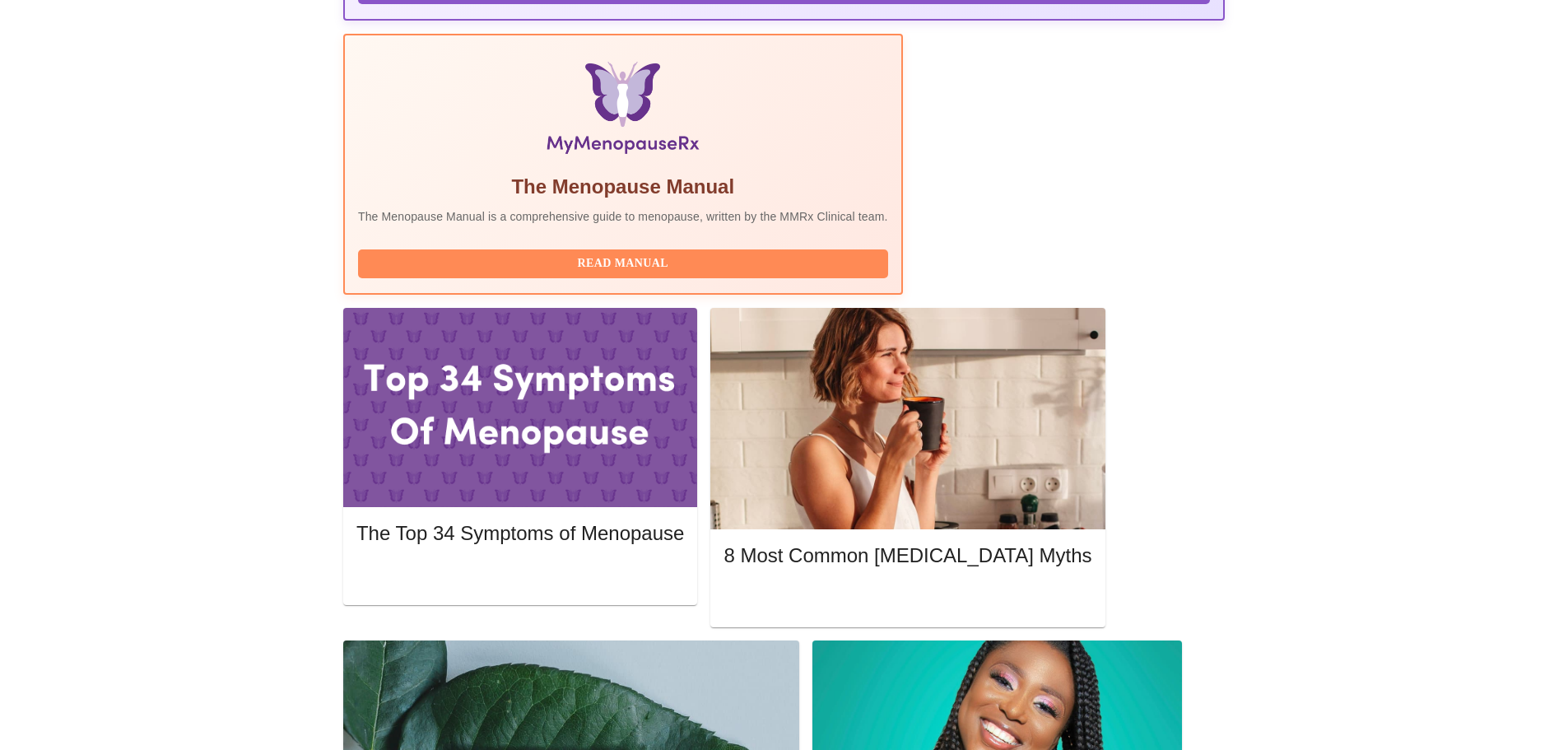
scroll to position [494, 0]
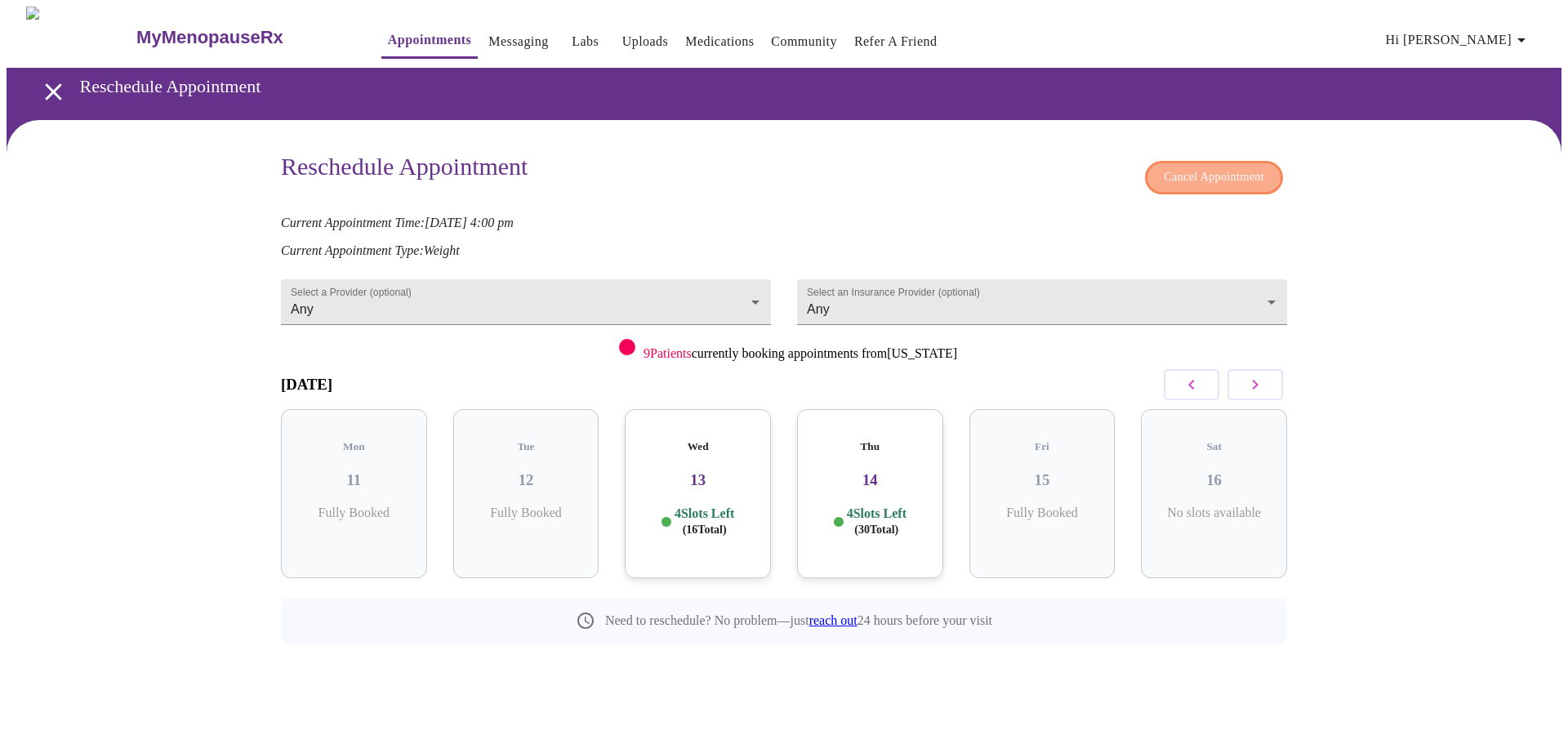
click at [1199, 161] on button "Cancel Appointment" at bounding box center [1213, 178] width 138 height 33
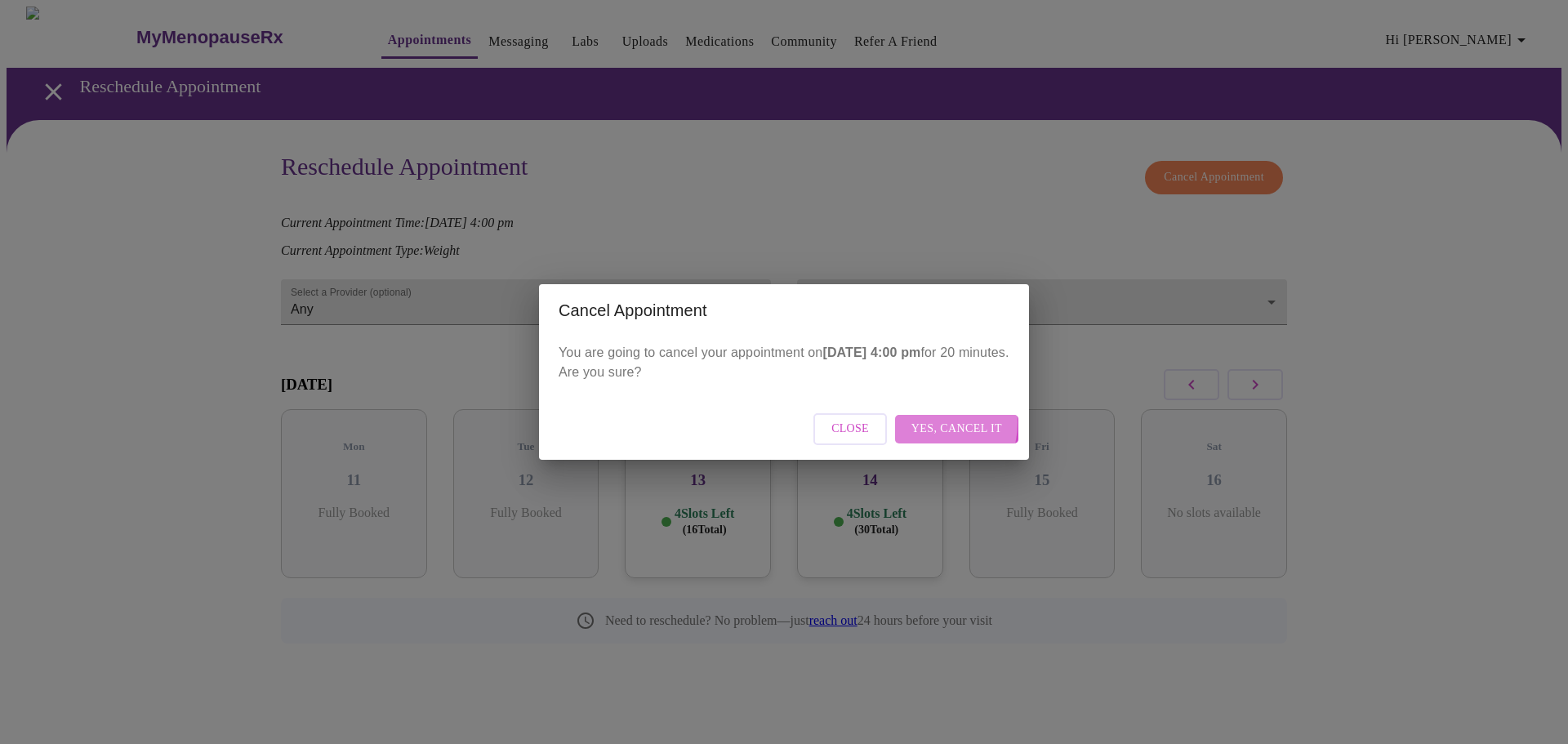
click at [930, 423] on span "Yes, cancel it" at bounding box center [957, 429] width 91 height 20
click at [1003, 422] on div "Close" at bounding box center [784, 428] width 490 height 61
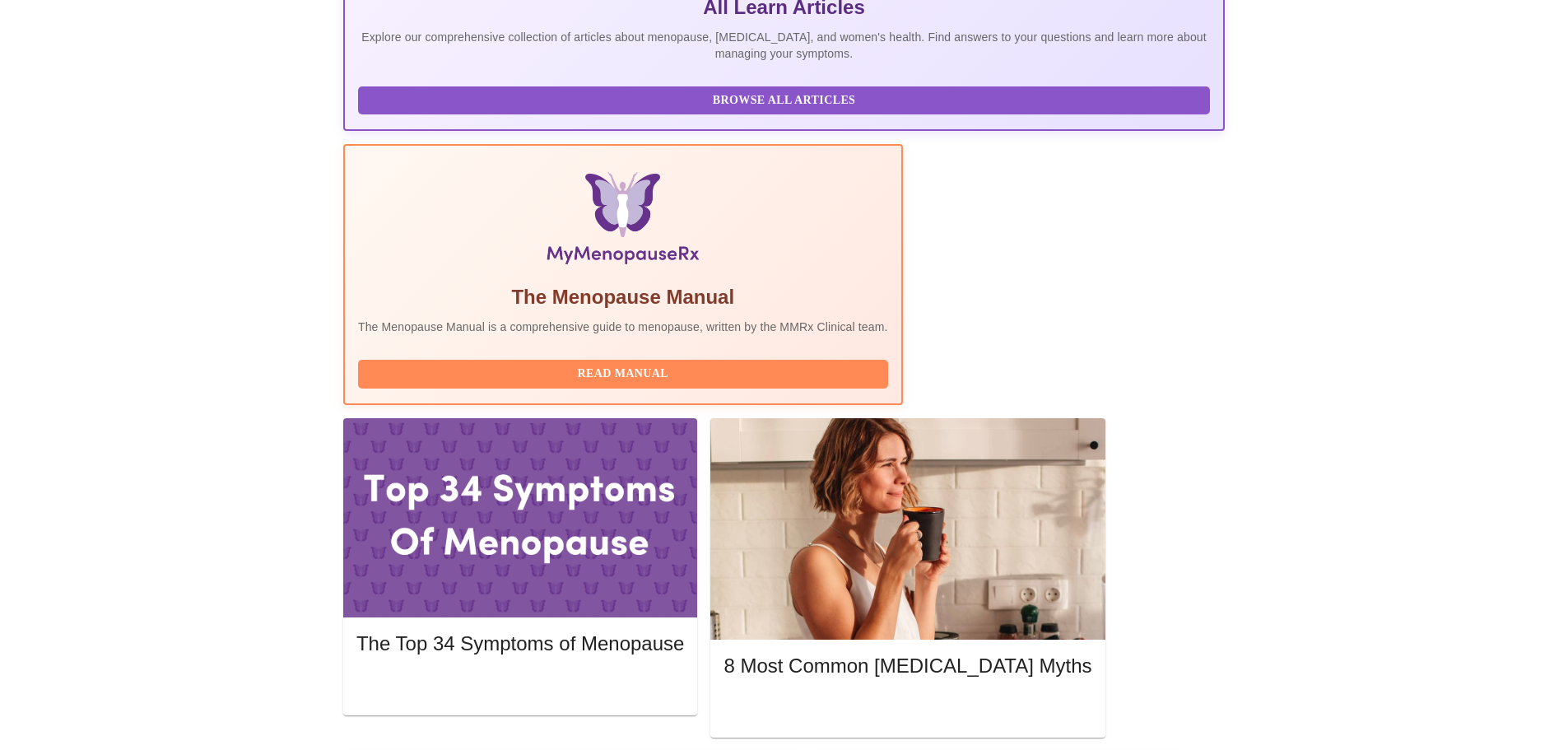
scroll to position [412, 0]
